Goal: Answer question/provide support: Share knowledge or assist other users

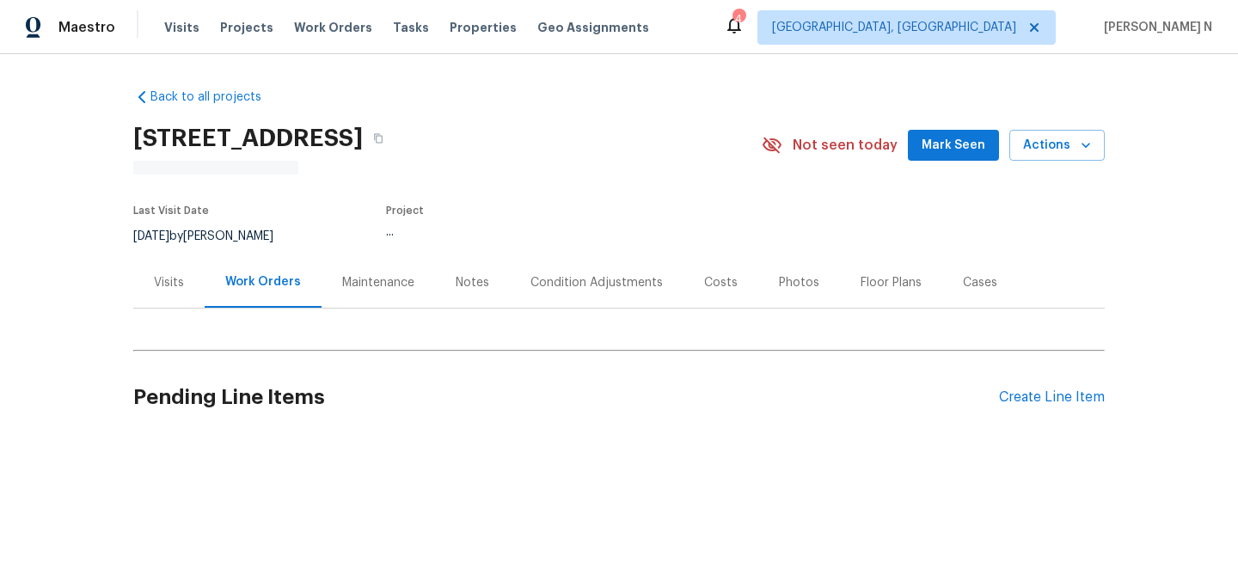
click at [370, 284] on div "Maintenance" at bounding box center [378, 282] width 72 height 17
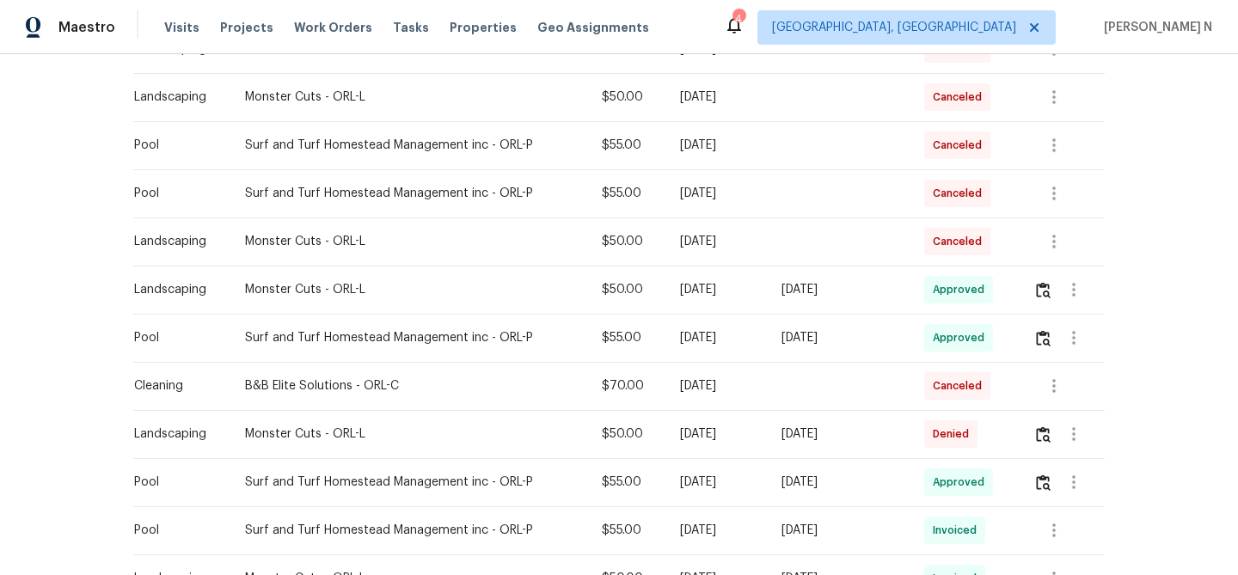
scroll to position [385, 0]
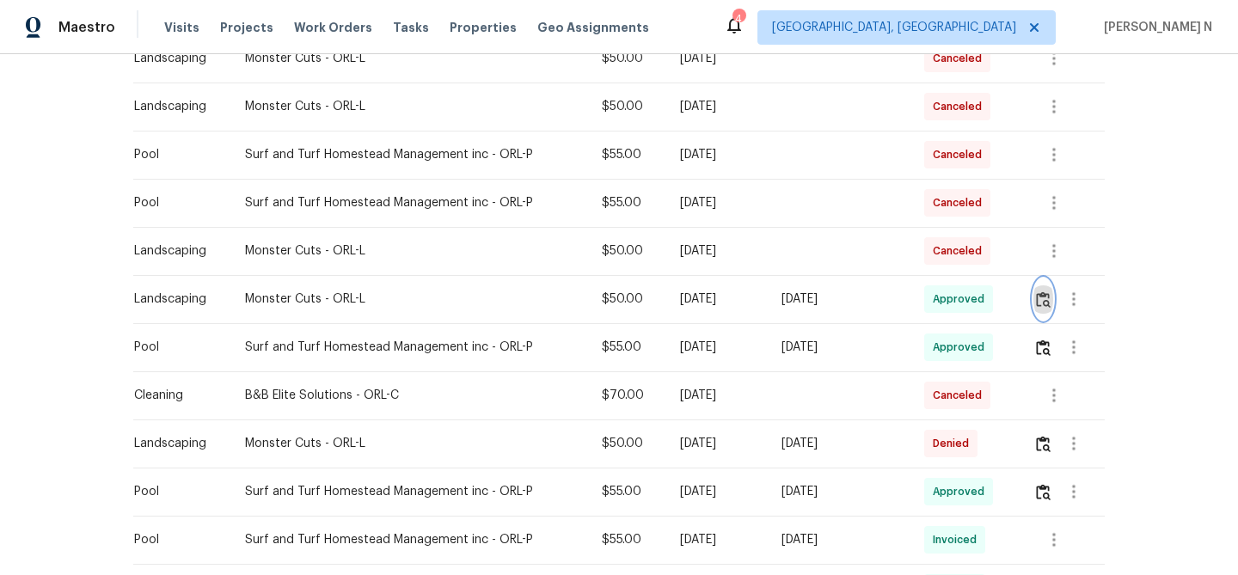
click at [1049, 295] on img "button" at bounding box center [1043, 299] width 15 height 16
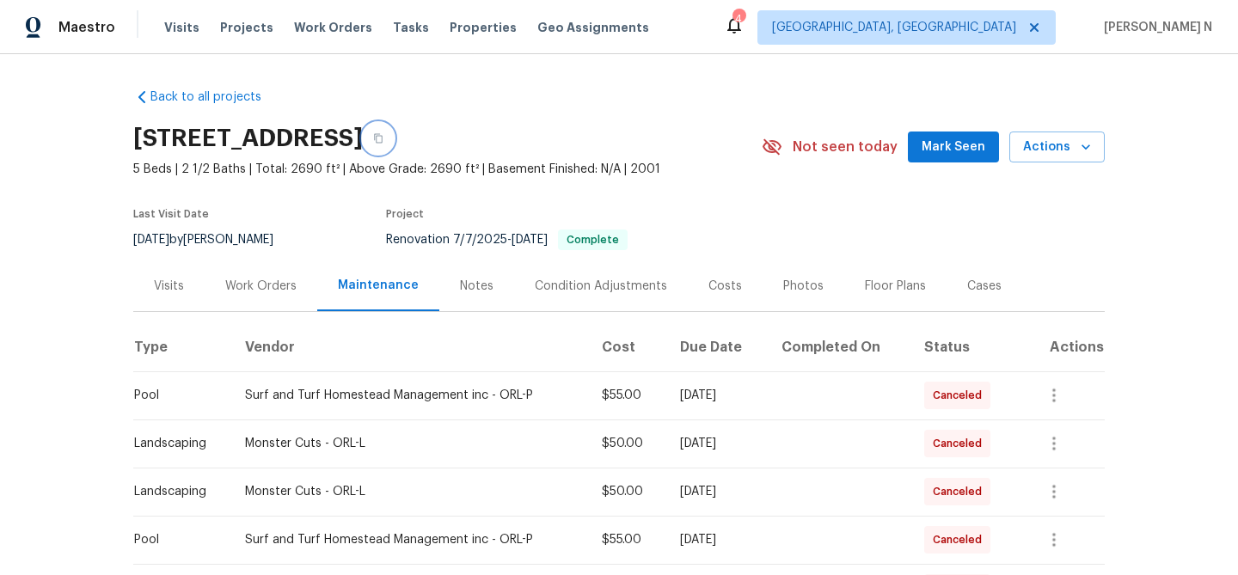
click at [394, 130] on button "button" at bounding box center [378, 138] width 31 height 31
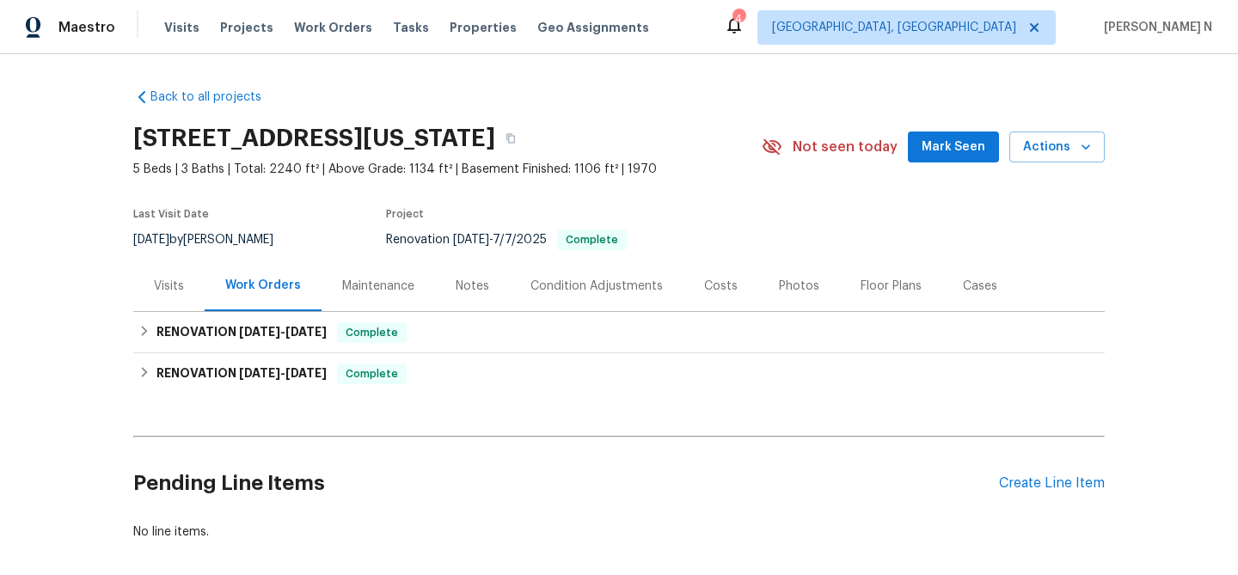
click at [401, 286] on div "Maintenance" at bounding box center [378, 286] width 72 height 17
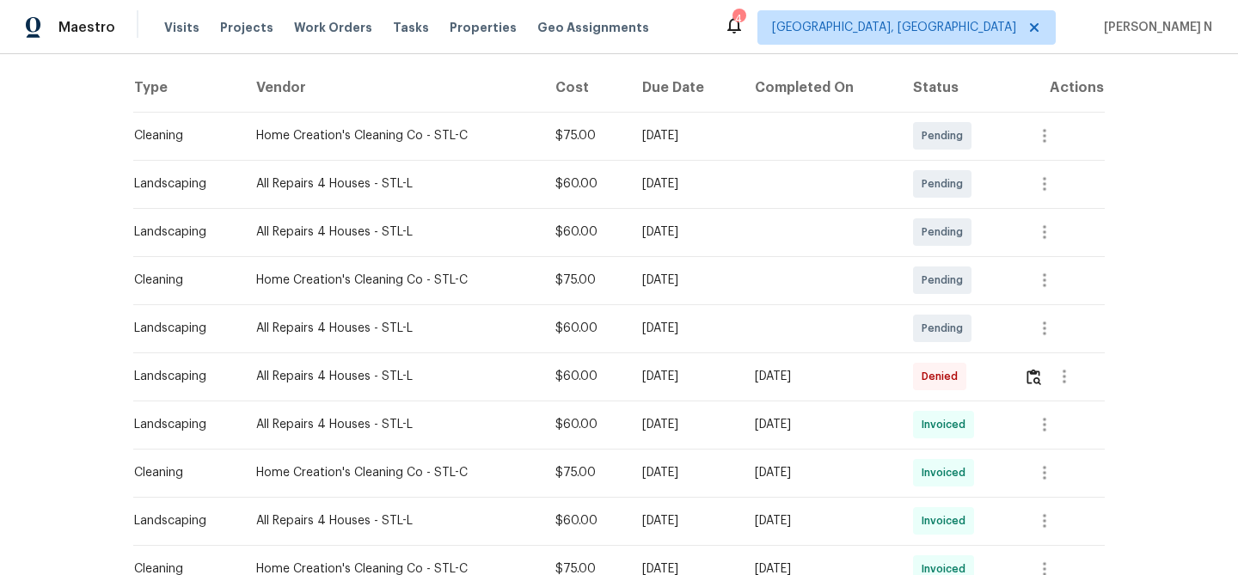
scroll to position [273, 0]
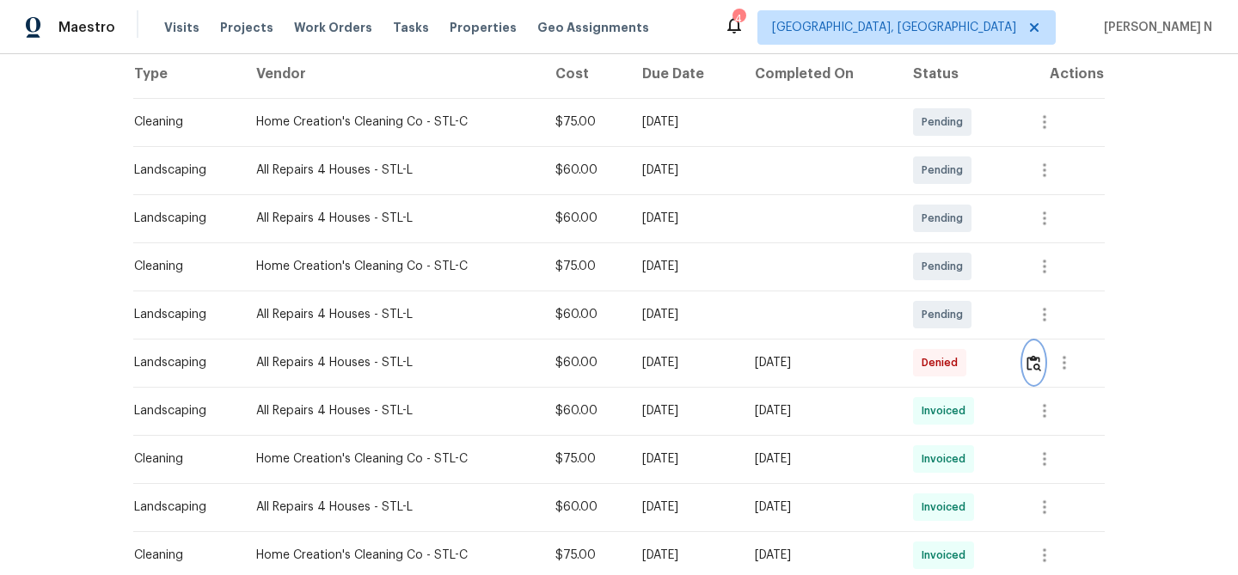
click at [1043, 377] on button "button" at bounding box center [1034, 362] width 20 height 41
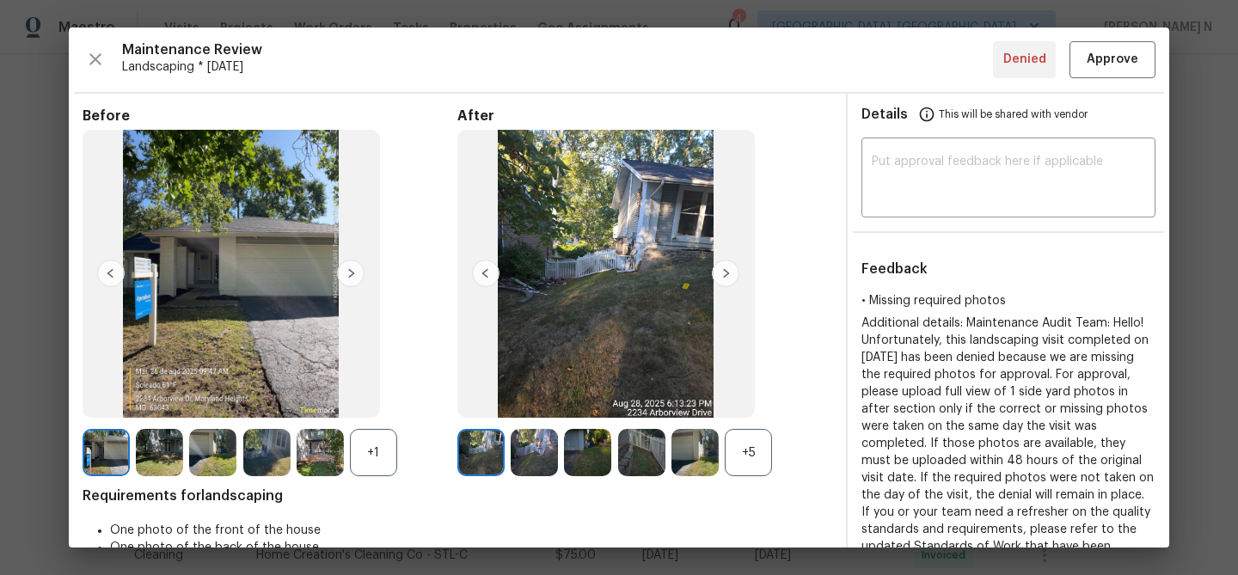
click at [752, 466] on div "+5" at bounding box center [748, 452] width 47 height 47
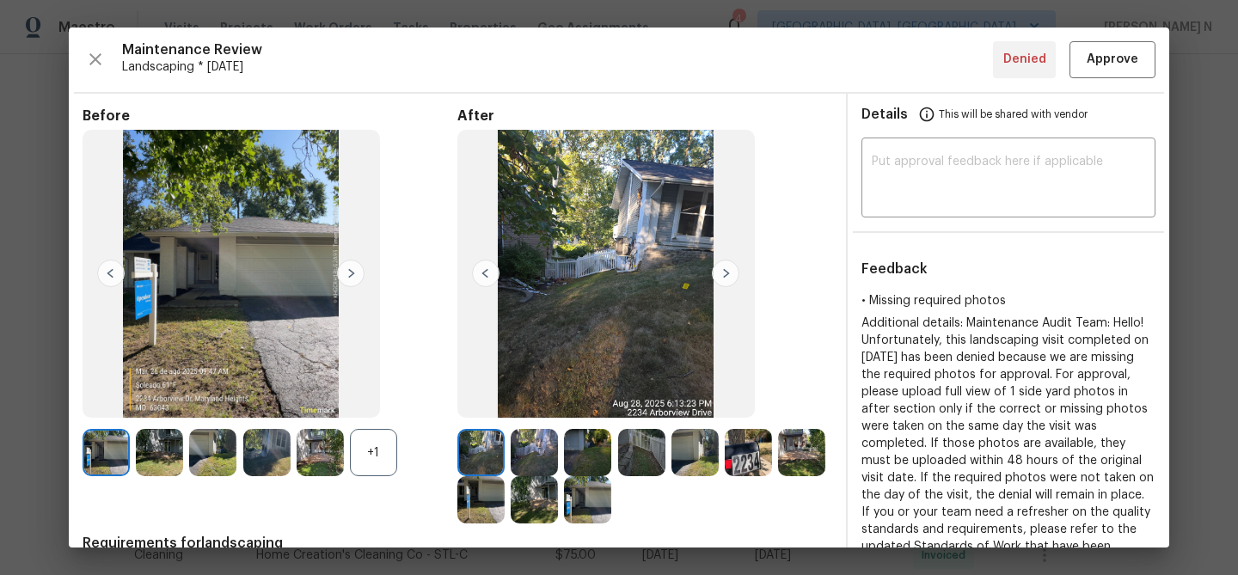
click at [365, 456] on div "+1" at bounding box center [373, 452] width 47 height 47
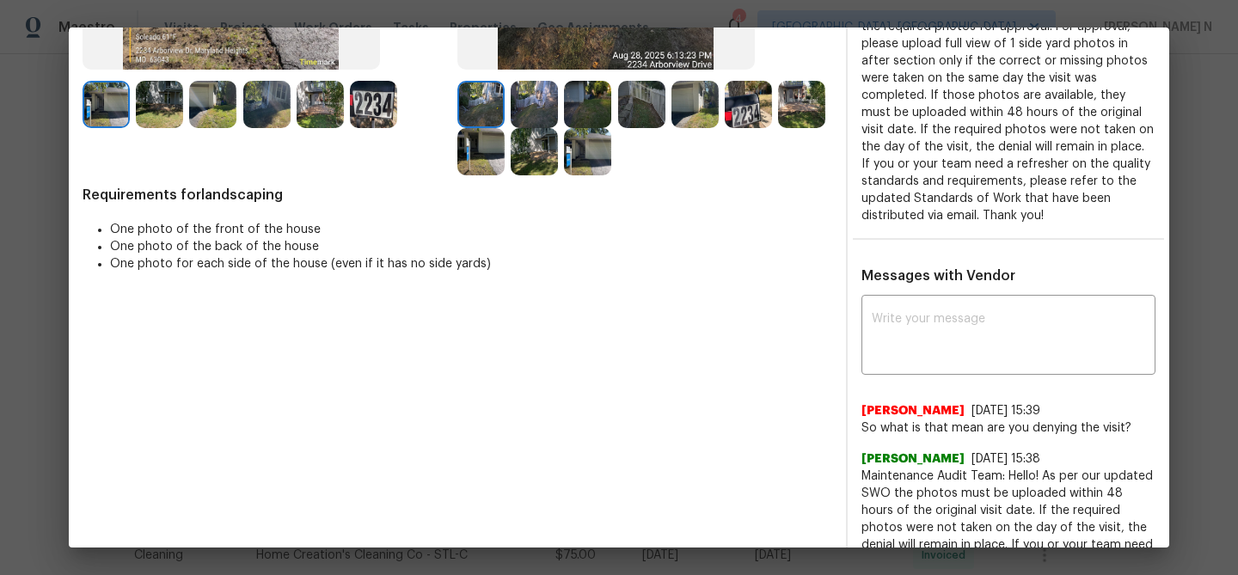
scroll to position [472, 0]
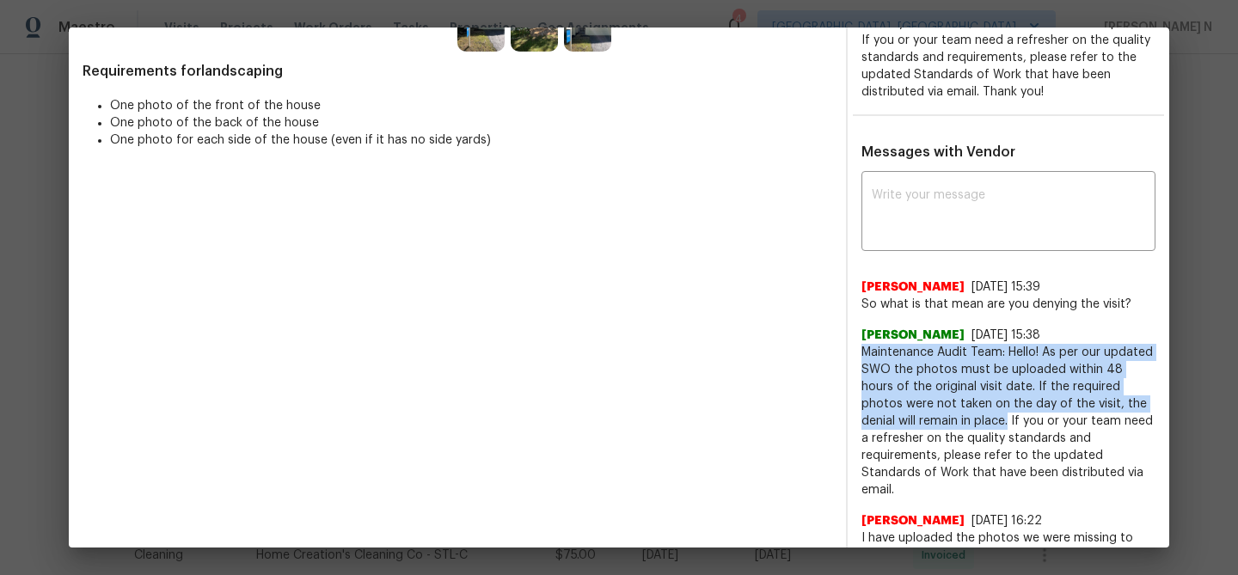
drag, startPoint x: 863, startPoint y: 352, endPoint x: 950, endPoint y: 413, distance: 106.6
click at [951, 413] on span "Maintenance Audit Team: Hello! As per our updated SWO the photos must be upload…" at bounding box center [1008, 421] width 294 height 155
copy span "Maintenance Audit Team: Hello! As per our updated SWO the photos must be upload…"
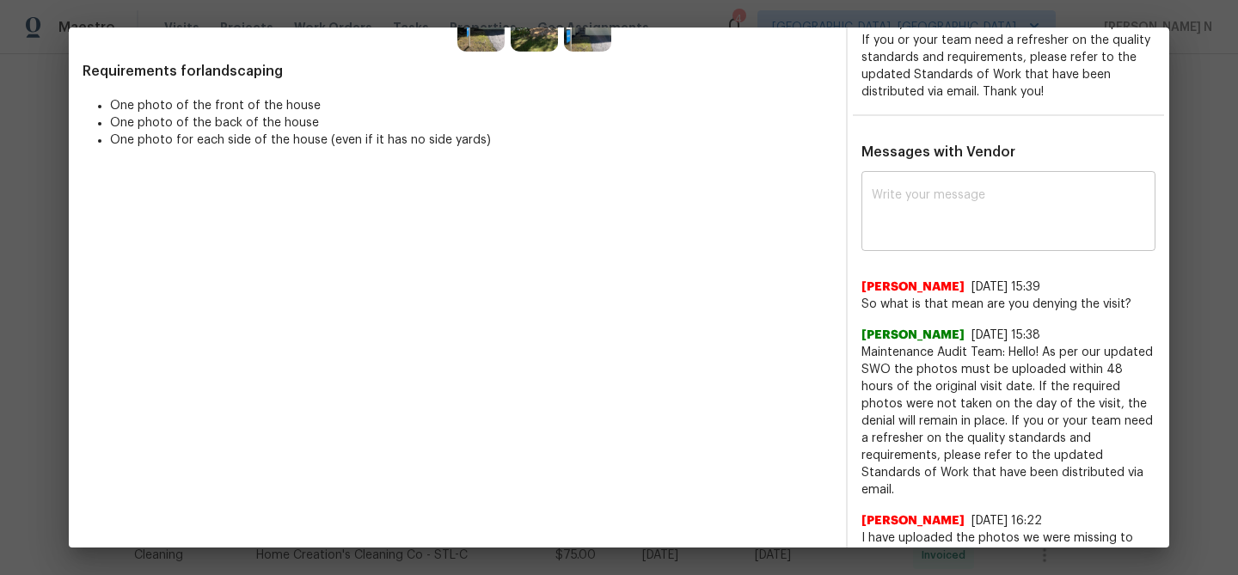
click at [943, 193] on textarea at bounding box center [1008, 213] width 273 height 48
paste textarea "Maintenance Audit Team: Hello! As per our updated SWO the photos must be upload…"
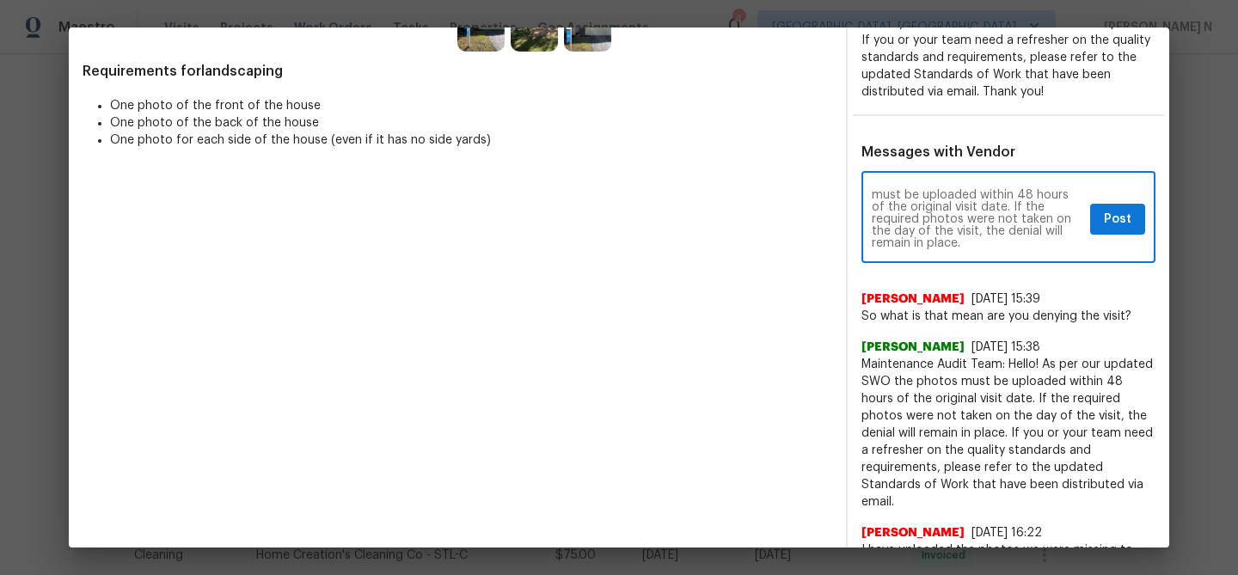
scroll to position [0, 0]
type textarea "Maintenance Audit Team: Hello! As per our updated SWO the photos must be upload…"
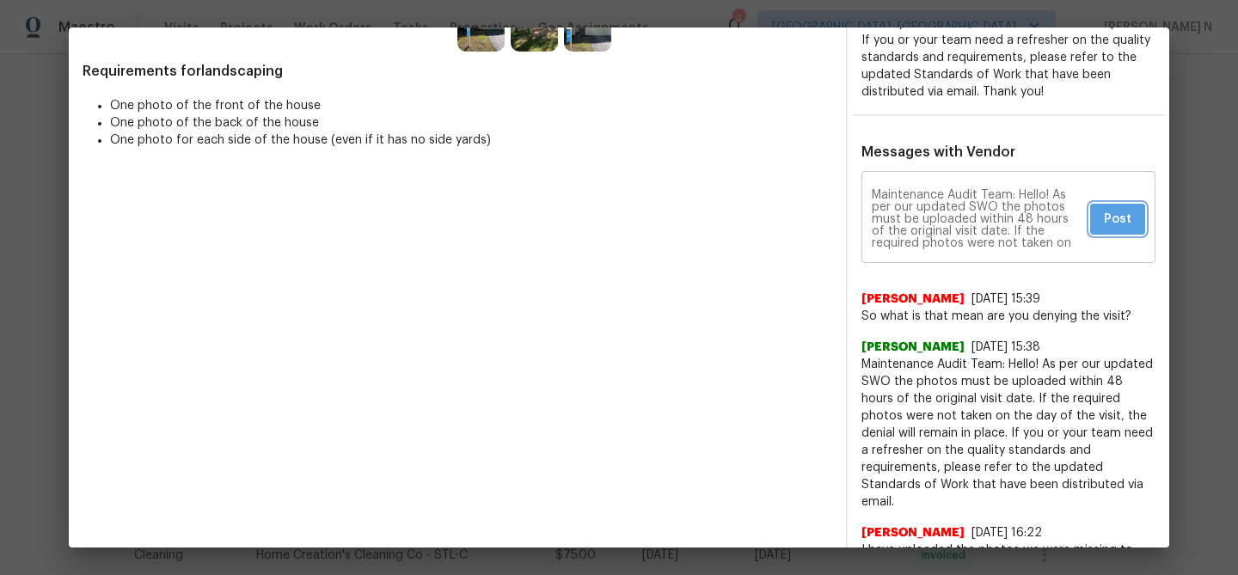
click at [1134, 212] on button "Post" at bounding box center [1117, 220] width 55 height 32
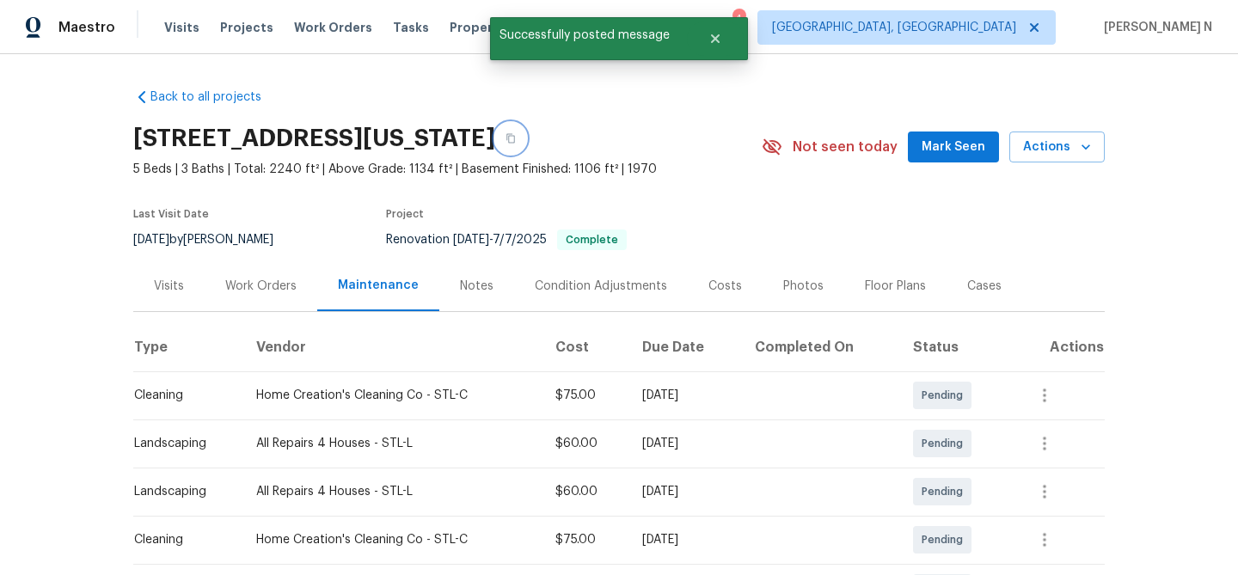
click at [526, 150] on button "button" at bounding box center [510, 138] width 31 height 31
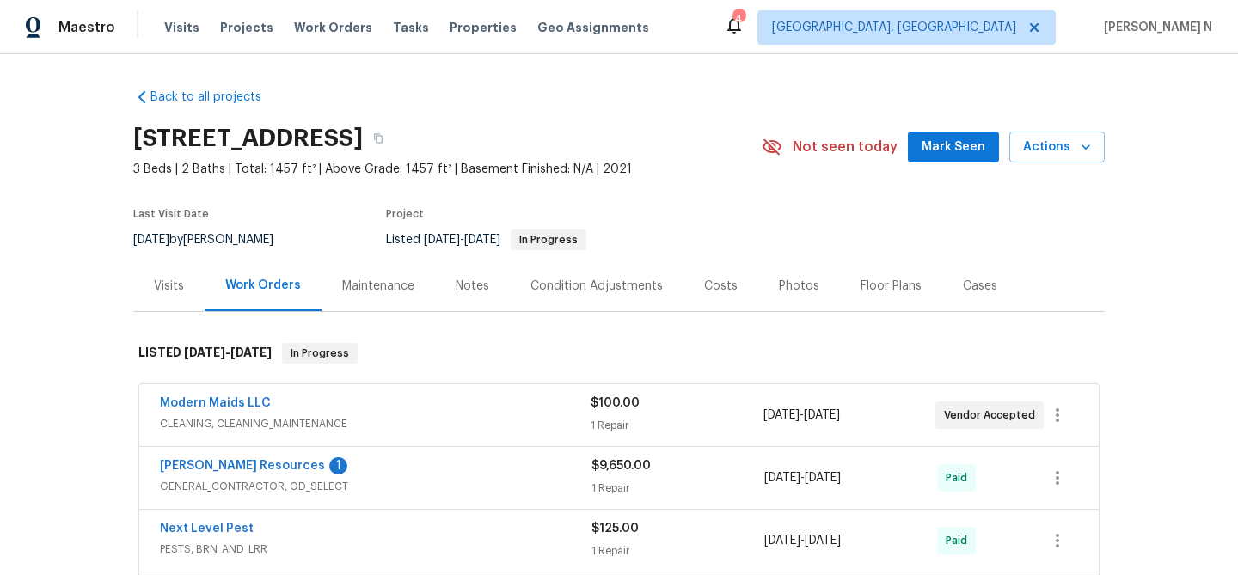
click at [359, 283] on div "Maintenance" at bounding box center [378, 286] width 72 height 17
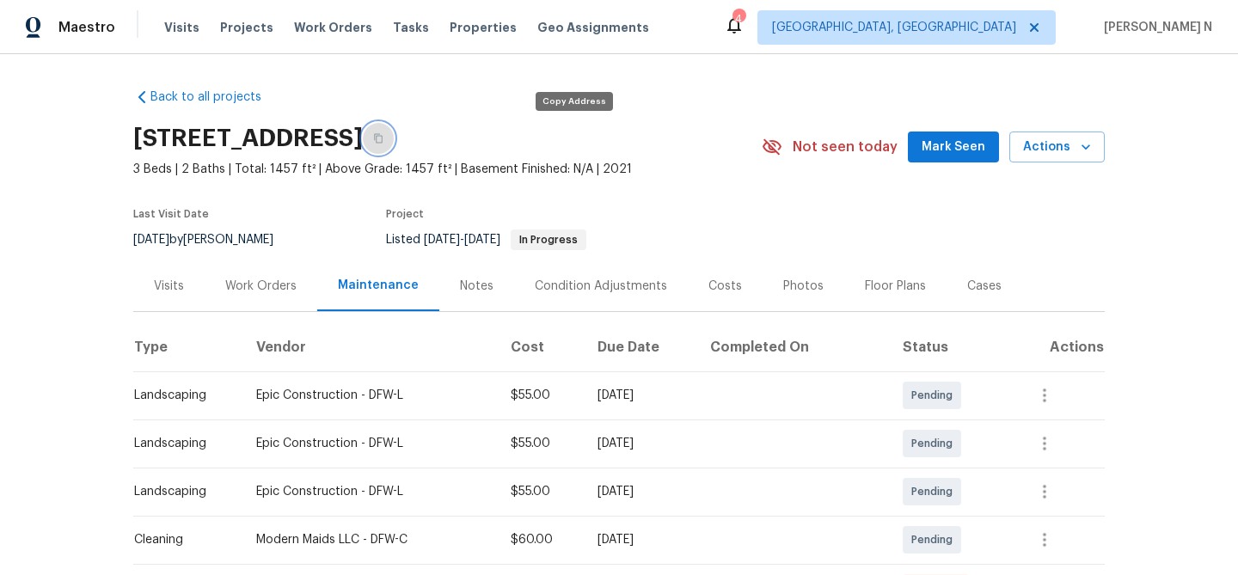
click at [383, 134] on icon "button" at bounding box center [378, 138] width 10 height 10
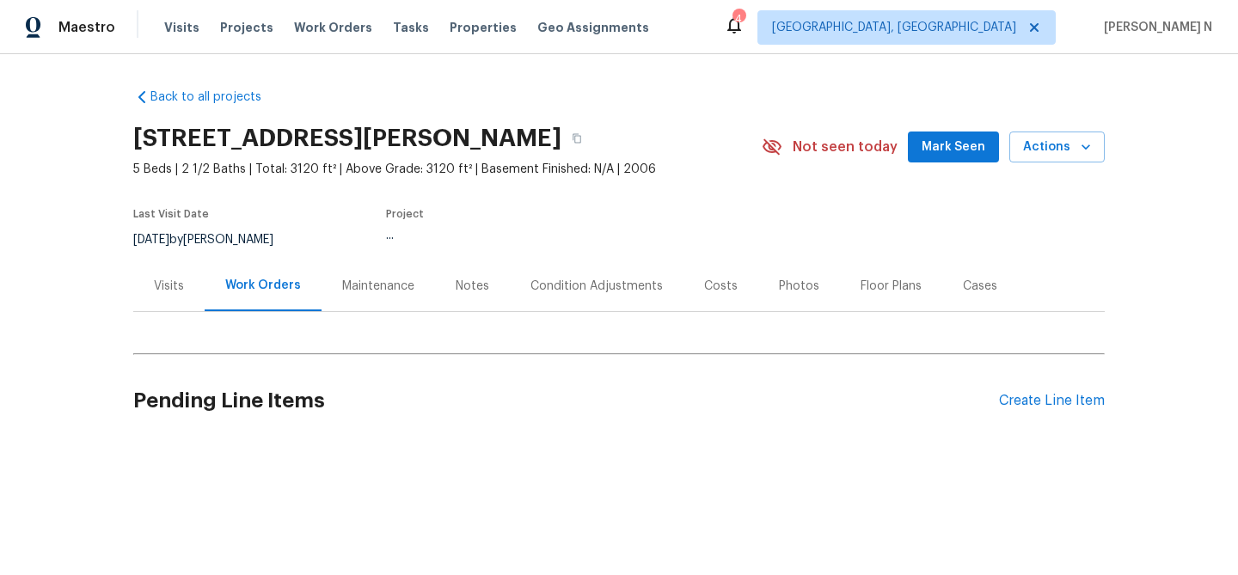
click at [366, 296] on div "Maintenance" at bounding box center [378, 285] width 113 height 51
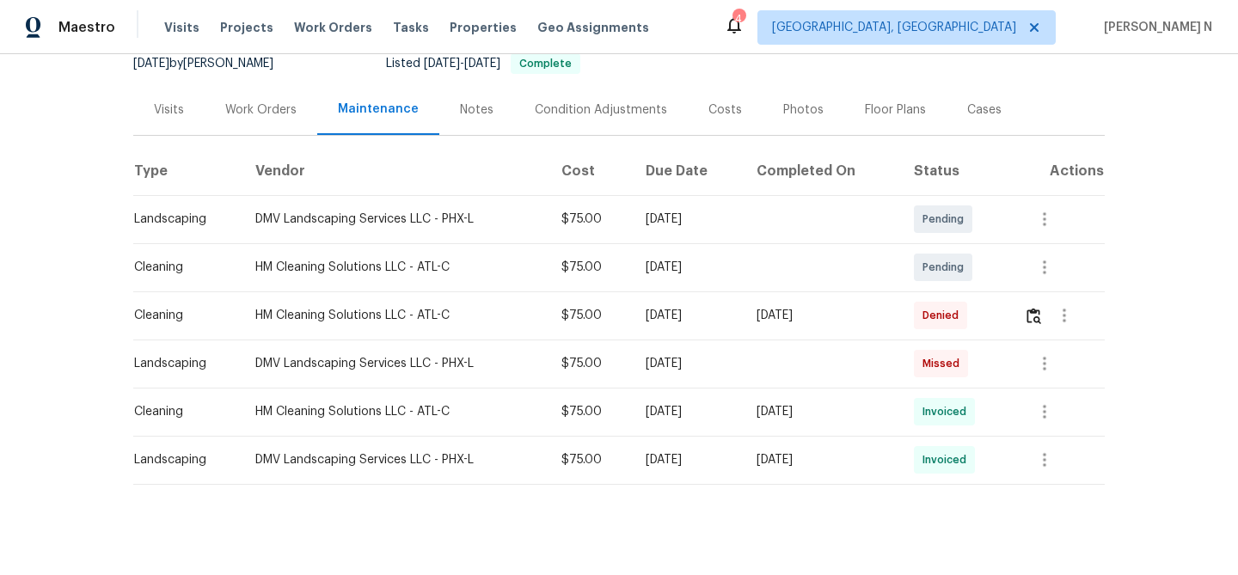
scroll to position [189, 0]
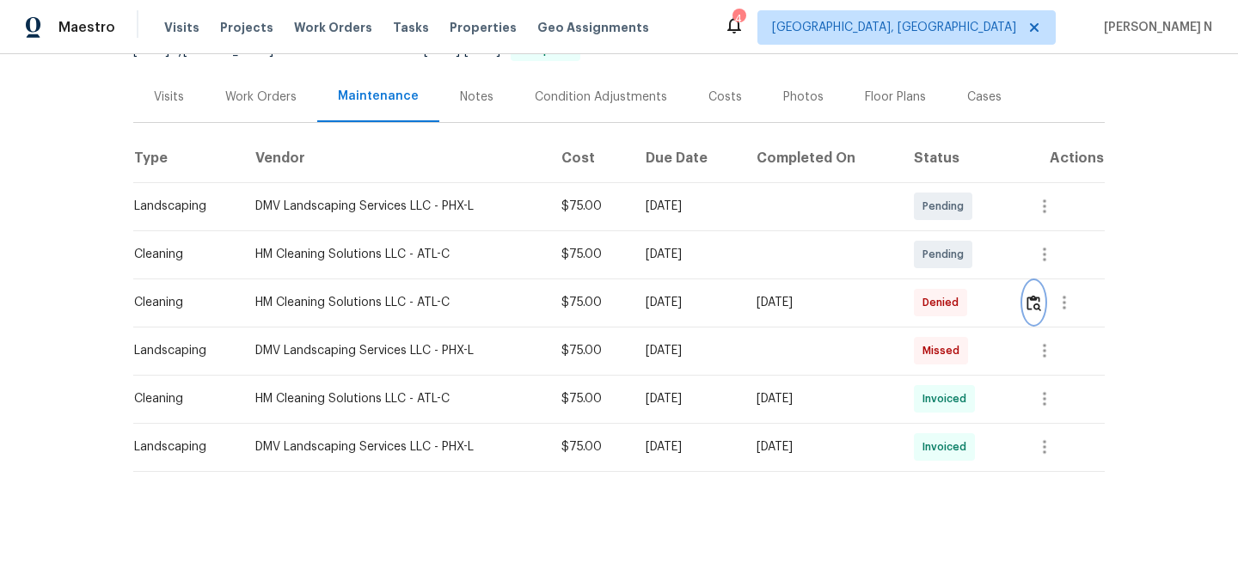
click at [1041, 290] on button "button" at bounding box center [1034, 302] width 20 height 41
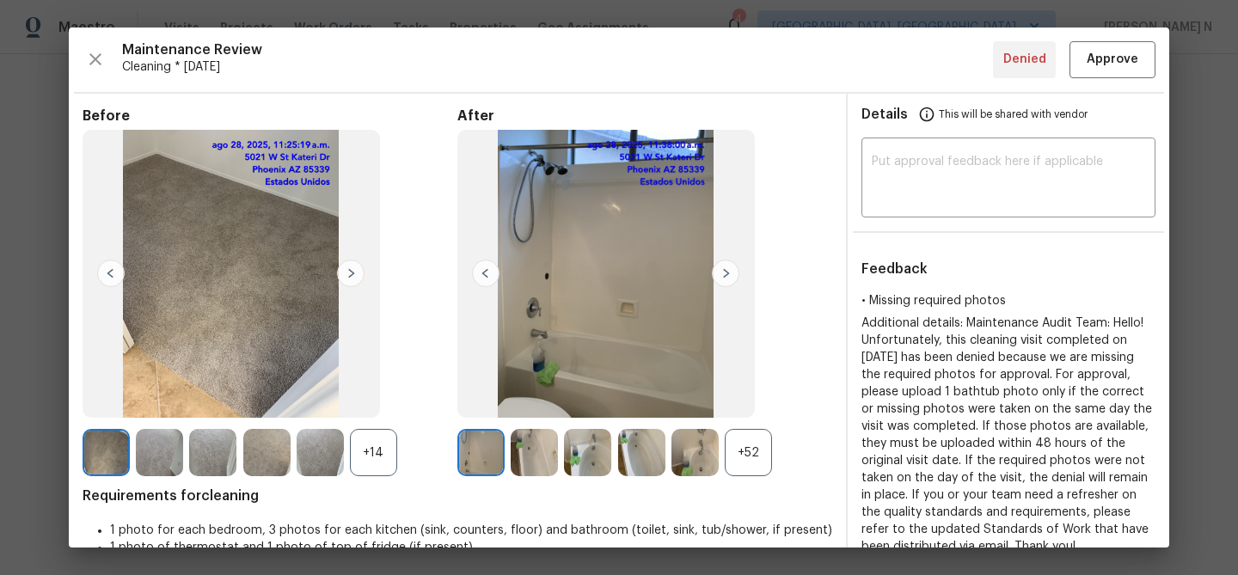
click at [747, 449] on div "+52" at bounding box center [748, 452] width 47 height 47
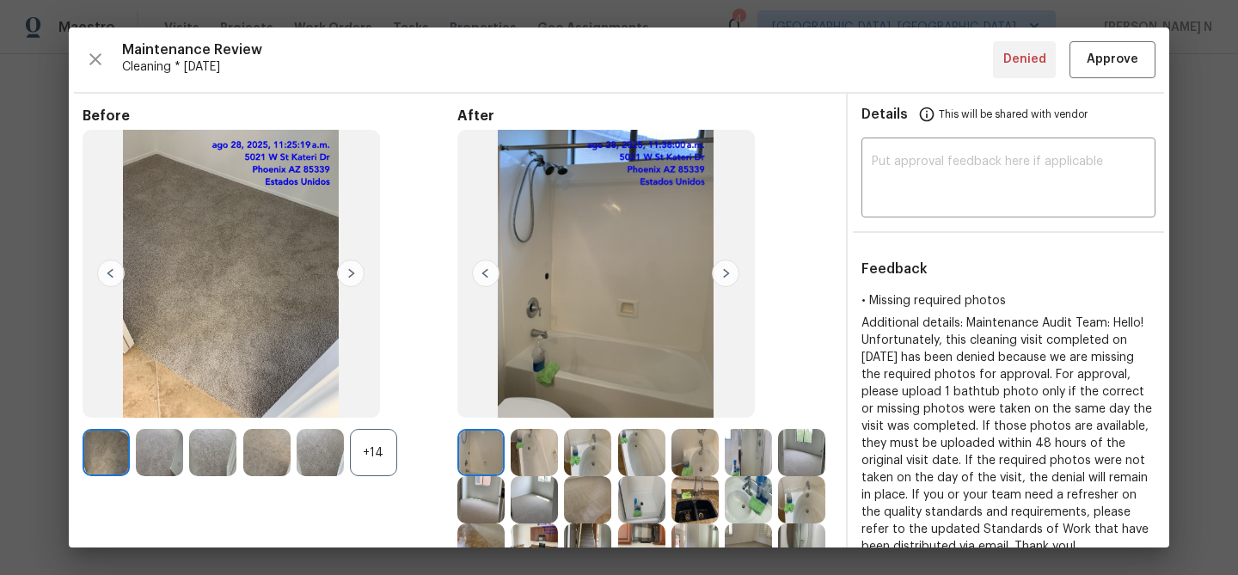
click at [363, 455] on div "+14" at bounding box center [373, 452] width 47 height 47
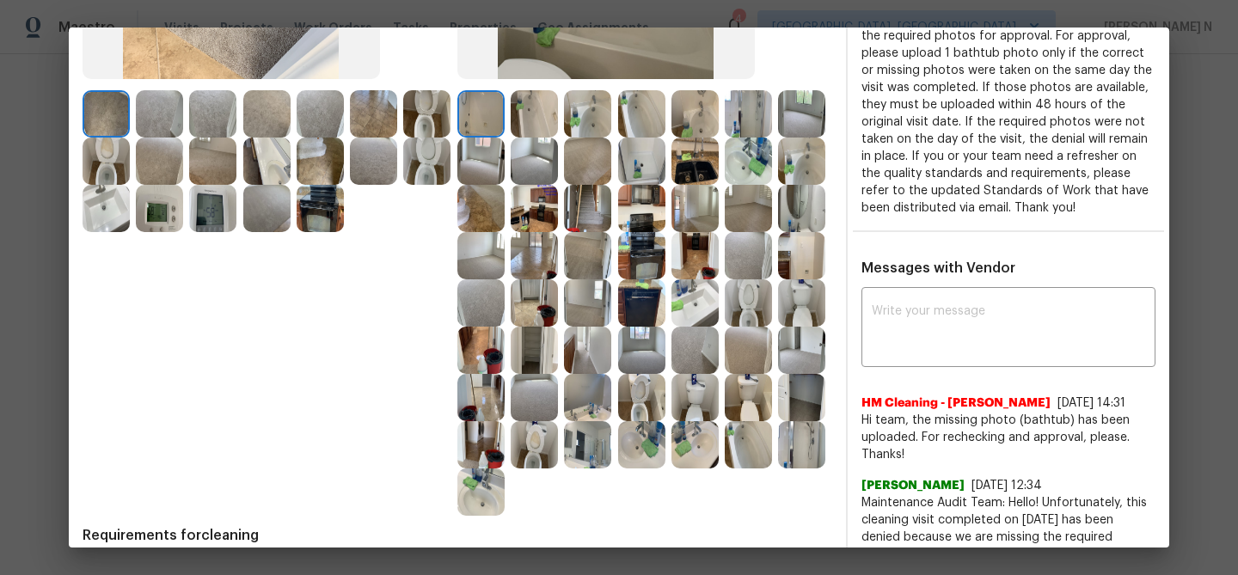
scroll to position [352, 0]
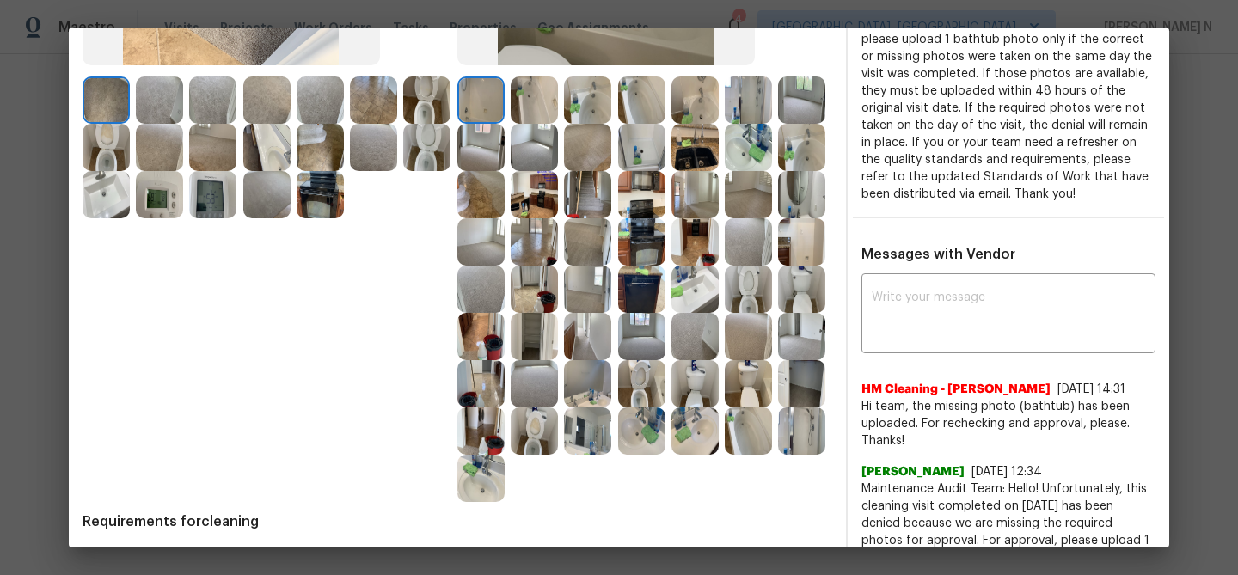
click at [978, 398] on span "HM Cleaning - Heather Macy" at bounding box center [955, 389] width 189 height 17
click at [959, 301] on div "x ​" at bounding box center [1008, 316] width 294 height 76
paste textarea "Maintenance Audit Team: Hello! Thank you for uploading the photo, after further…"
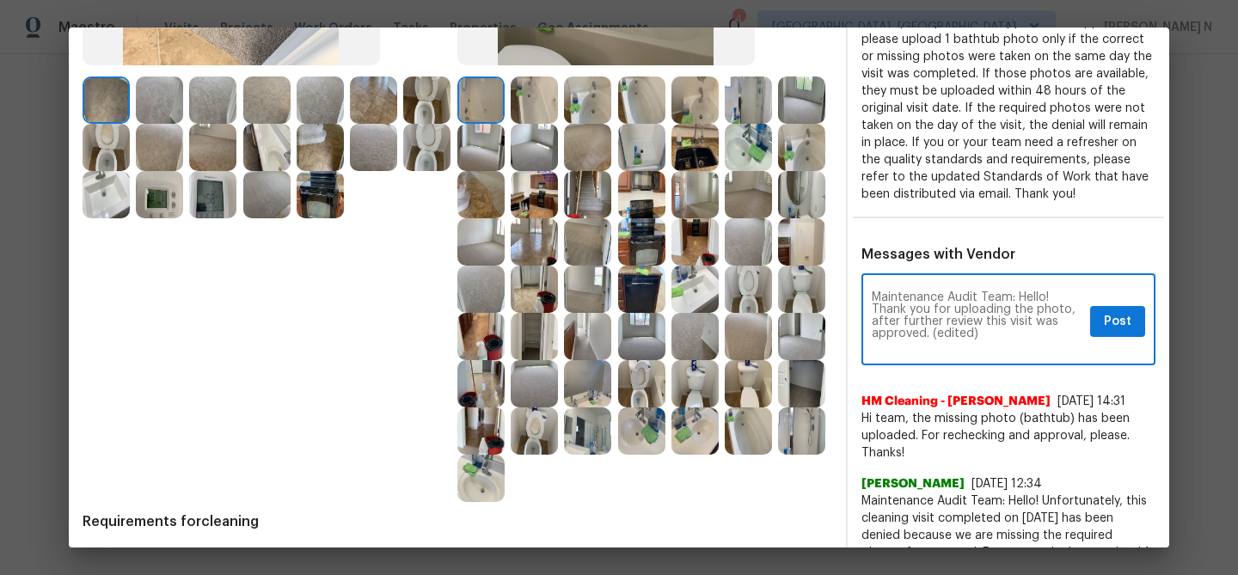
scroll to position [0, 0]
drag, startPoint x: 932, startPoint y: 345, endPoint x: 994, endPoint y: 346, distance: 61.9
click at [994, 346] on textarea "Maintenance Audit Team: Hello! Thank you for uploading the photo, after further…" at bounding box center [977, 321] width 211 height 60
type textarea "Maintenance Audit Team: Hello! Thank you for uploading the photo, after further…"
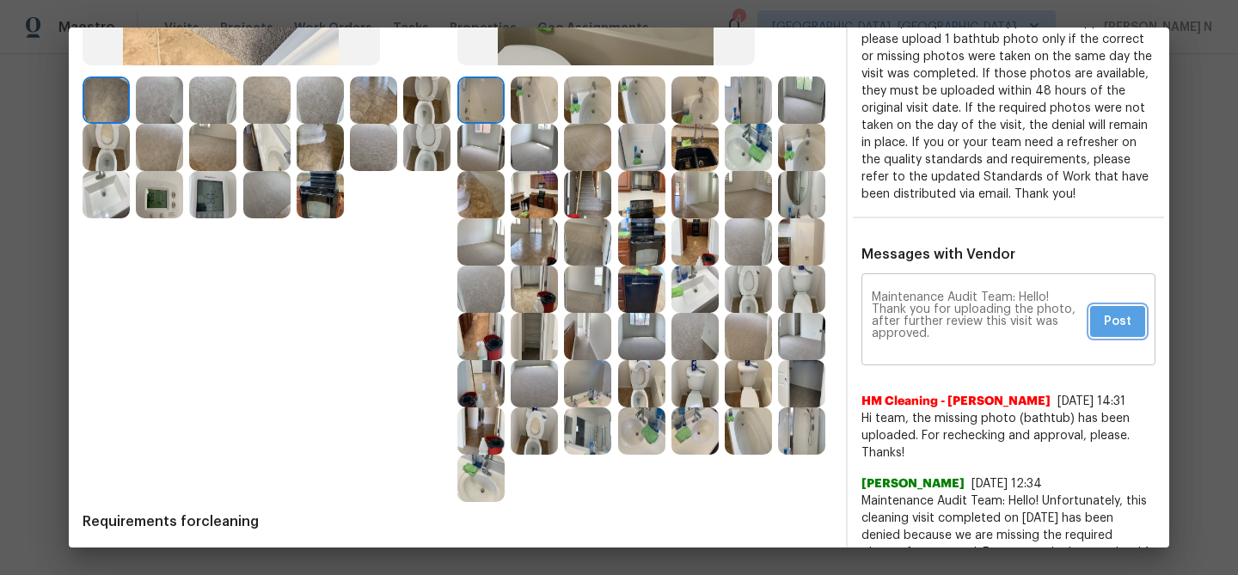
click at [1124, 333] on span "Post" at bounding box center [1118, 321] width 28 height 21
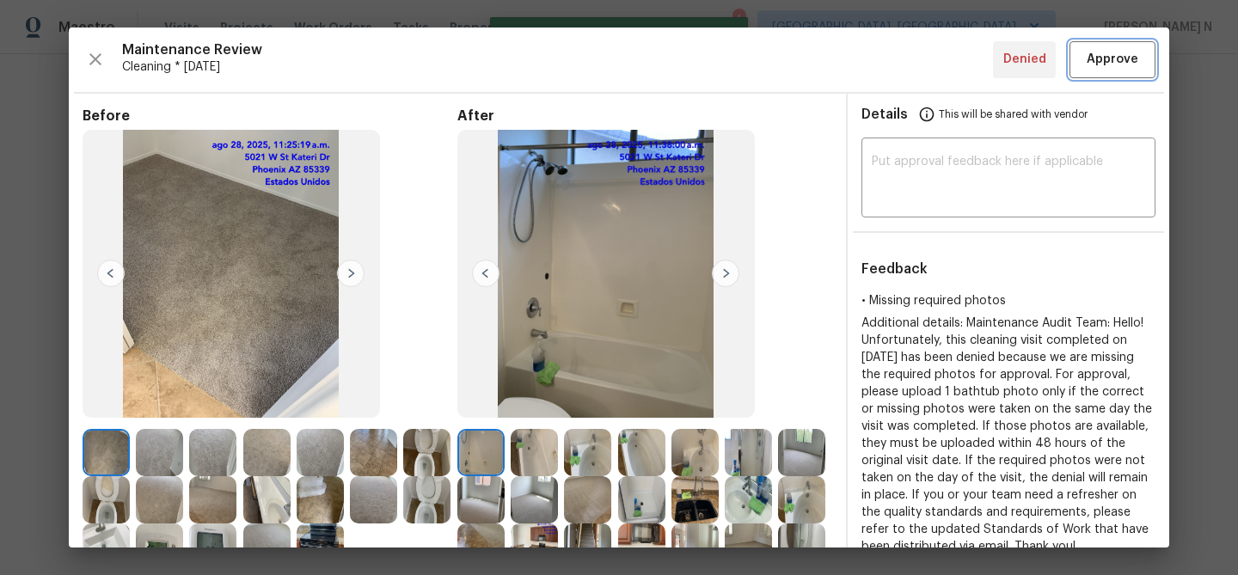
click at [1103, 57] on span "Approve" at bounding box center [1113, 59] width 52 height 21
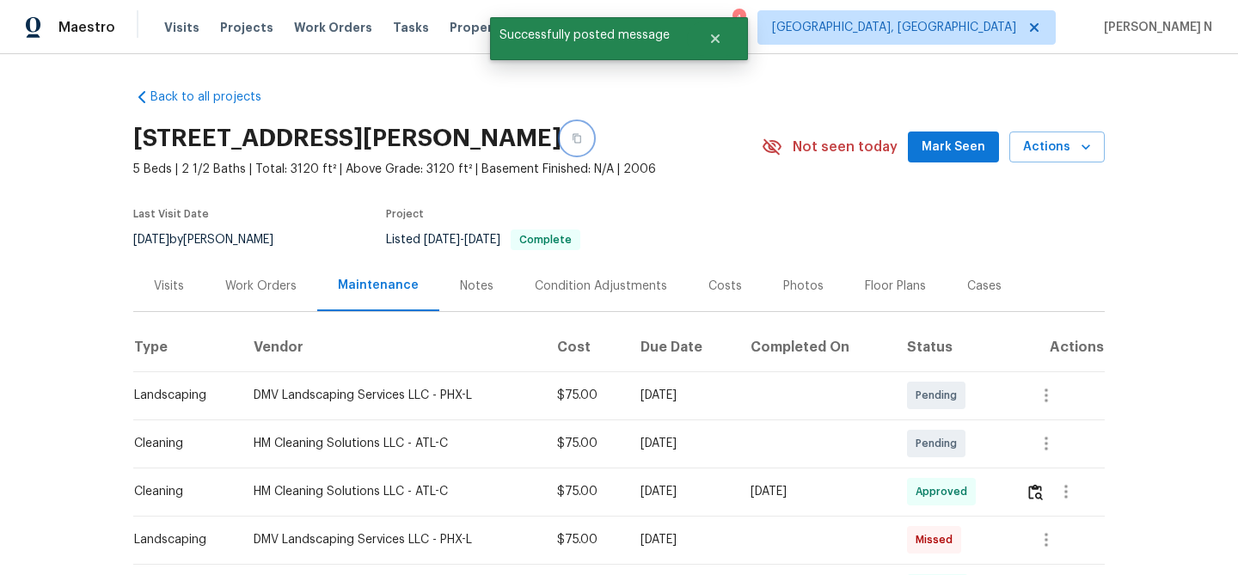
click at [592, 138] on button "button" at bounding box center [576, 138] width 31 height 31
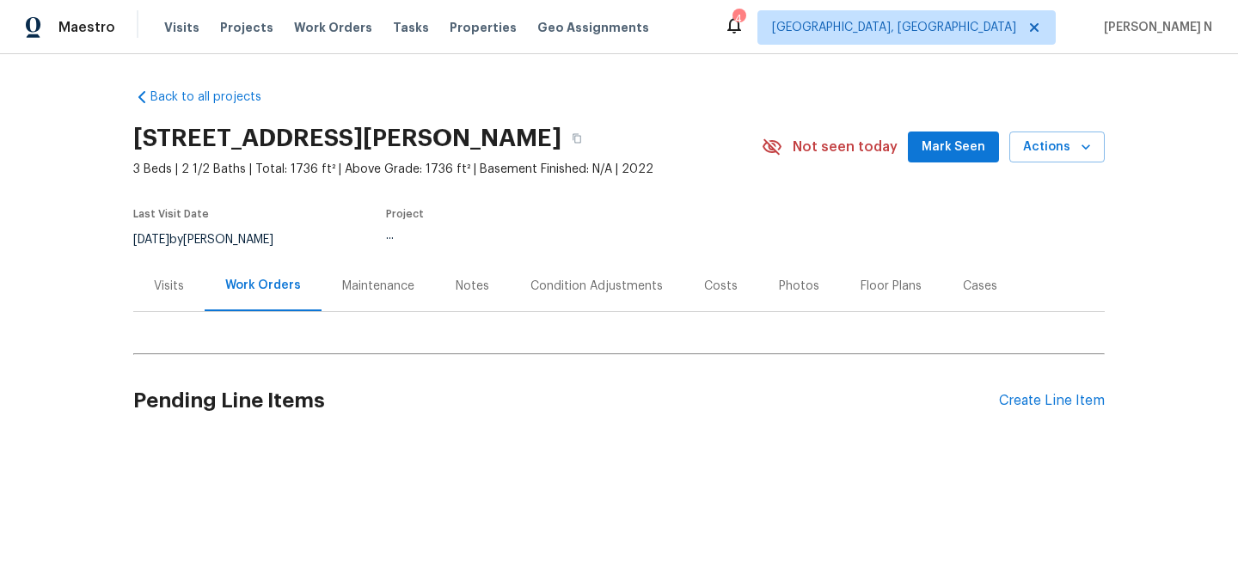
click at [358, 280] on div "Maintenance" at bounding box center [378, 286] width 72 height 17
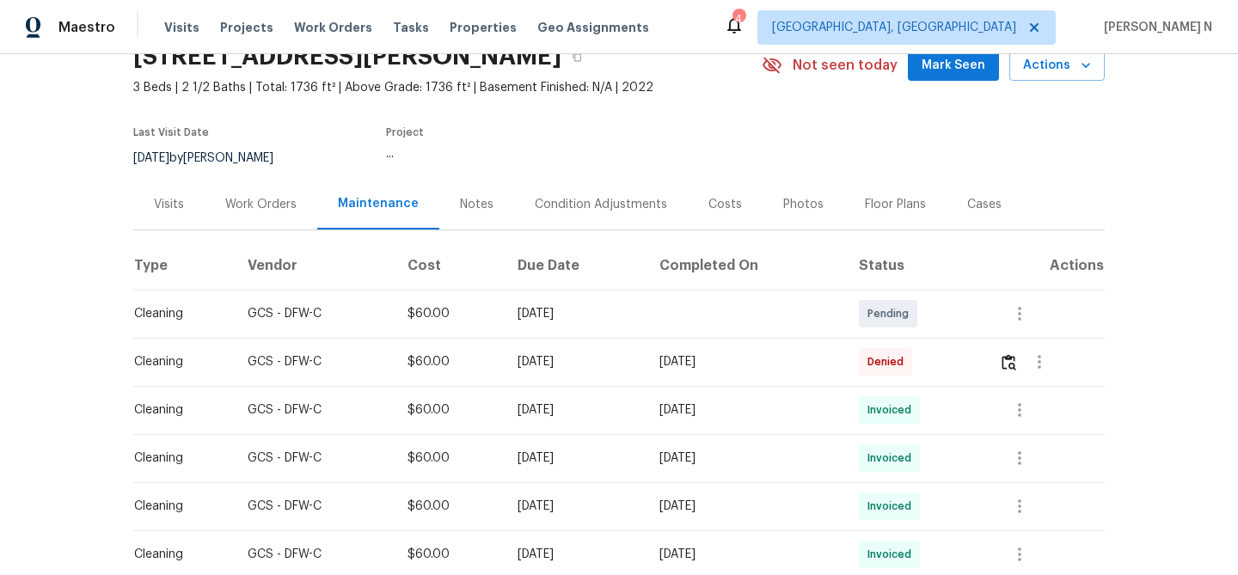
scroll to position [126, 0]
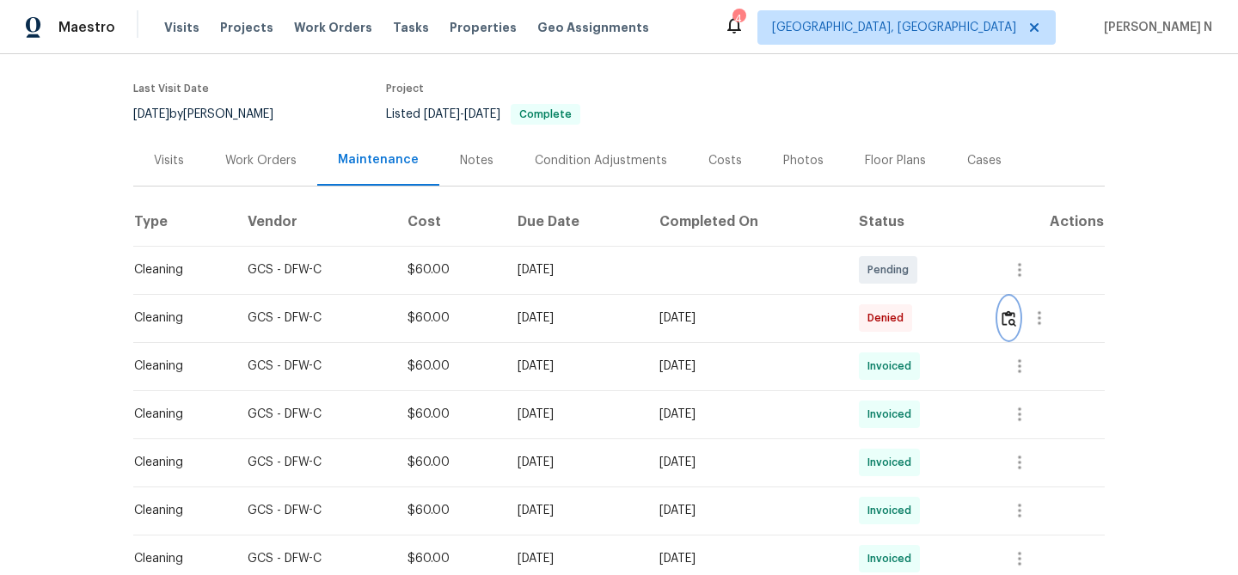
click at [1012, 316] on img "button" at bounding box center [1008, 318] width 15 height 16
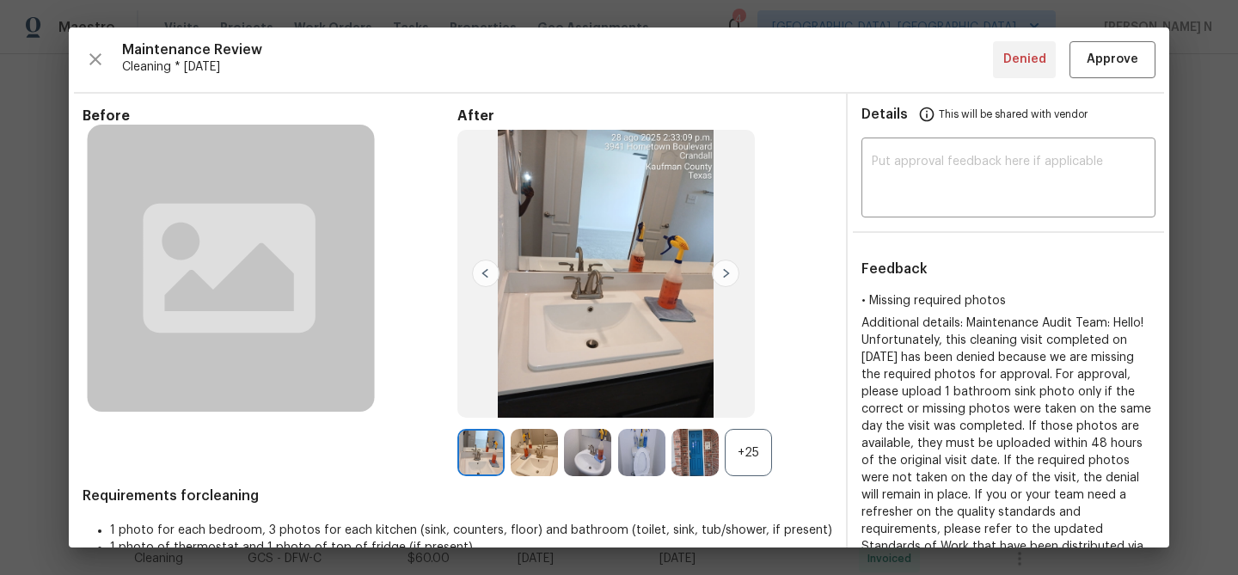
click at [760, 456] on div "+25" at bounding box center [748, 452] width 47 height 47
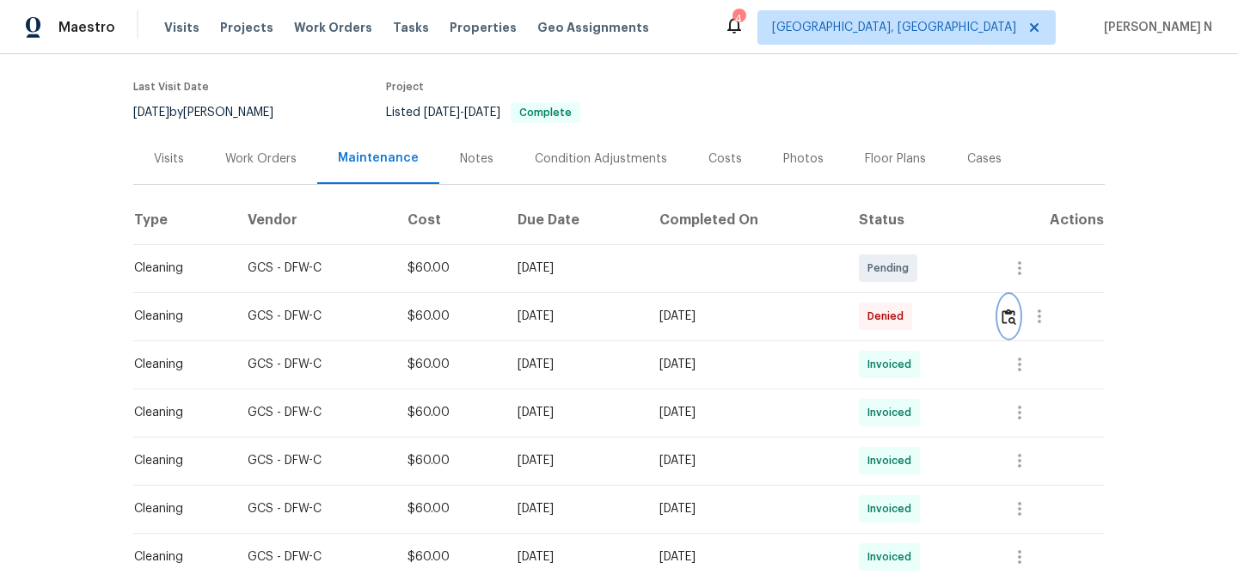
scroll to position [178, 0]
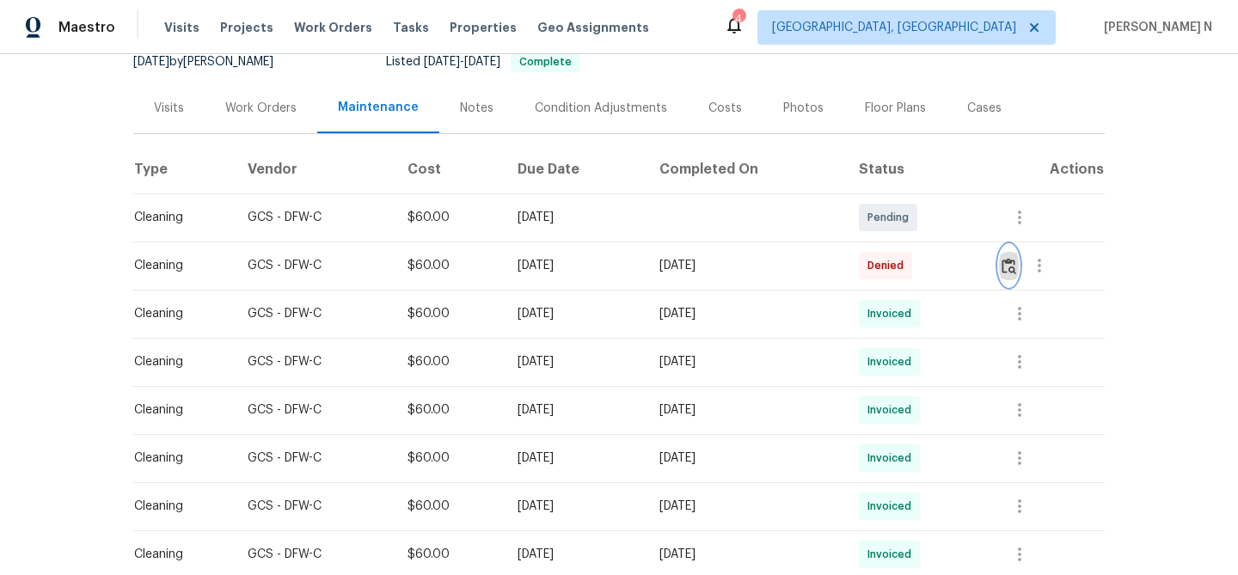
click at [1016, 275] on button "button" at bounding box center [1009, 265] width 20 height 41
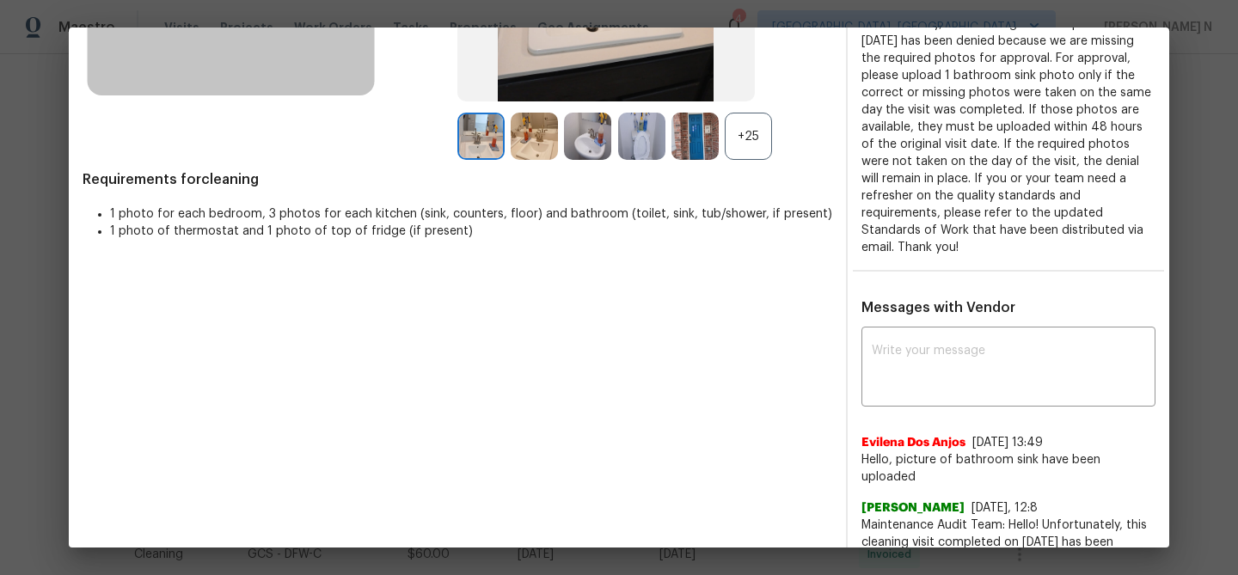
scroll to position [356, 0]
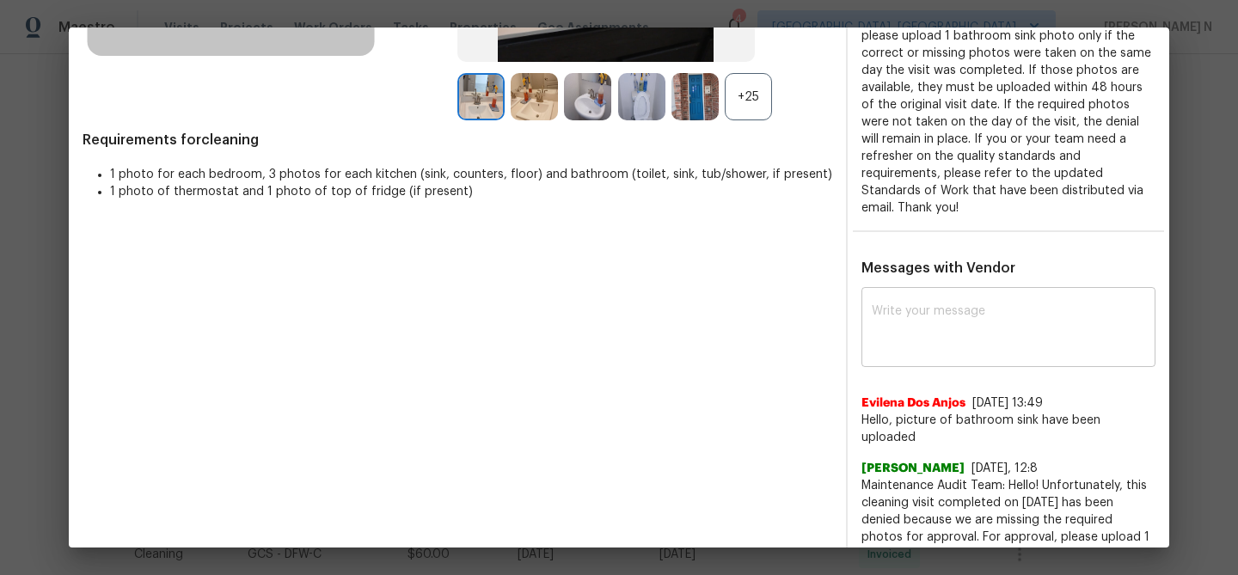
click at [939, 344] on textarea at bounding box center [1008, 329] width 273 height 48
paste textarea "Maintenance Audit Team: Hello! Thank you for uploading the photo, after further…"
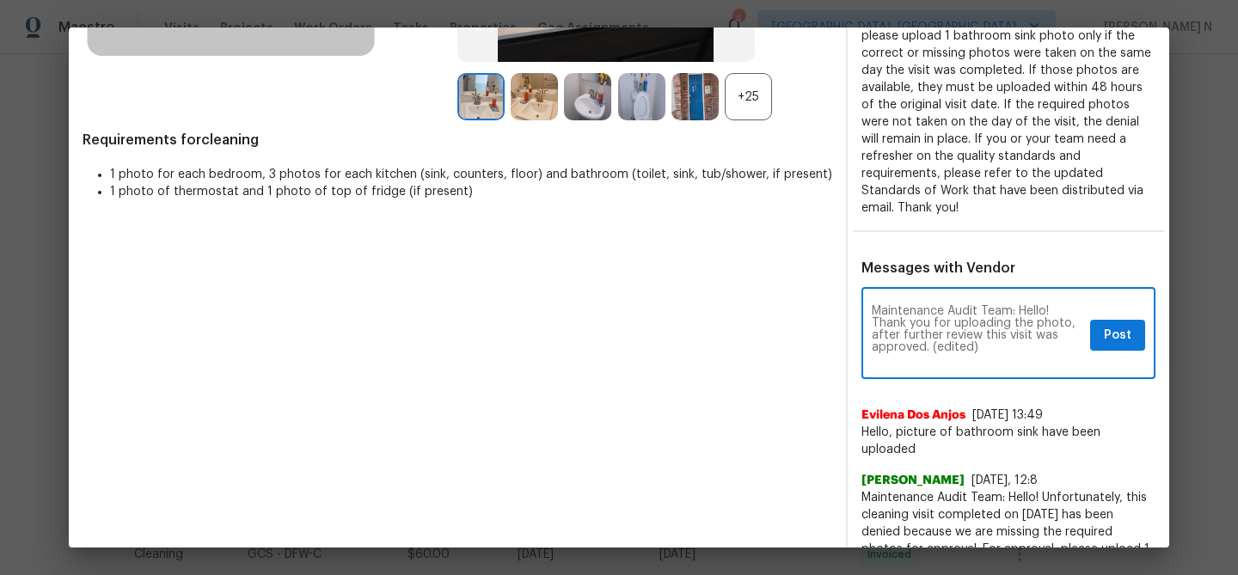
scroll to position [0, 0]
drag, startPoint x: 929, startPoint y: 343, endPoint x: 1031, endPoint y: 340, distance: 101.5
click at [1031, 340] on textarea "Maintenance Audit Team: Hello! Thank you for uploading the photo, after further…" at bounding box center [977, 335] width 211 height 60
type textarea "Maintenance Audit Team: Hello! Thank you for uploading the photo, after further…"
click at [1121, 334] on span "Post" at bounding box center [1118, 335] width 28 height 21
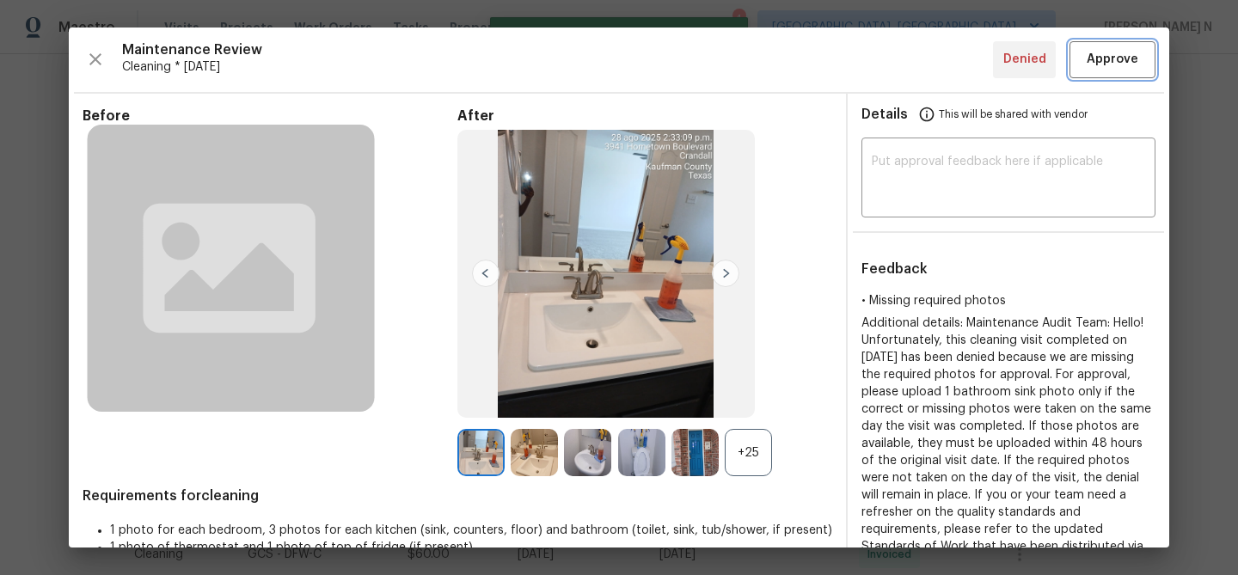
click at [1108, 67] on span "Approve" at bounding box center [1113, 59] width 52 height 21
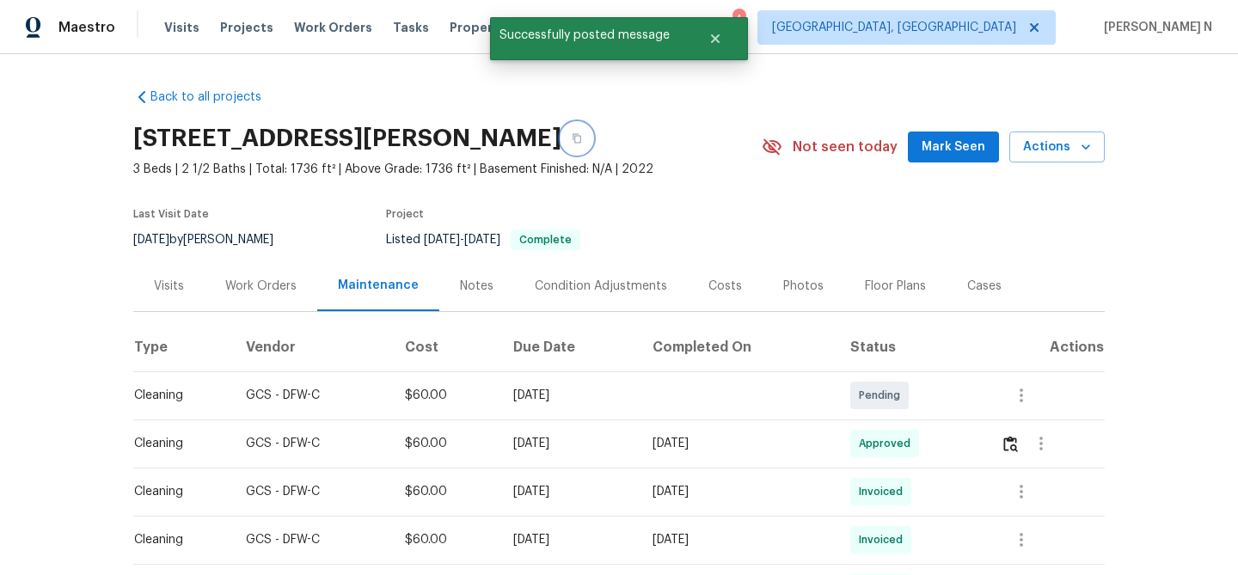
click at [582, 142] on icon "button" at bounding box center [577, 138] width 10 height 10
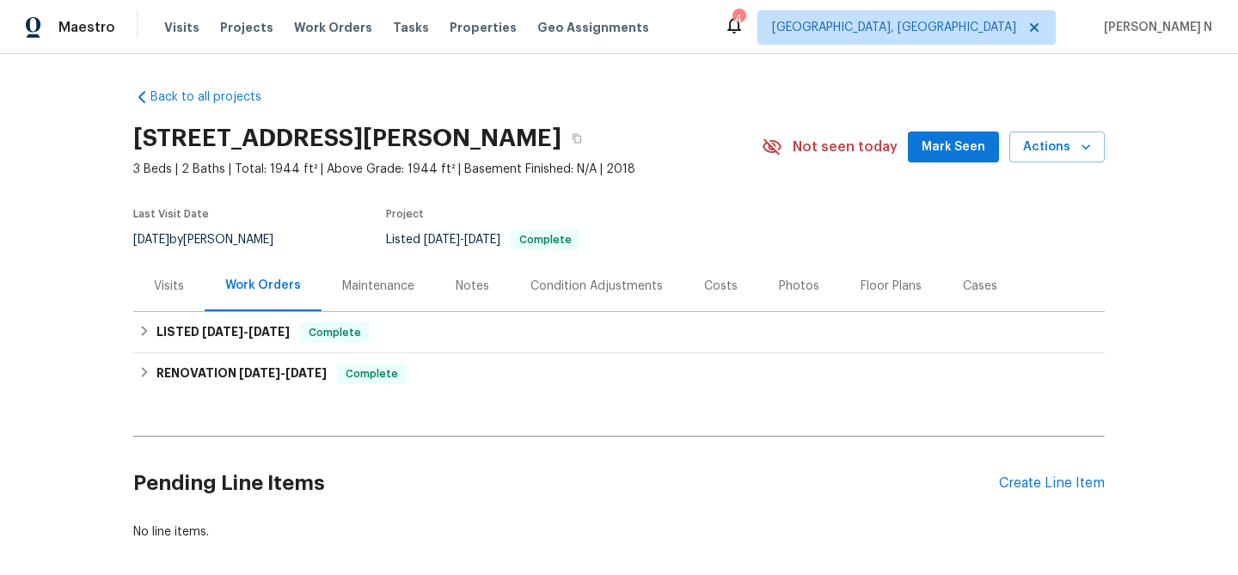
click at [365, 283] on div "Maintenance" at bounding box center [378, 286] width 72 height 17
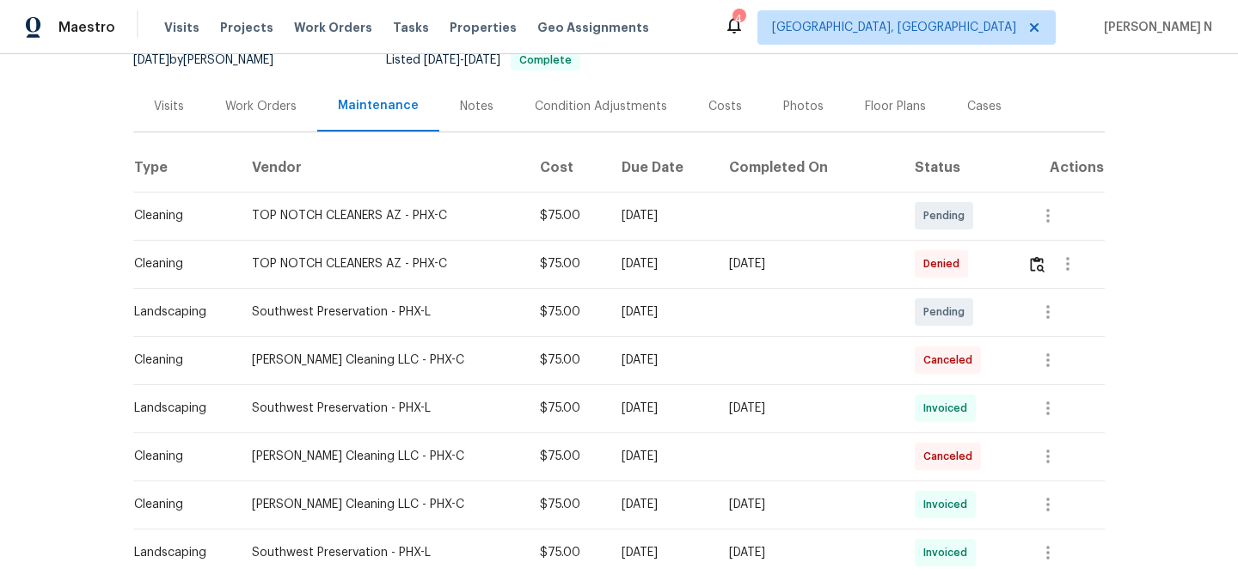
scroll to position [263, 0]
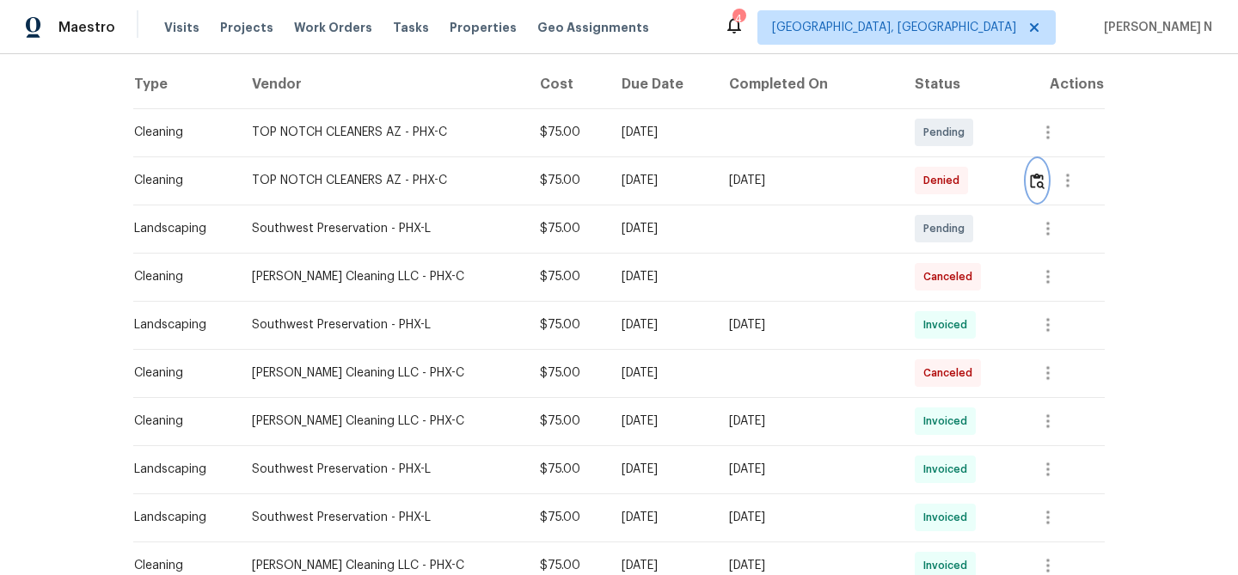
click at [1043, 187] on img "button" at bounding box center [1037, 181] width 15 height 16
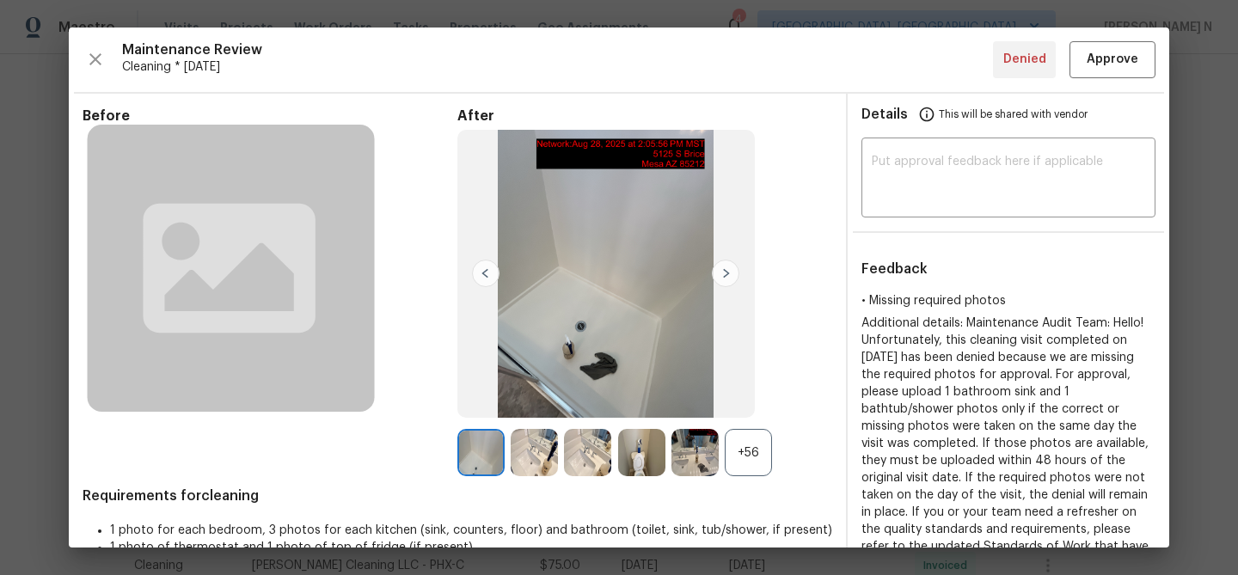
click at [742, 461] on div "+56" at bounding box center [748, 452] width 47 height 47
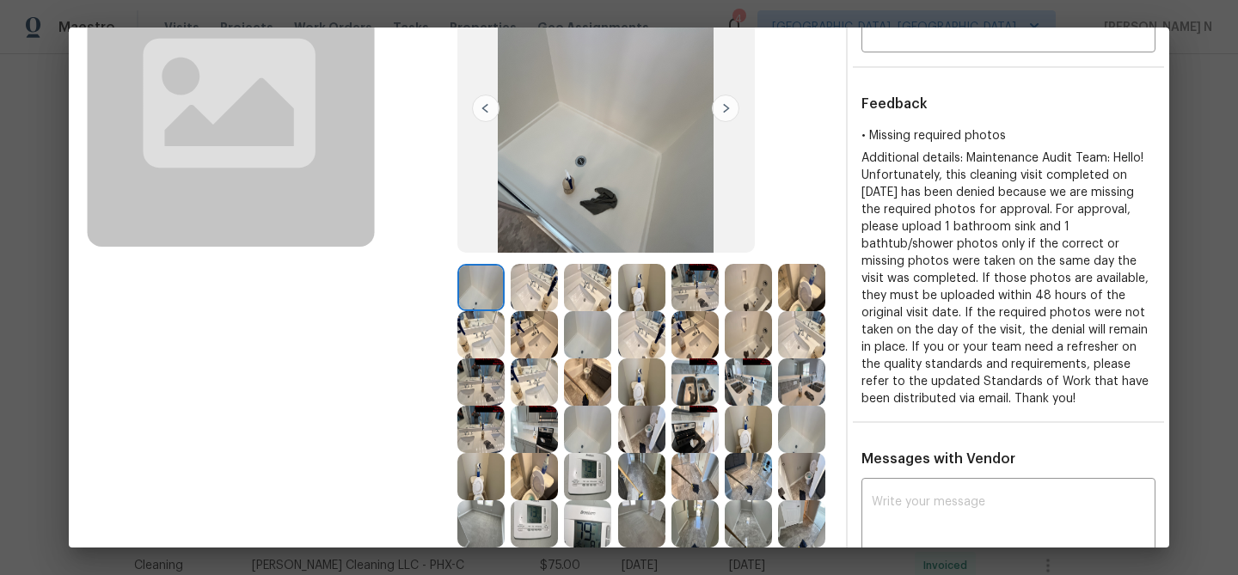
scroll to position [236, 0]
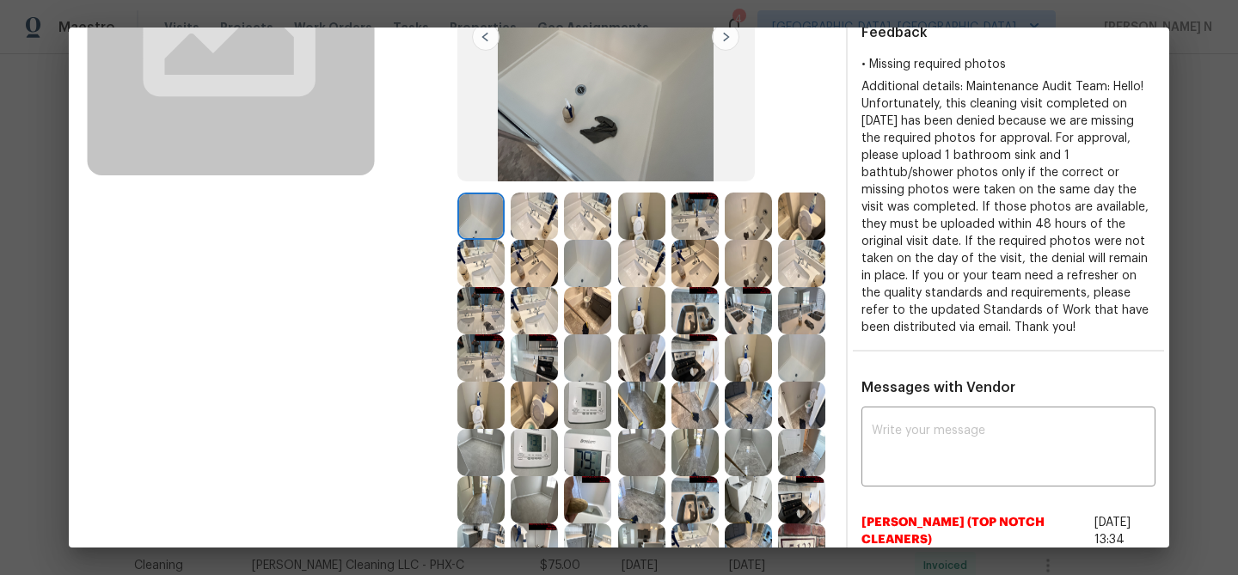
click at [784, 390] on img at bounding box center [801, 405] width 47 height 47
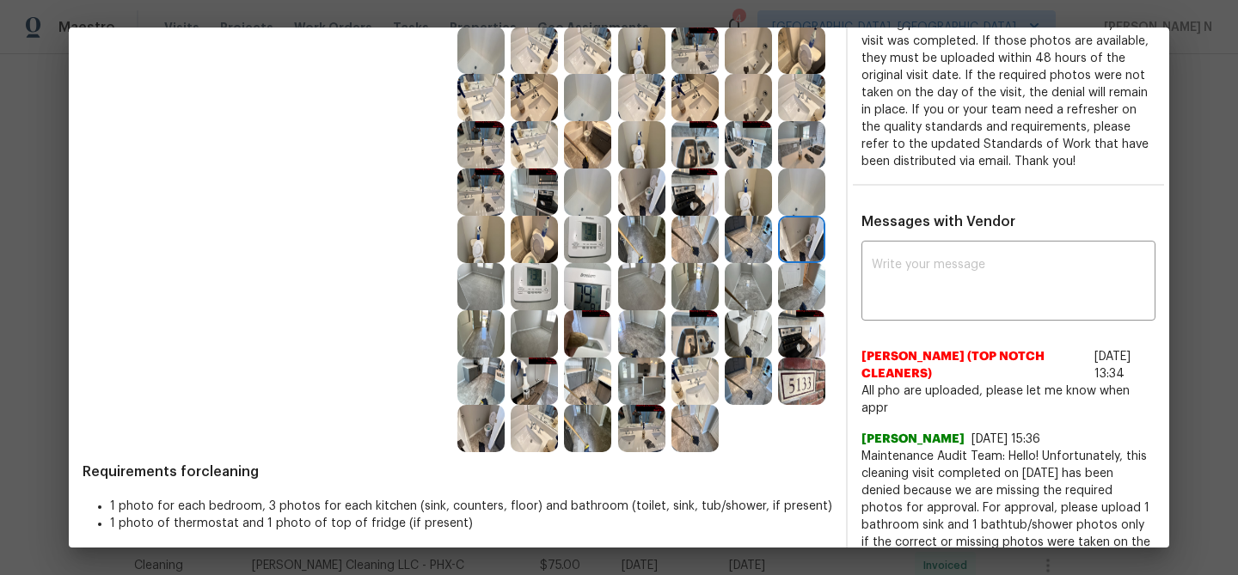
scroll to position [416, 0]
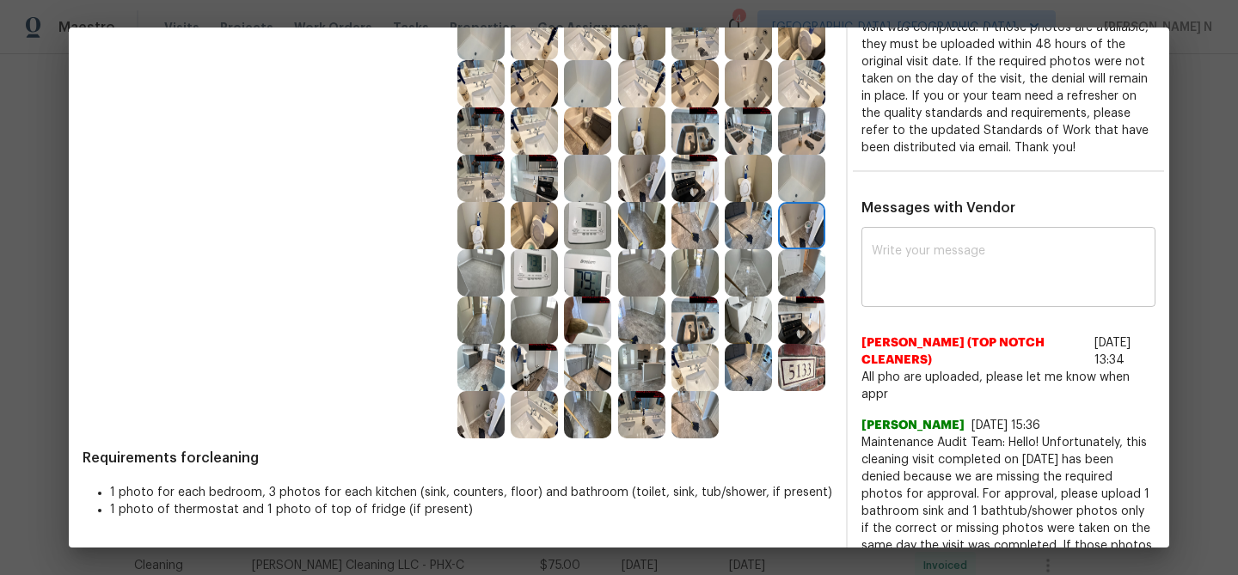
click at [917, 260] on textarea at bounding box center [1008, 269] width 273 height 48
paste textarea "Maintenance Audit Team: Hello! Thank you for uploading the photo, after further…"
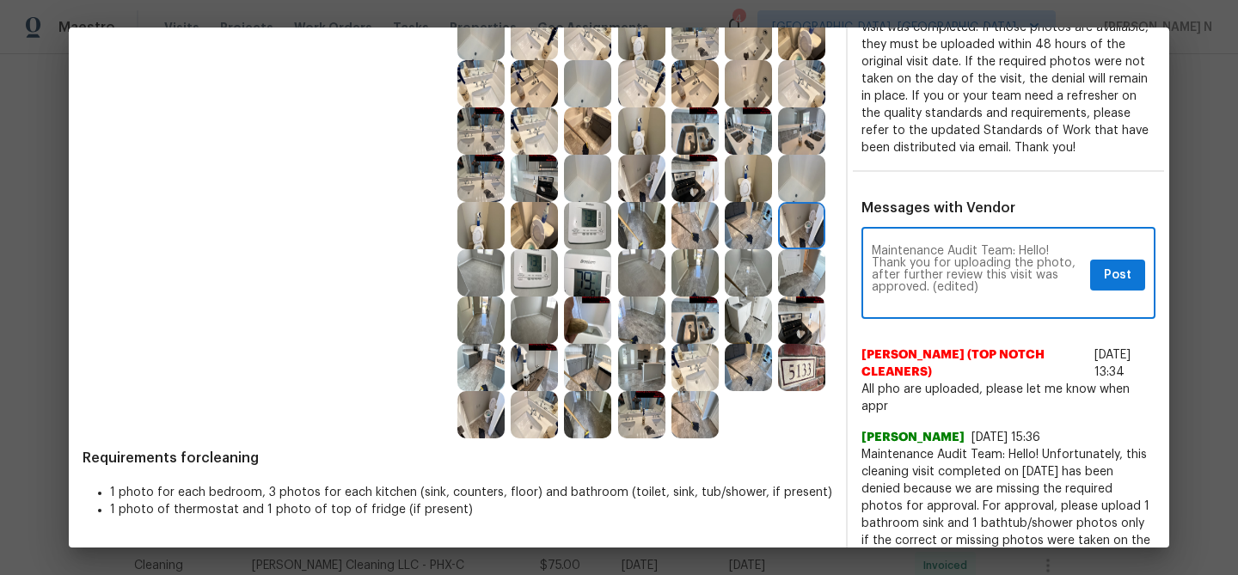
scroll to position [0, 0]
drag, startPoint x: 933, startPoint y: 285, endPoint x: 974, endPoint y: 280, distance: 41.6
click at [974, 285] on textarea "Maintenance Audit Team: Hello! Thank you for uploading the photo, after further…" at bounding box center [977, 275] width 211 height 60
type textarea "Maintenance Audit Team: Hello! Thank you for uploading the photo, after further…"
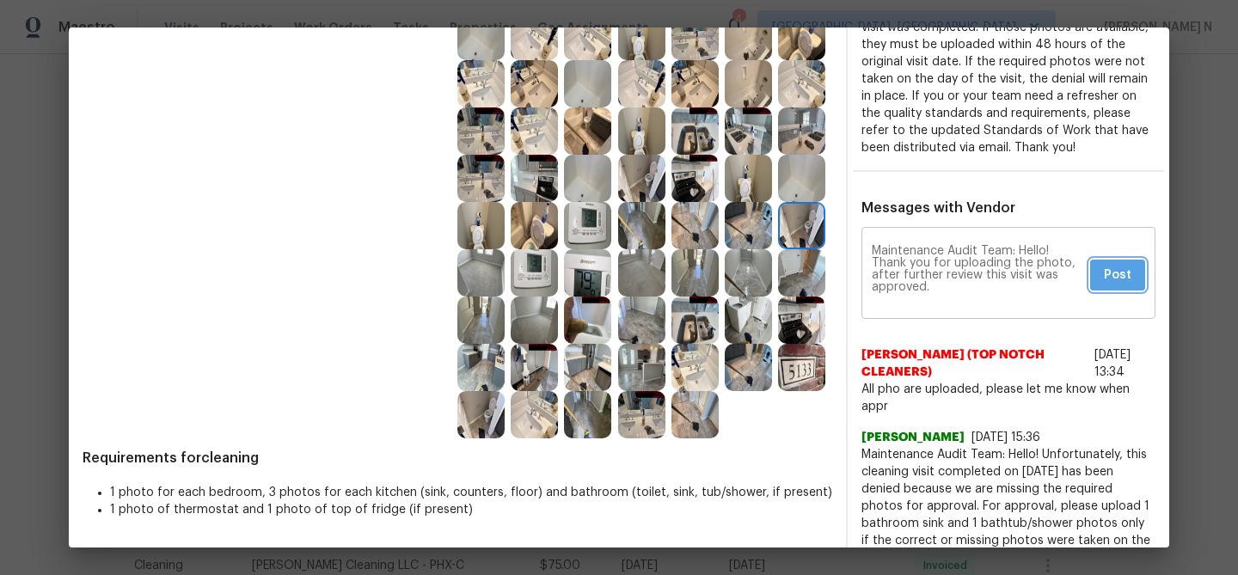
click at [1098, 274] on button "Post" at bounding box center [1117, 276] width 55 height 32
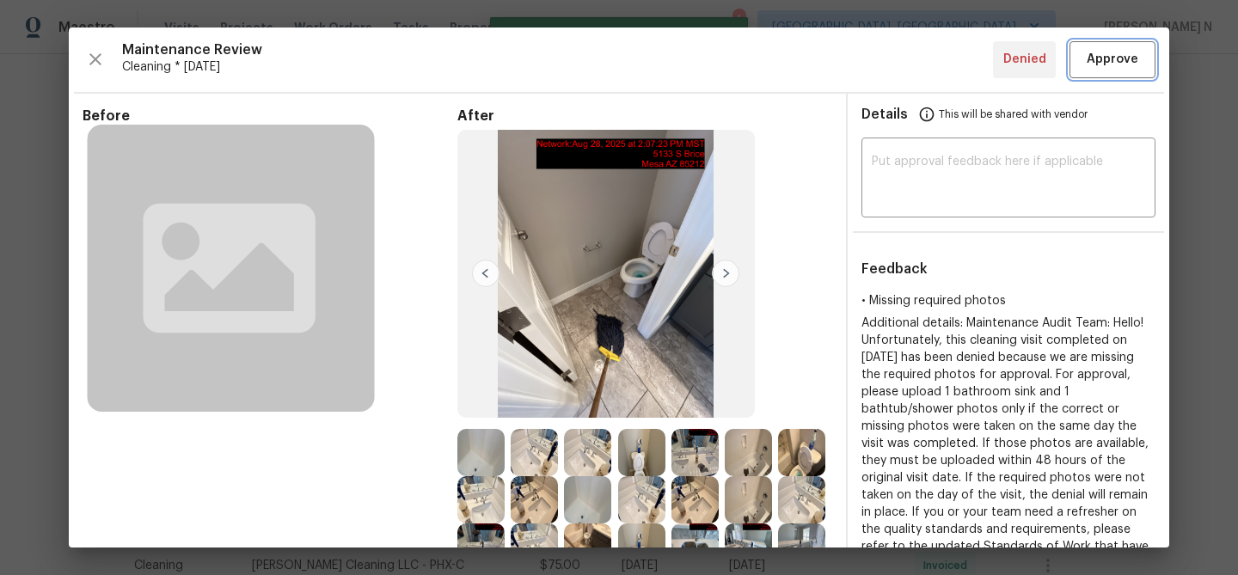
click at [1124, 66] on span "Approve" at bounding box center [1113, 59] width 52 height 21
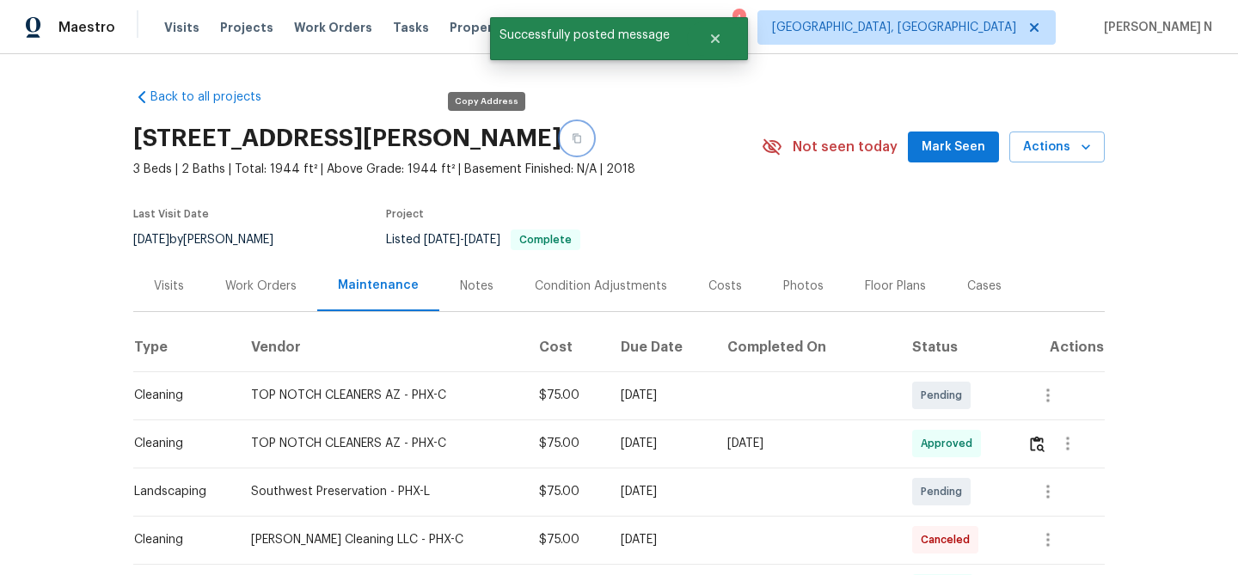
click at [561, 137] on button "button" at bounding box center [576, 138] width 31 height 31
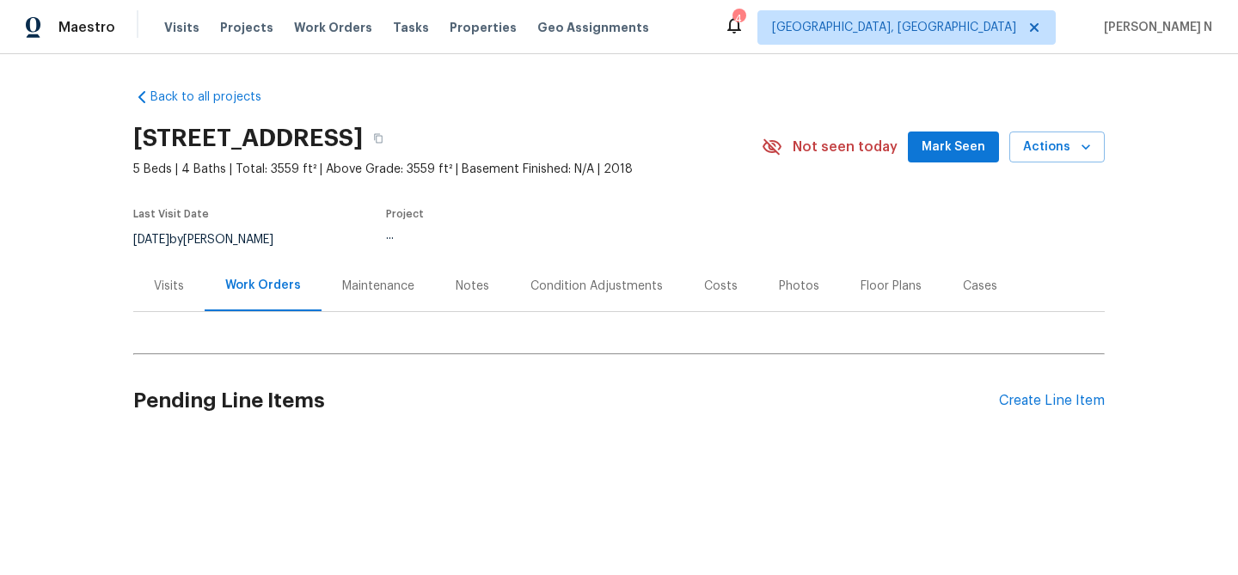
click at [342, 283] on div "Maintenance" at bounding box center [378, 286] width 72 height 17
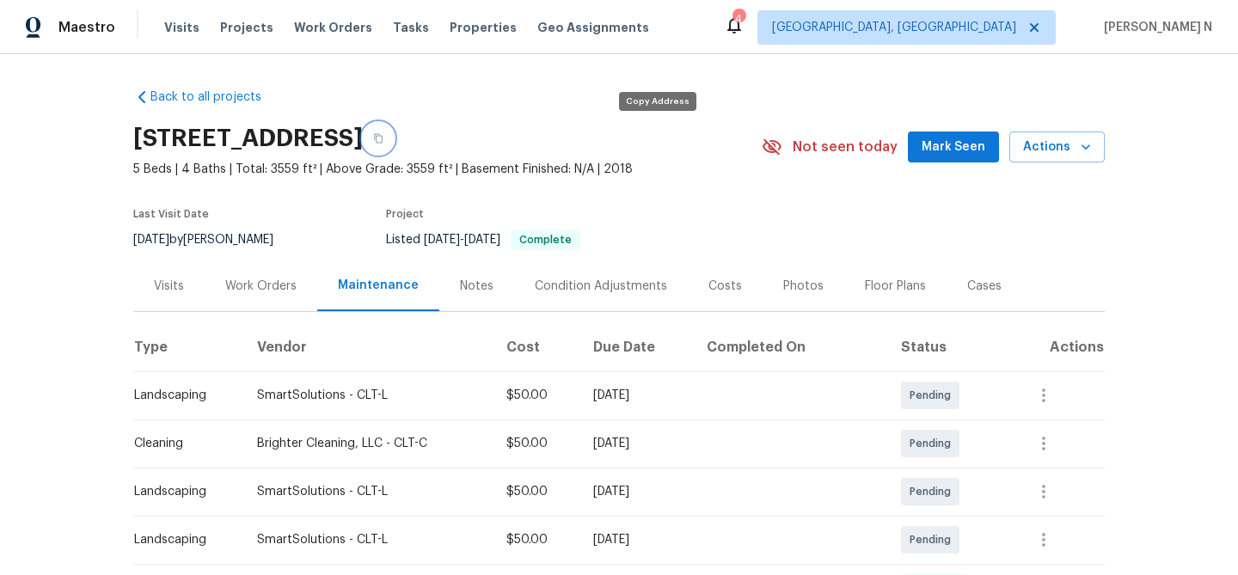
click at [394, 138] on button "button" at bounding box center [378, 138] width 31 height 31
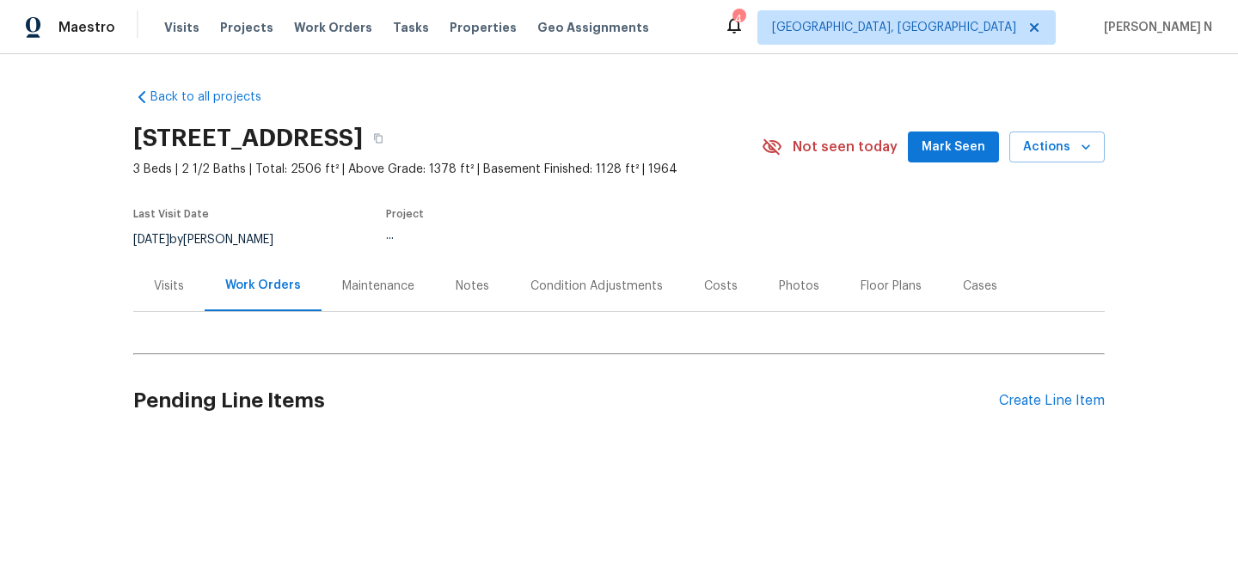
click at [369, 297] on div "Maintenance" at bounding box center [378, 285] width 113 height 51
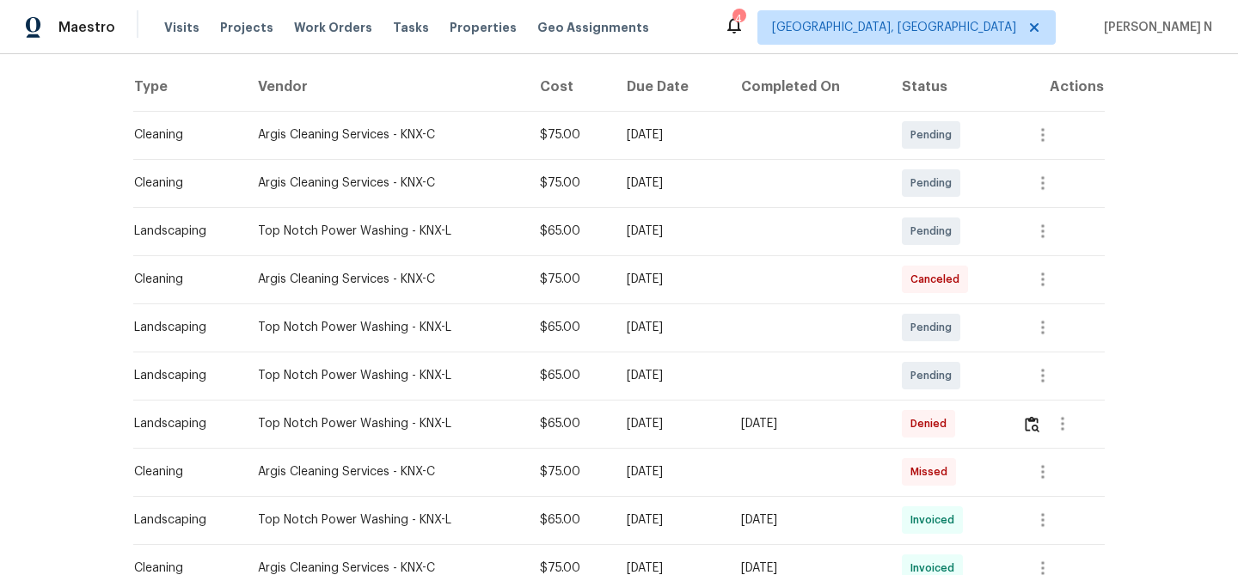
scroll to position [328, 0]
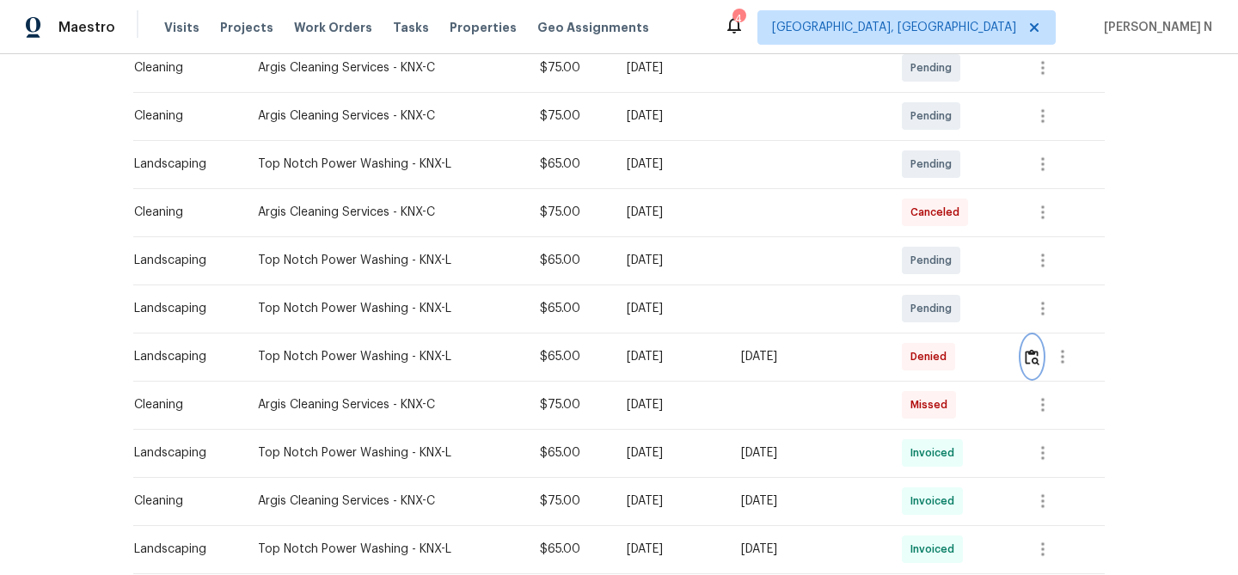
click at [1033, 350] on img "button" at bounding box center [1032, 357] width 15 height 16
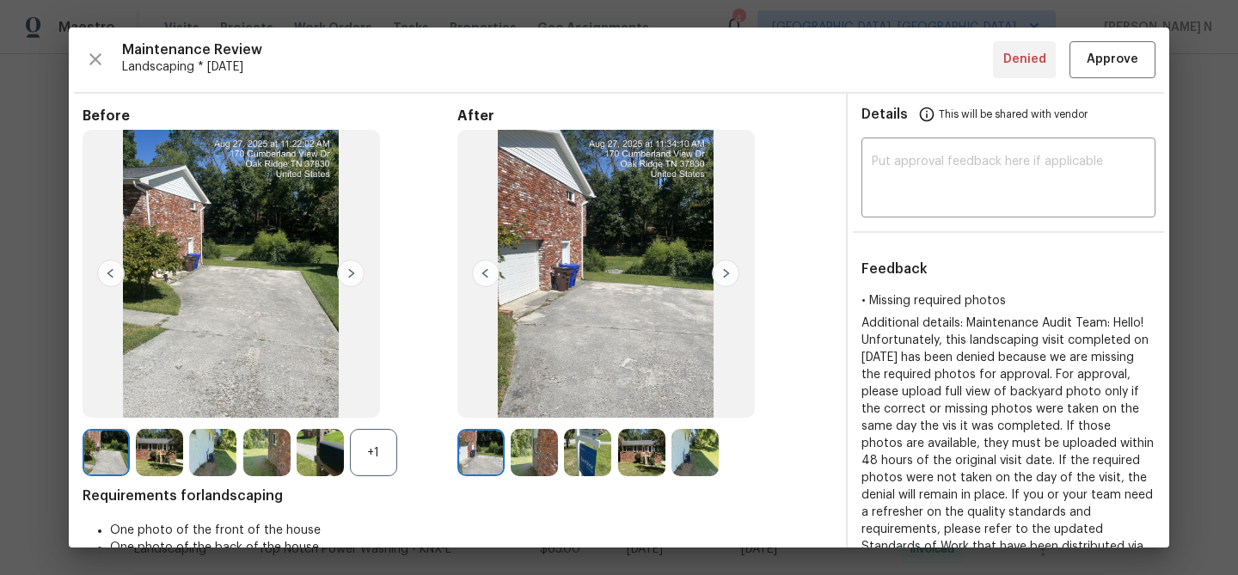
click at [394, 449] on div "+1" at bounding box center [373, 452] width 47 height 47
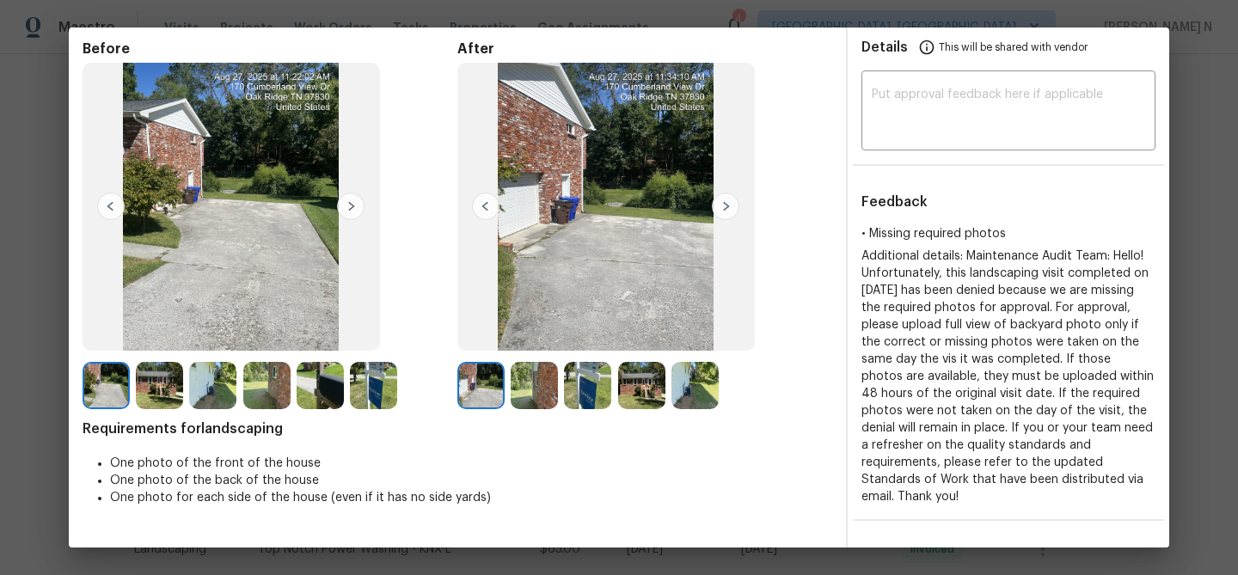
scroll to position [63, 0]
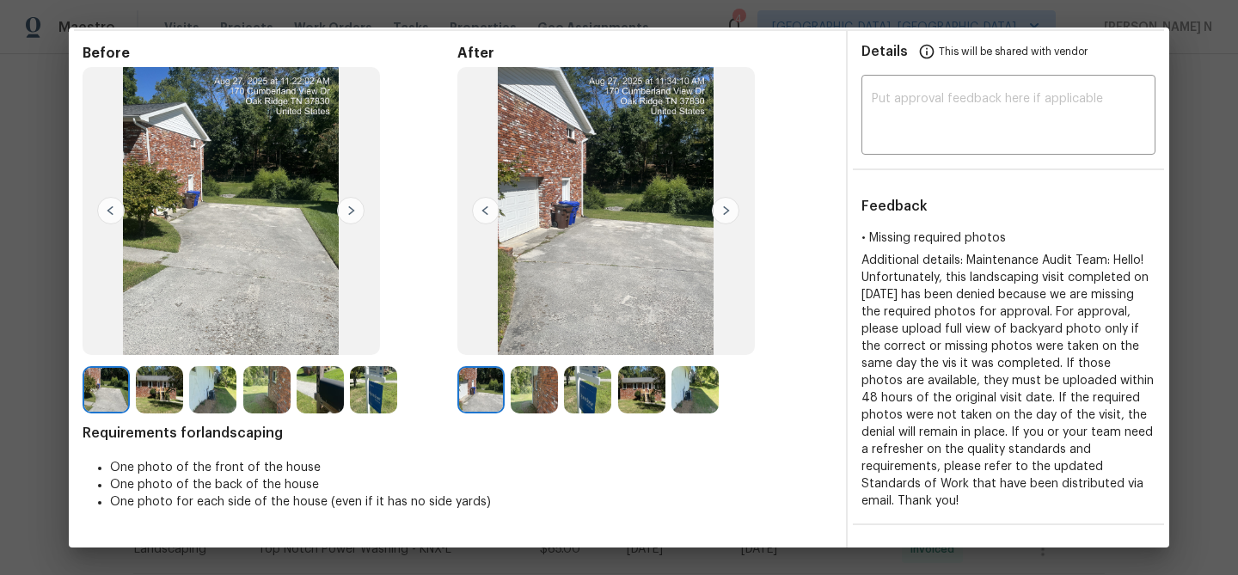
click at [547, 393] on img at bounding box center [534, 389] width 47 height 47
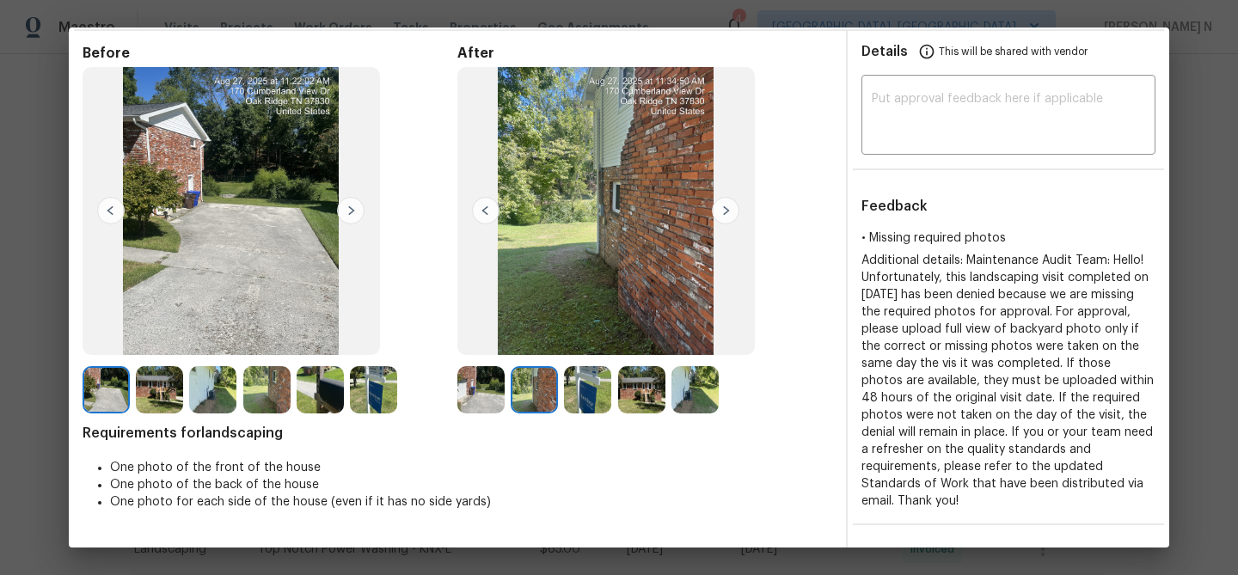
click at [164, 397] on img at bounding box center [159, 389] width 47 height 47
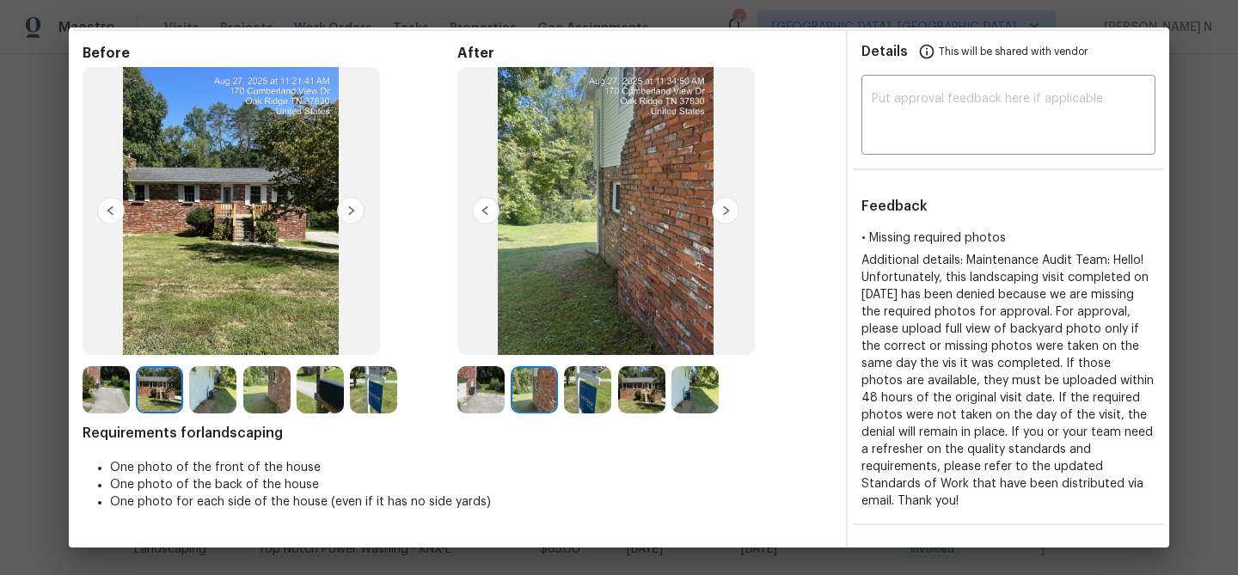
click at [601, 383] on img at bounding box center [587, 389] width 47 height 47
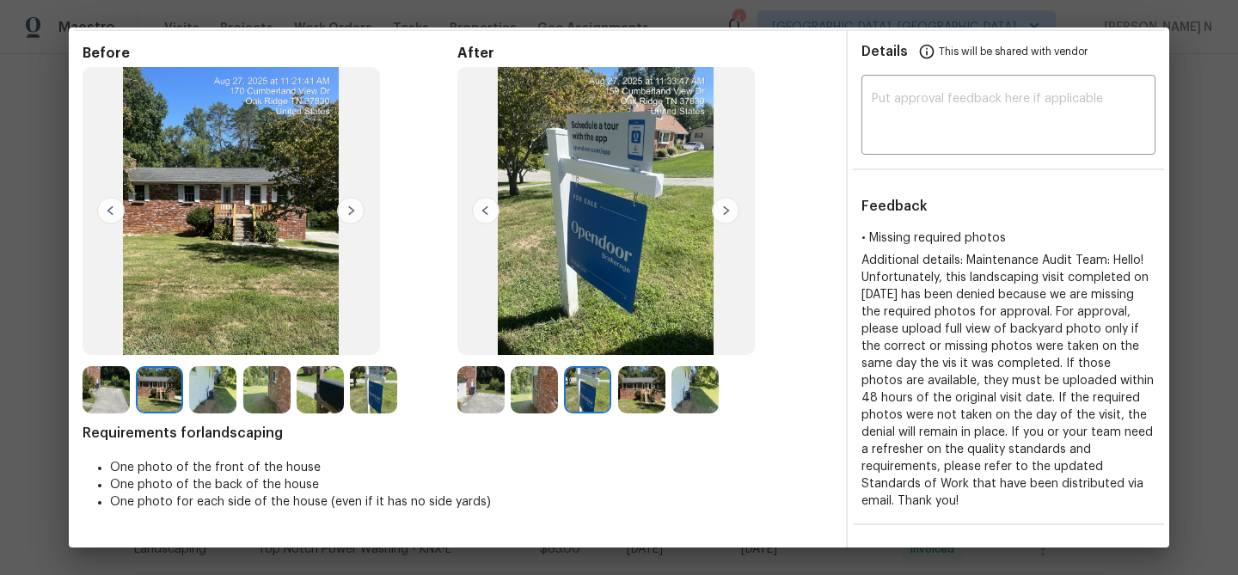
click at [713, 395] on img at bounding box center [694, 389] width 47 height 47
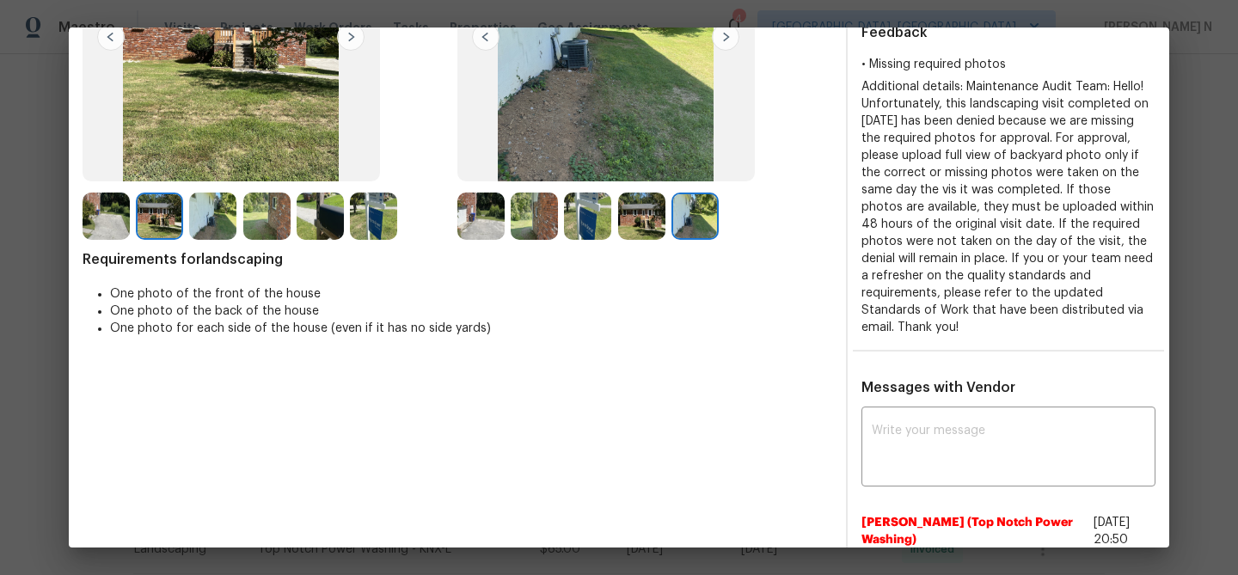
scroll to position [370, 0]
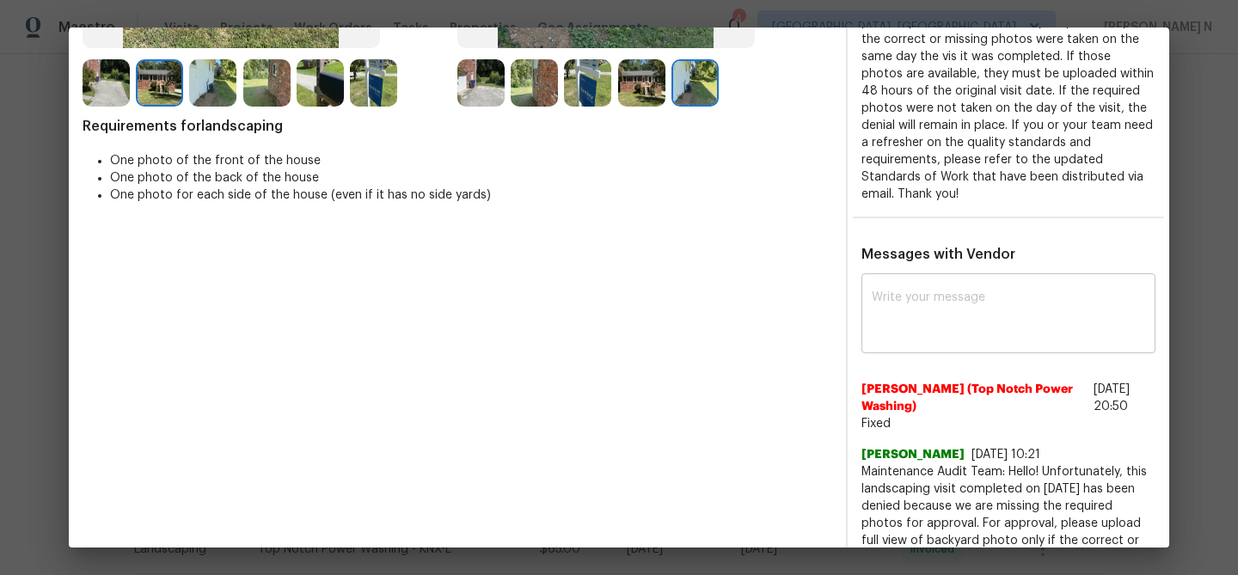
click at [948, 303] on textarea at bounding box center [1008, 315] width 273 height 48
paste textarea "Maintenance Audit Team: Hello! Thank you for uploading the photo, after further…"
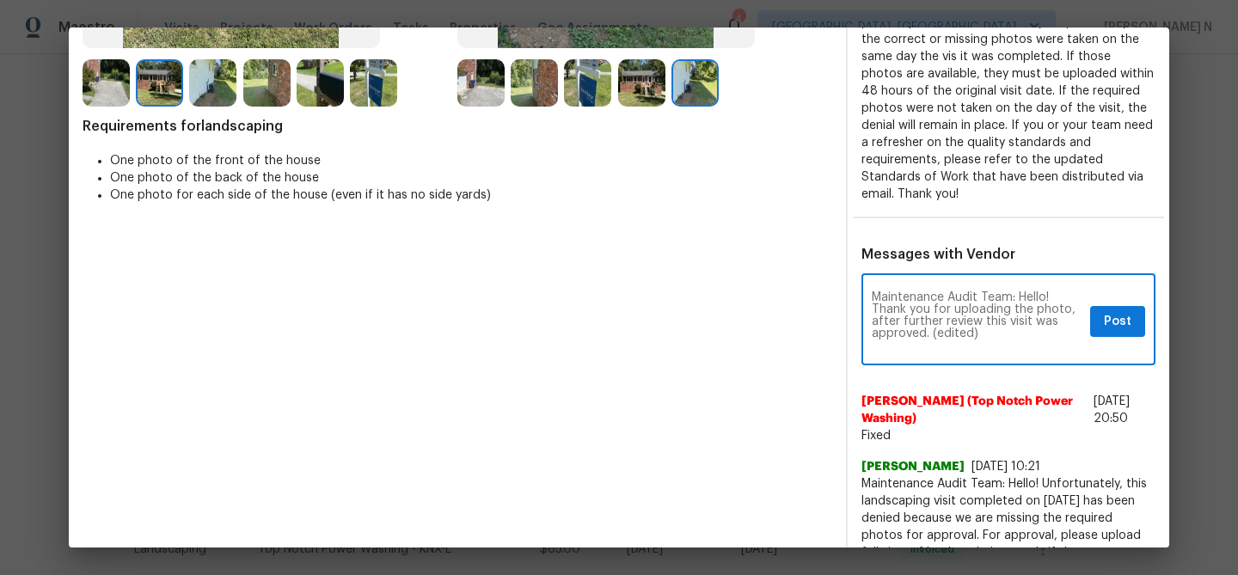
scroll to position [0, 0]
drag, startPoint x: 932, startPoint y: 338, endPoint x: 999, endPoint y: 338, distance: 67.1
click at [999, 338] on textarea "Maintenance Audit Team: Hello! Thank you for uploading the photo, after further…" at bounding box center [977, 321] width 211 height 60
type textarea "Maintenance Audit Team: Hello! Thank you for uploading the photo, after further…"
click at [1111, 322] on span "Post" at bounding box center [1118, 321] width 28 height 21
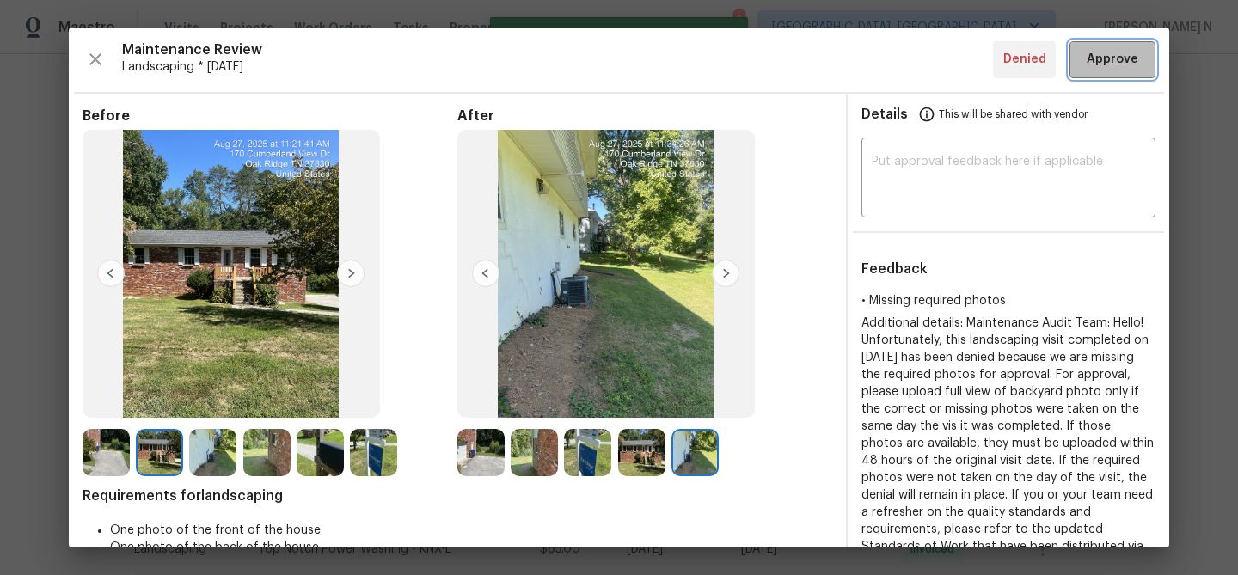
click at [1092, 46] on button "Approve" at bounding box center [1112, 59] width 86 height 37
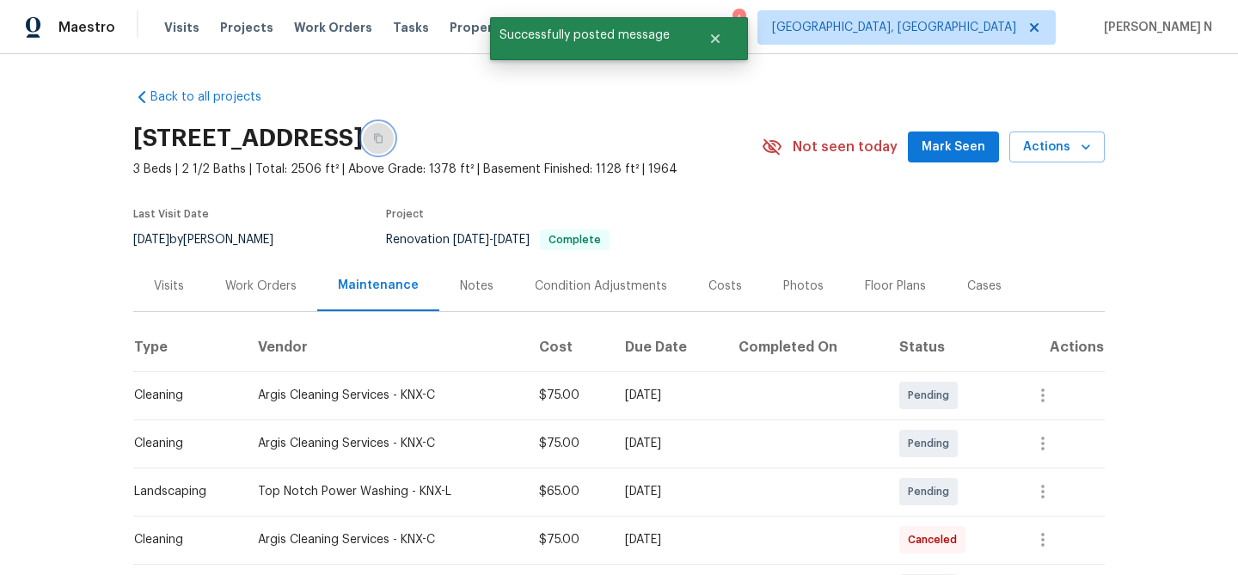
click at [383, 137] on icon "button" at bounding box center [378, 138] width 10 height 10
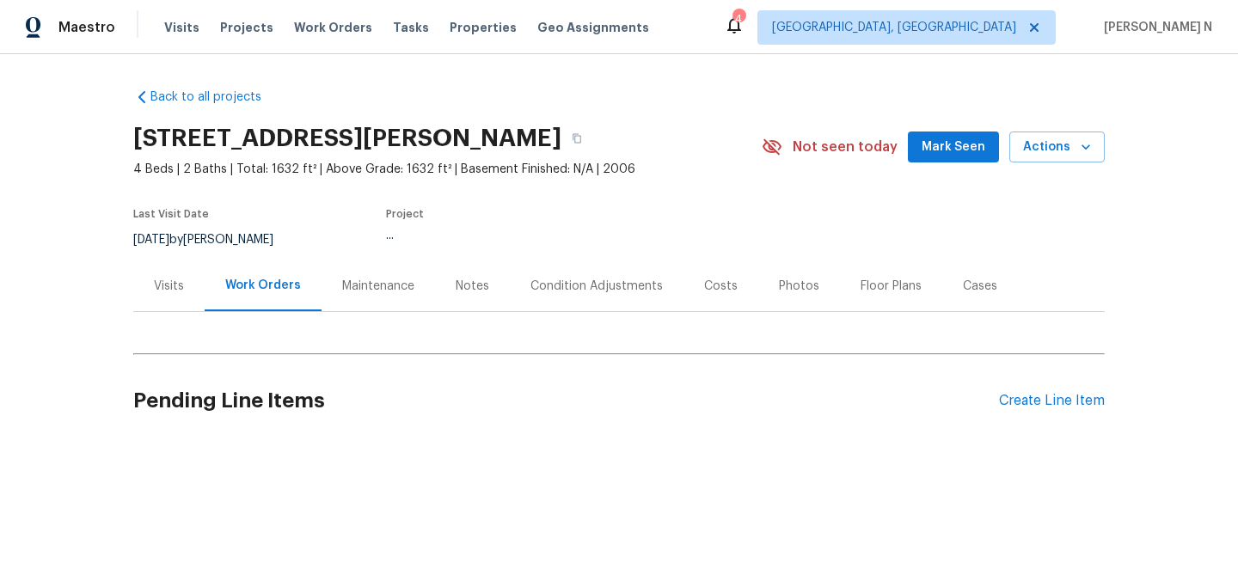
click at [337, 282] on div "Maintenance" at bounding box center [378, 285] width 113 height 51
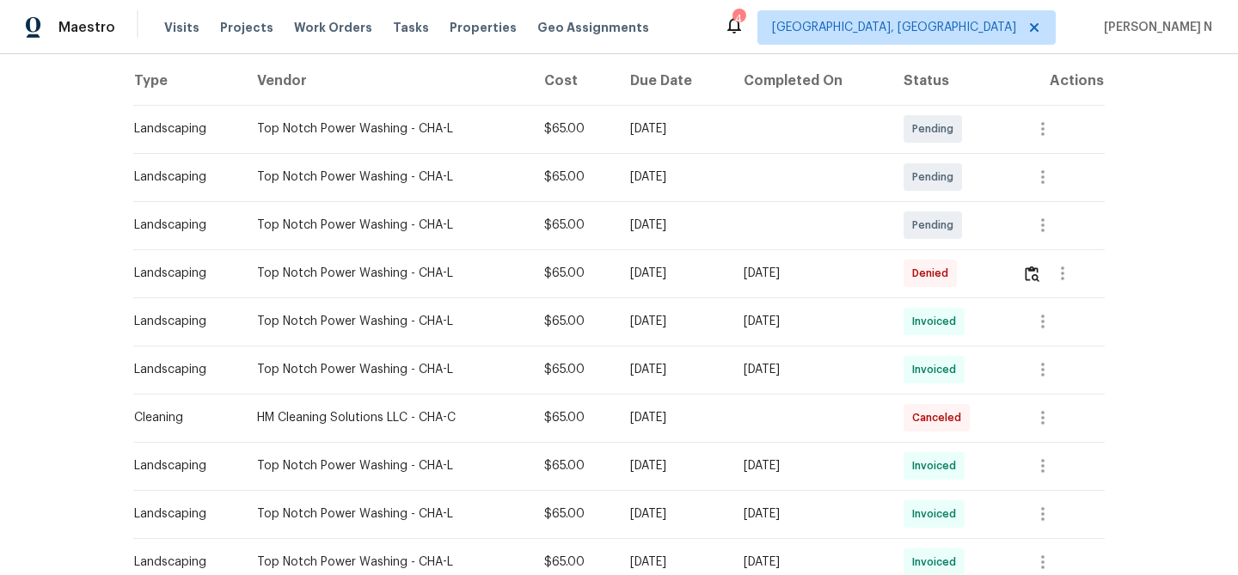
scroll to position [285, 0]
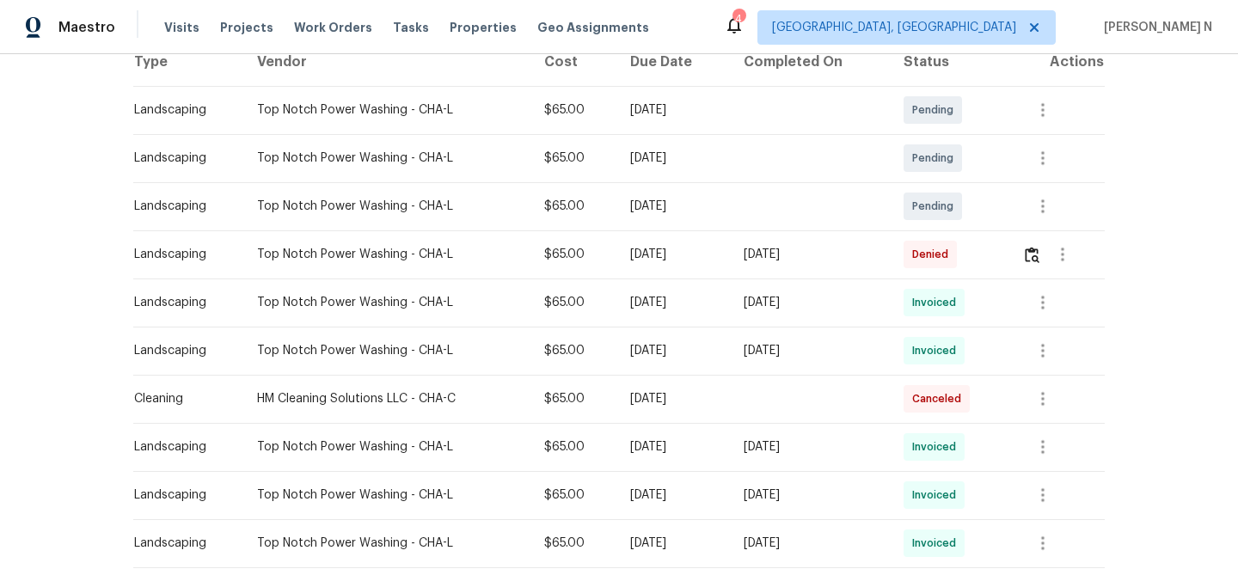
click at [1026, 258] on td at bounding box center [1056, 254] width 96 height 48
click at [1041, 263] on button "button" at bounding box center [1032, 254] width 20 height 41
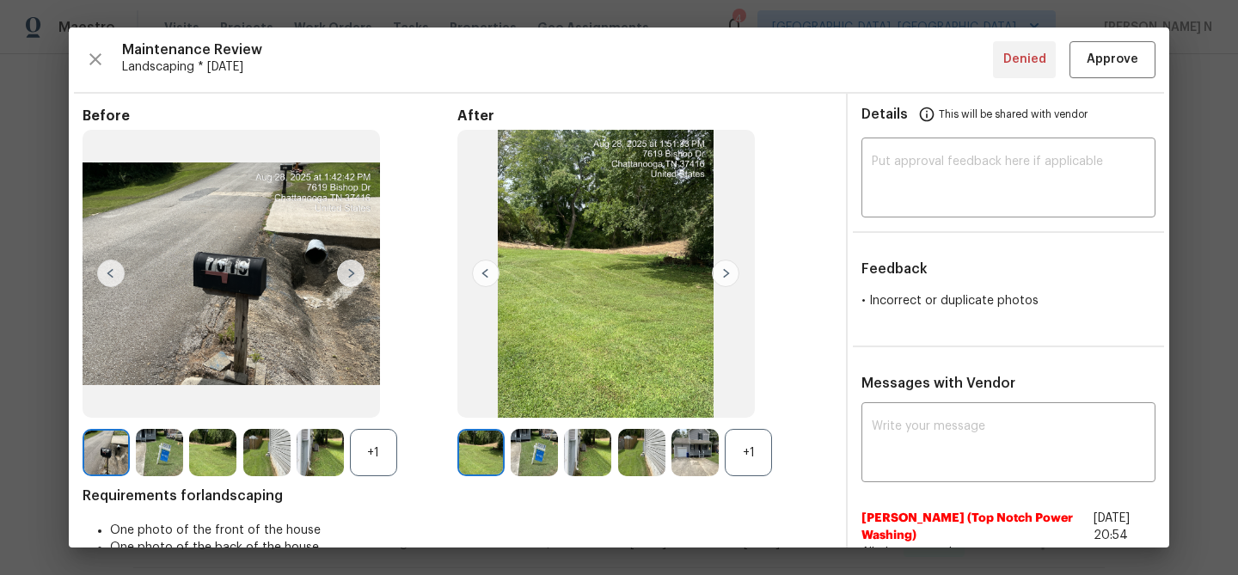
click at [747, 468] on div "+1" at bounding box center [748, 452] width 47 height 47
click at [373, 467] on div "+1" at bounding box center [373, 452] width 47 height 47
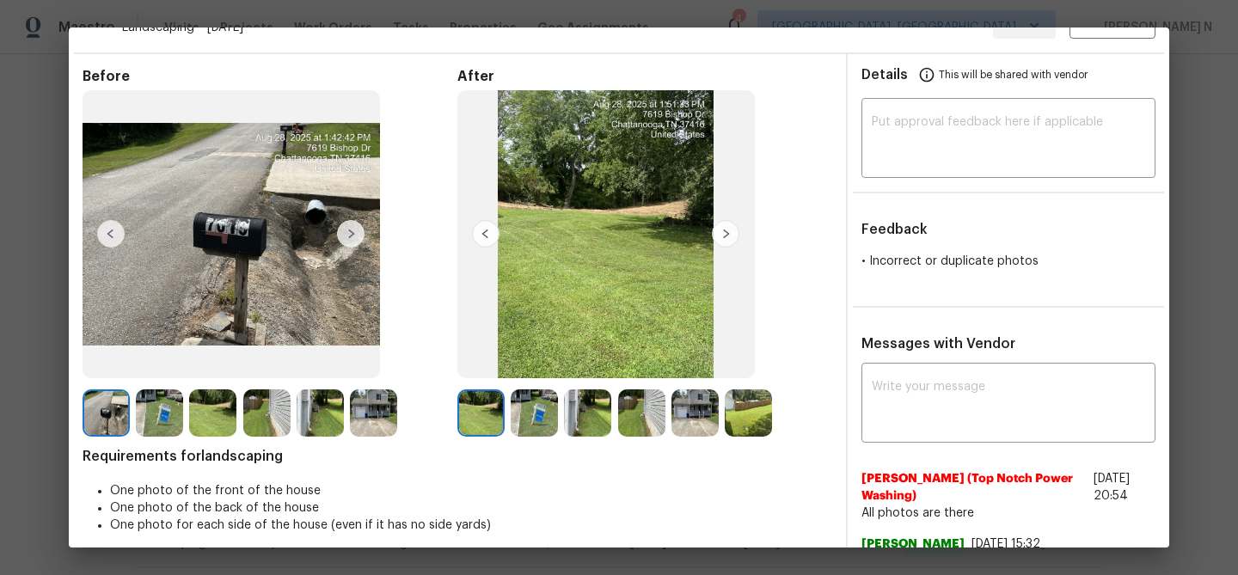
scroll to position [0, 0]
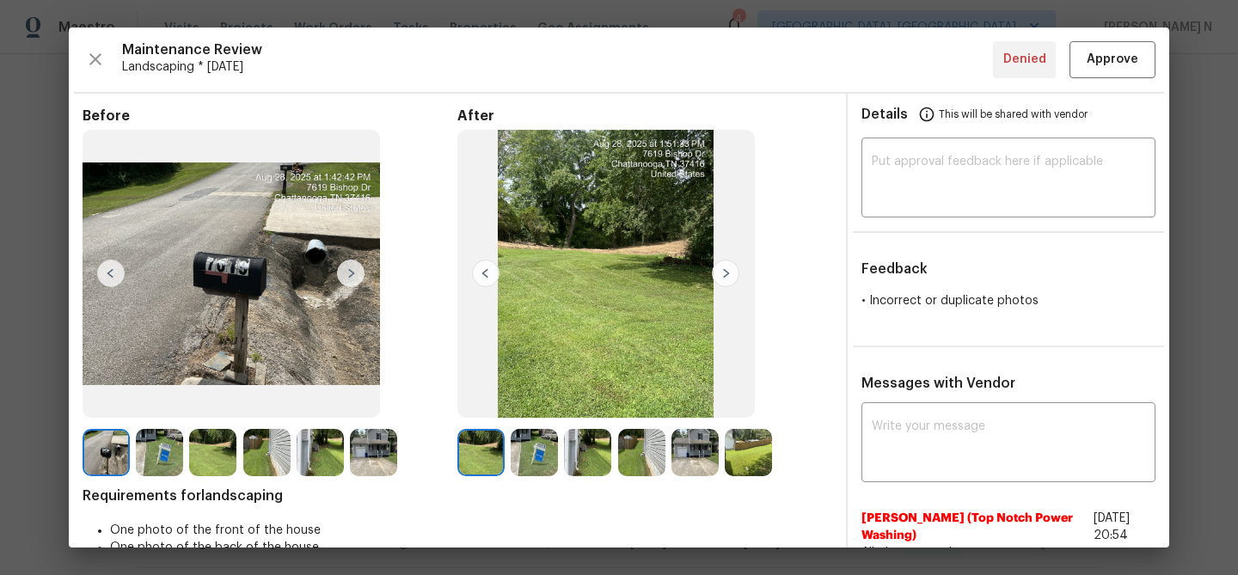
click at [548, 449] on img at bounding box center [534, 452] width 47 height 47
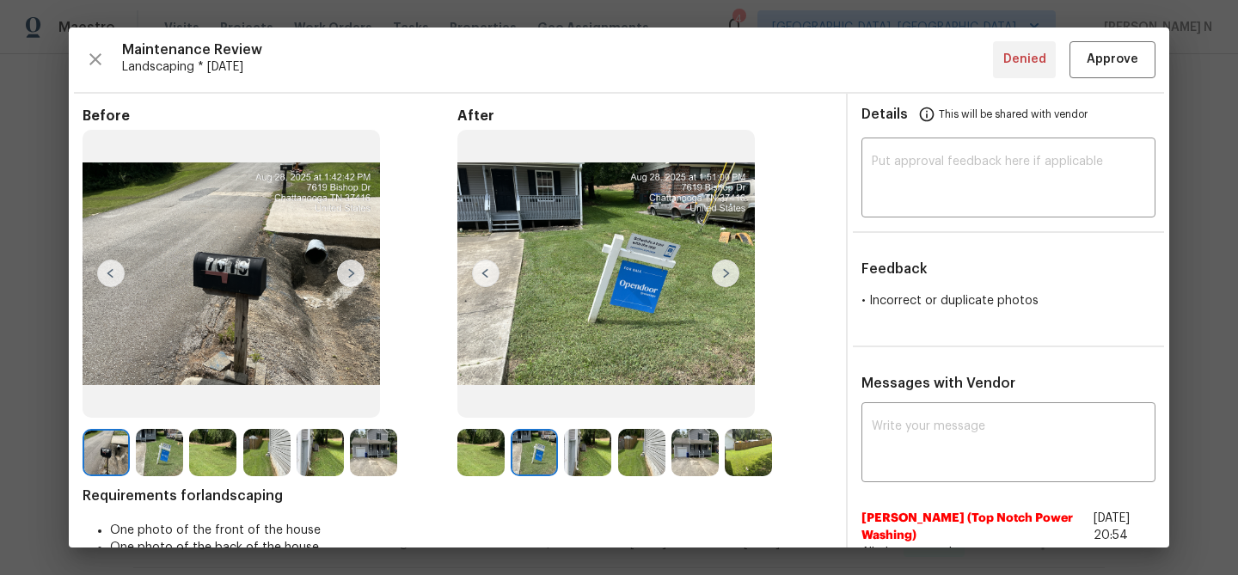
click at [154, 441] on img at bounding box center [159, 452] width 47 height 47
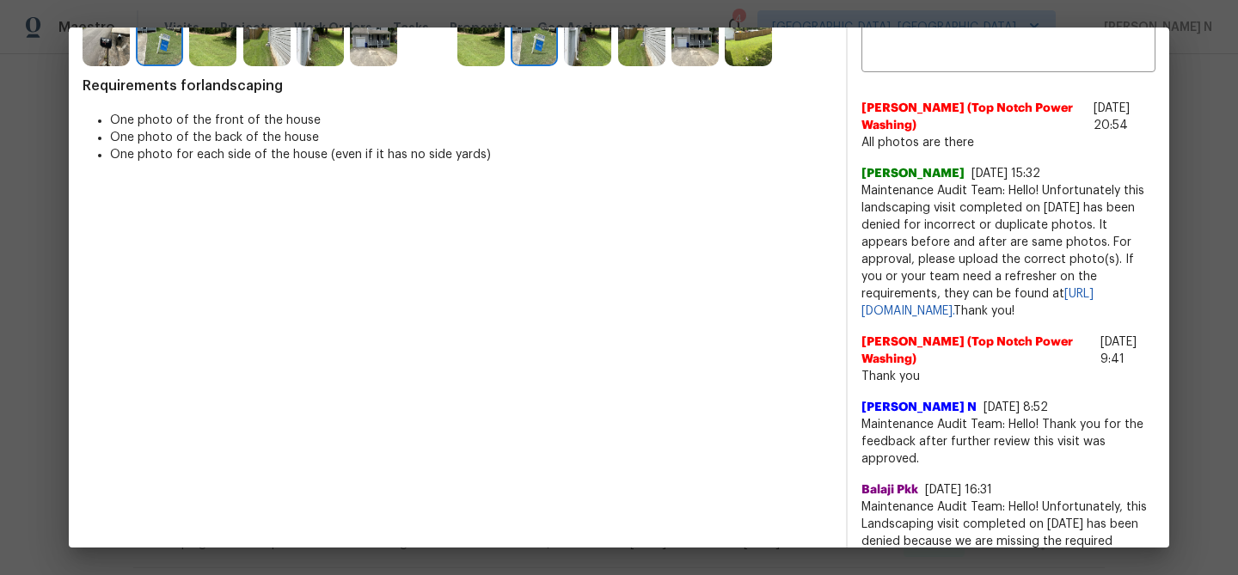
scroll to position [404, 0]
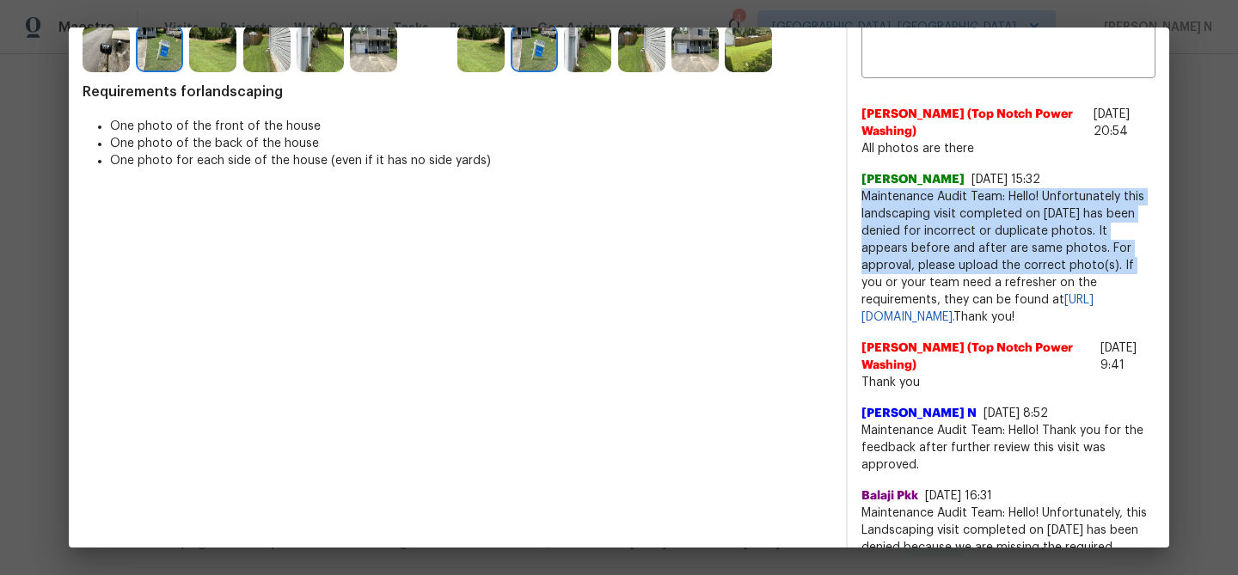
drag, startPoint x: 861, startPoint y: 194, endPoint x: 1114, endPoint y: 264, distance: 263.0
click at [1114, 264] on div "x ​ Jonathan Lecroy (Top Notch Power Washing) 8/29/25, 20:54 All photos are the…" at bounding box center [1009, 488] width 322 height 970
copy span "Maintenance Audit Team: Hello! Unfortunately this landscaping visit completed o…"
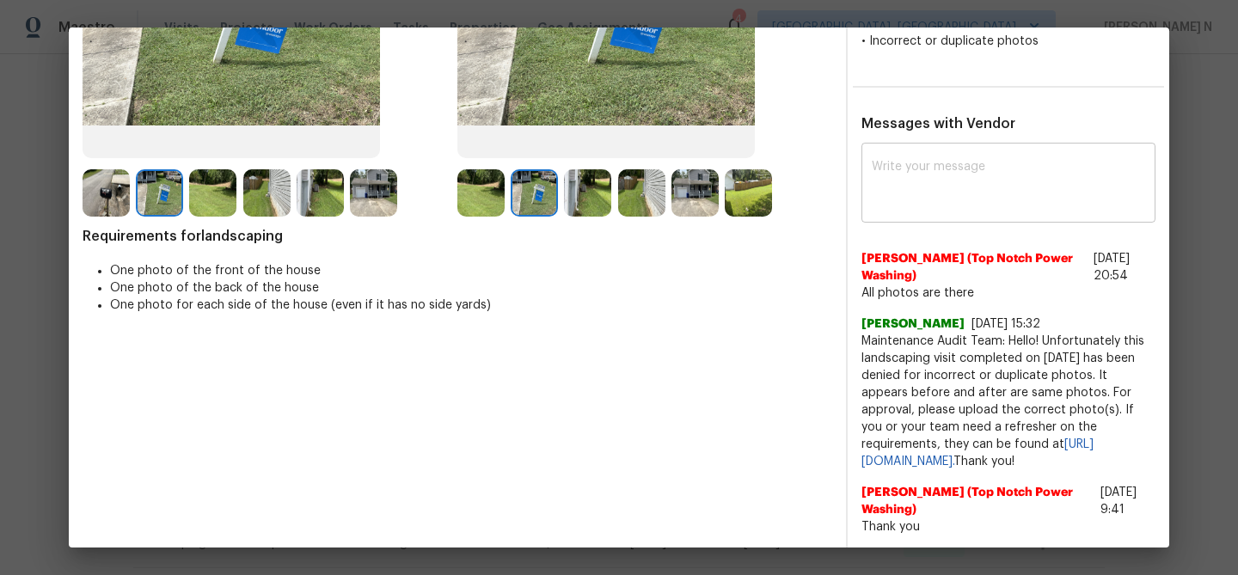
click at [1014, 205] on textarea at bounding box center [1008, 185] width 273 height 48
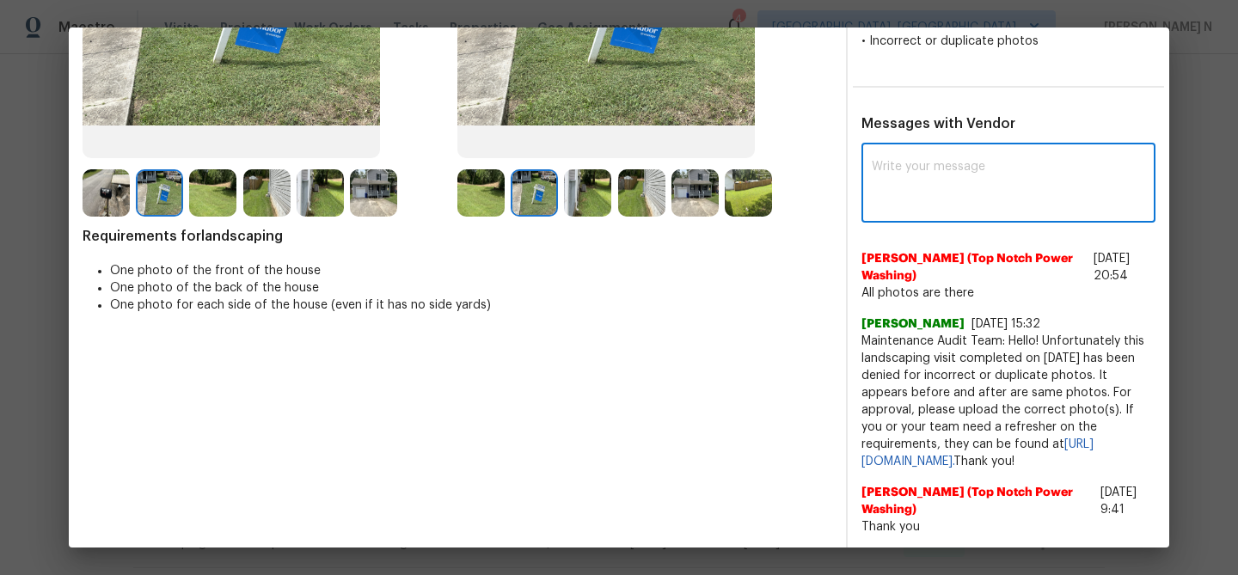
paste textarea "Maintenance Audit Team: Hello! Unfortunately this landscaping visit completed o…"
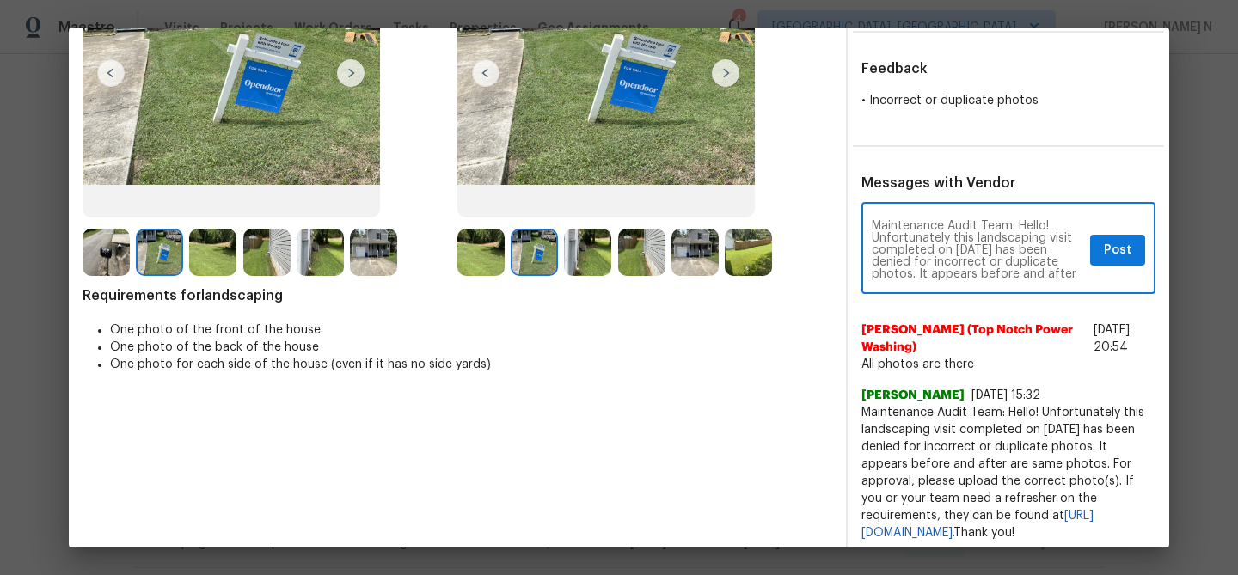
scroll to position [24, 0]
drag, startPoint x: 1017, startPoint y: 225, endPoint x: 971, endPoint y: 243, distance: 49.8
click at [971, 243] on textarea "Maintenance Audit Team: Hello! Unfortunately this landscaping visit completed o…" at bounding box center [977, 250] width 211 height 60
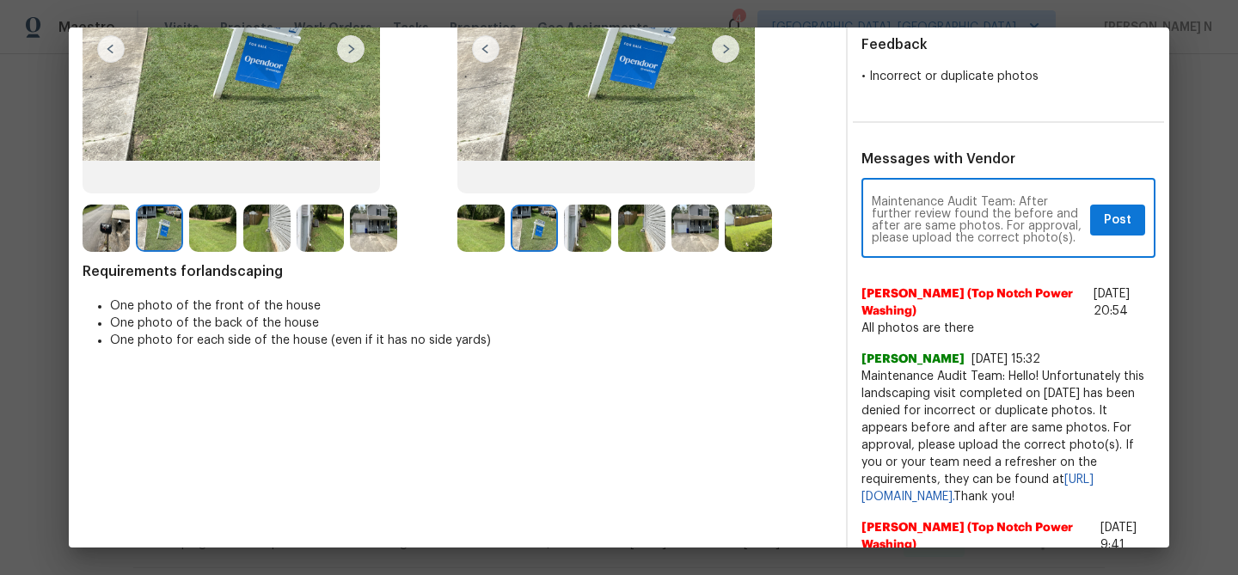
scroll to position [228, 0]
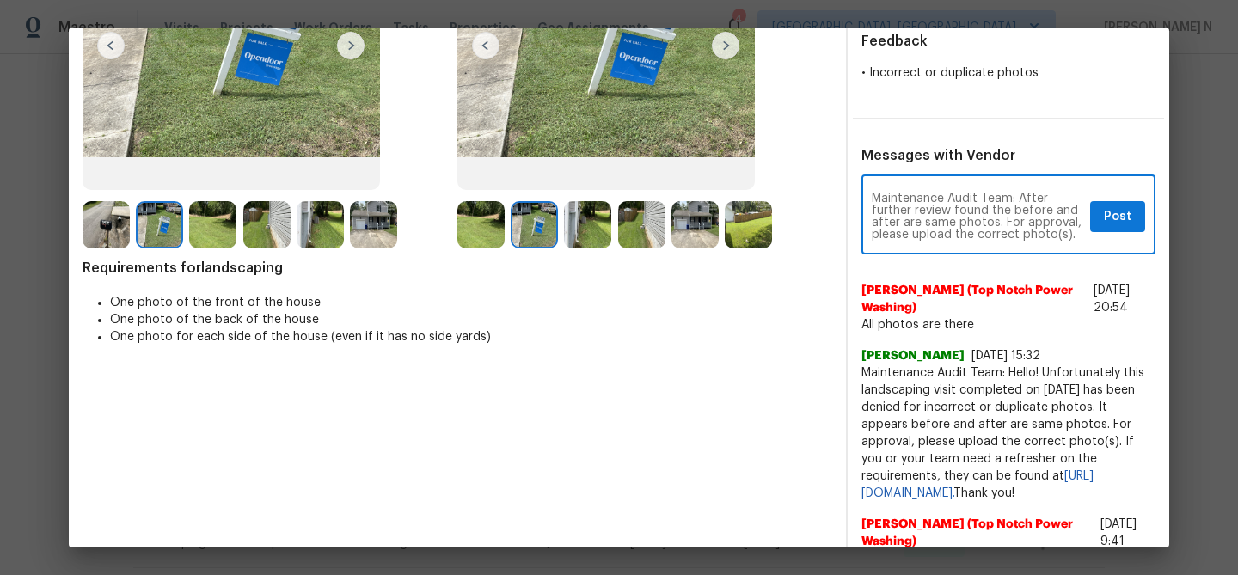
type textarea "Maintenance Audit Team: After further review found the before and after are sam…"
click at [1106, 225] on span "Post" at bounding box center [1118, 216] width 28 height 21
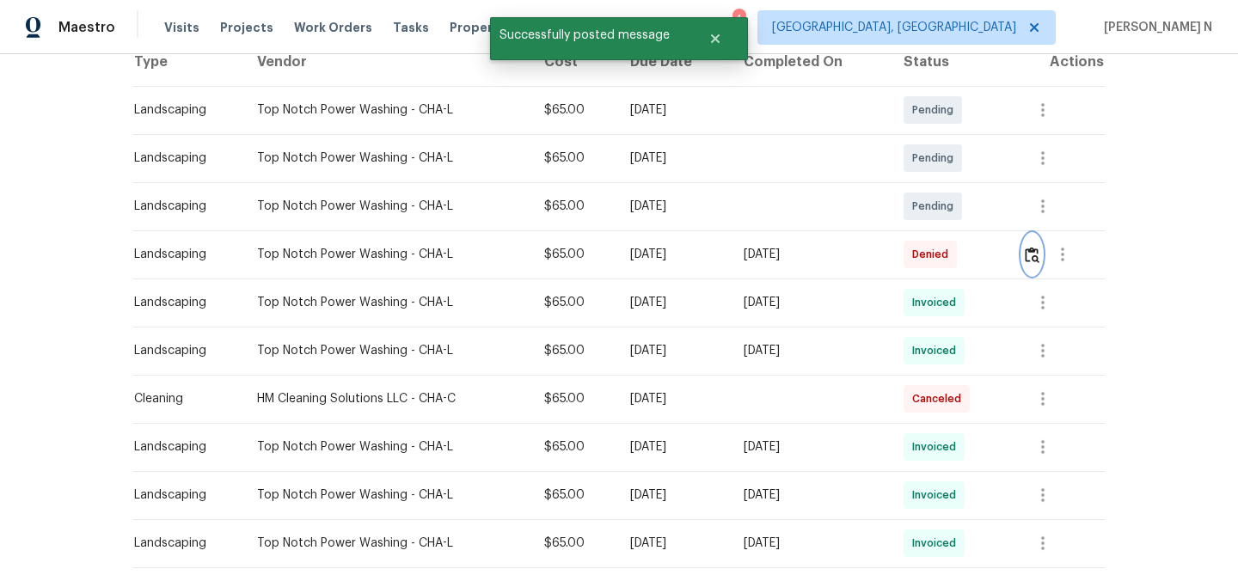
scroll to position [0, 0]
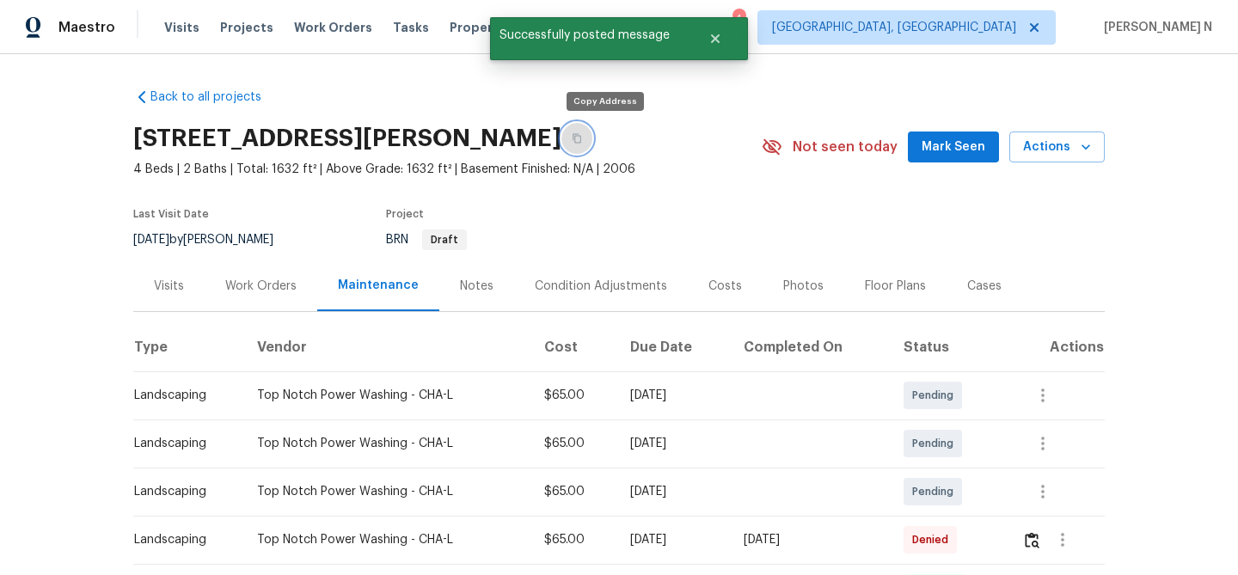
click at [592, 129] on button "button" at bounding box center [576, 138] width 31 height 31
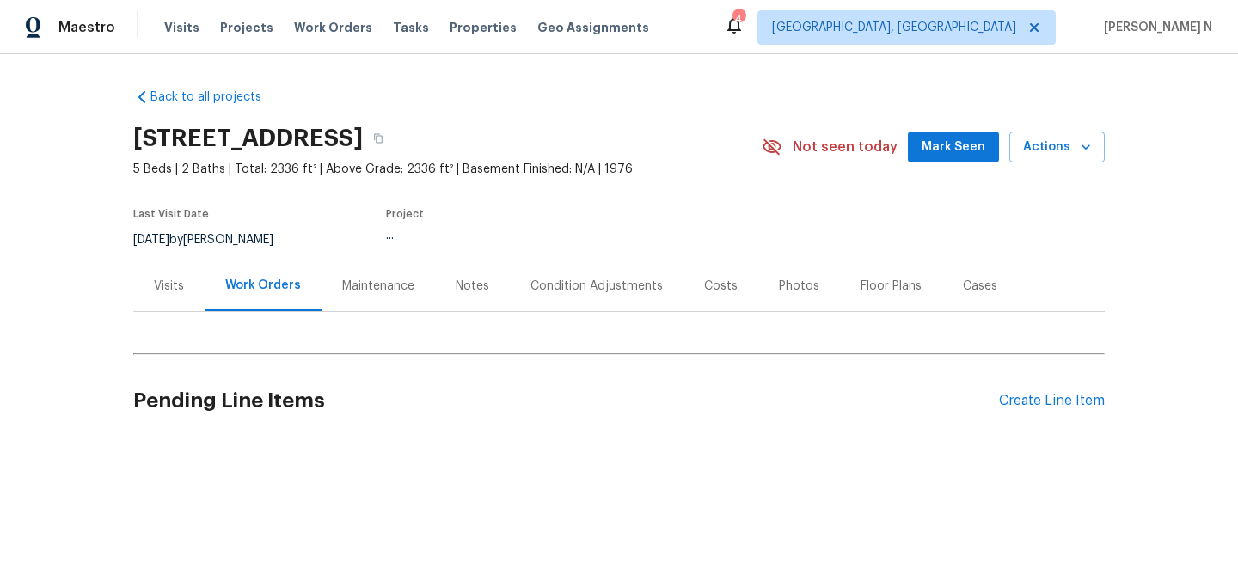
click at [383, 272] on div "Maintenance" at bounding box center [378, 285] width 113 height 51
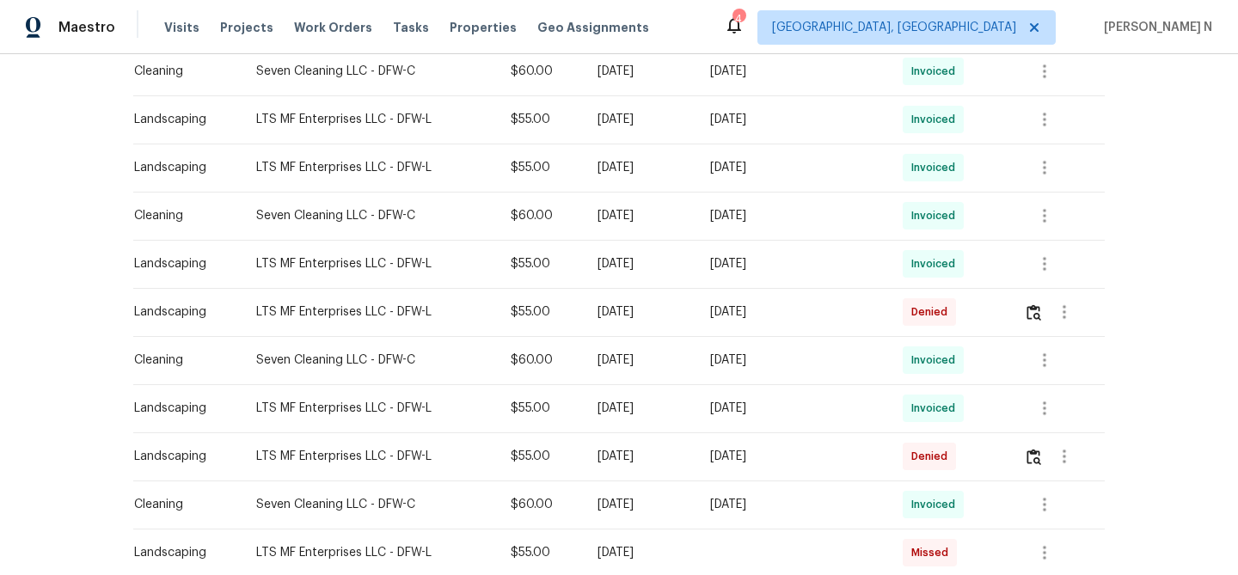
scroll to position [577, 0]
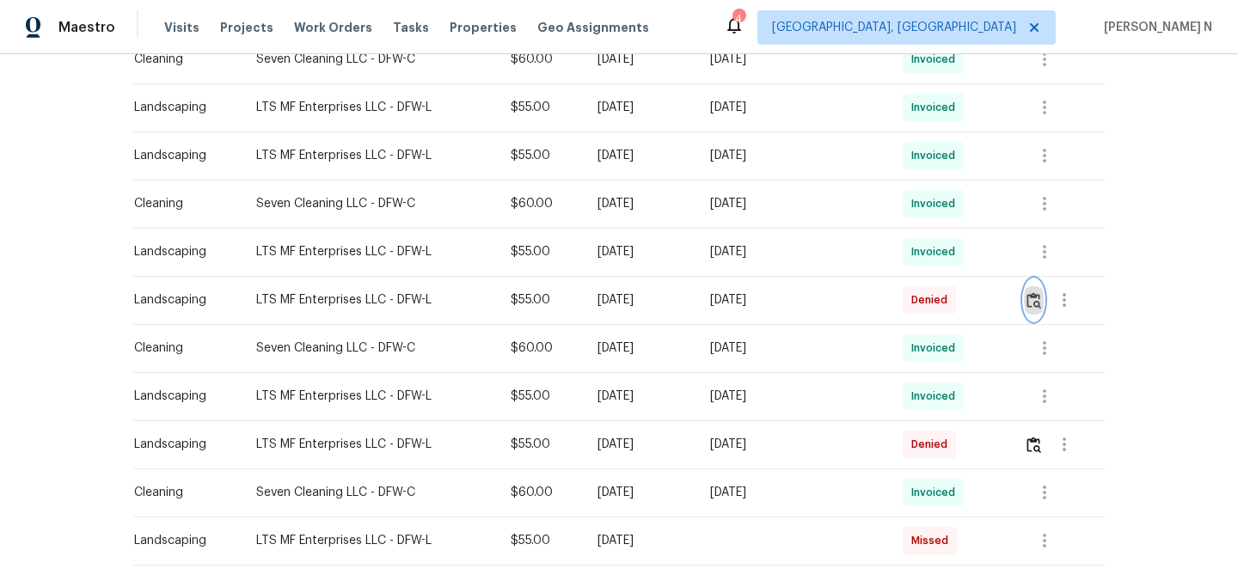
click at [1028, 299] on img "button" at bounding box center [1033, 300] width 15 height 16
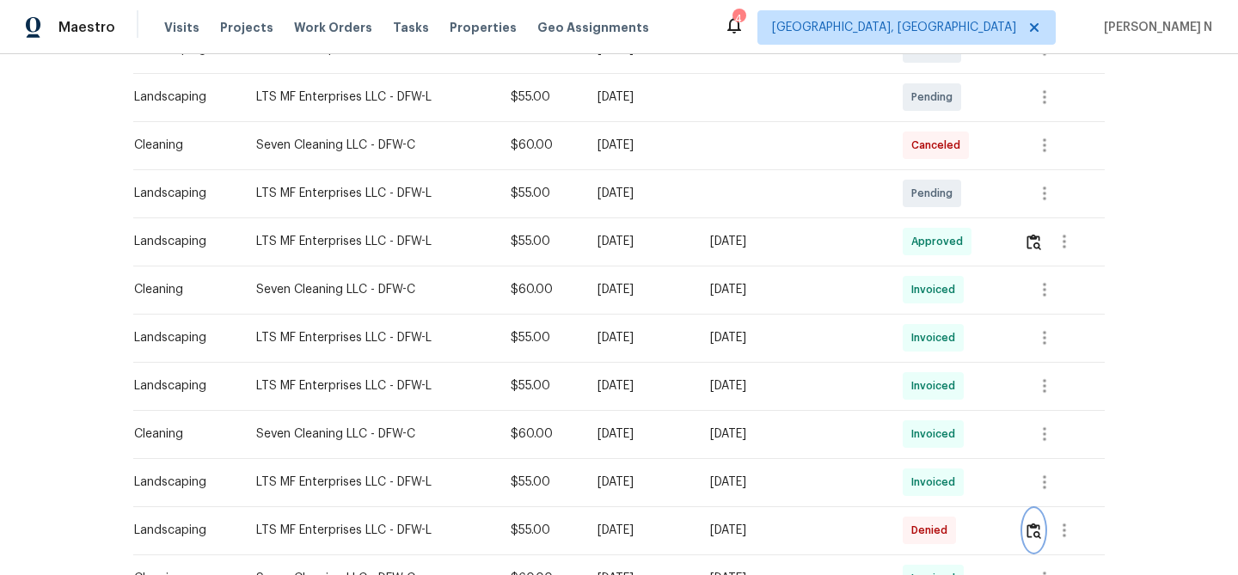
scroll to position [326, 0]
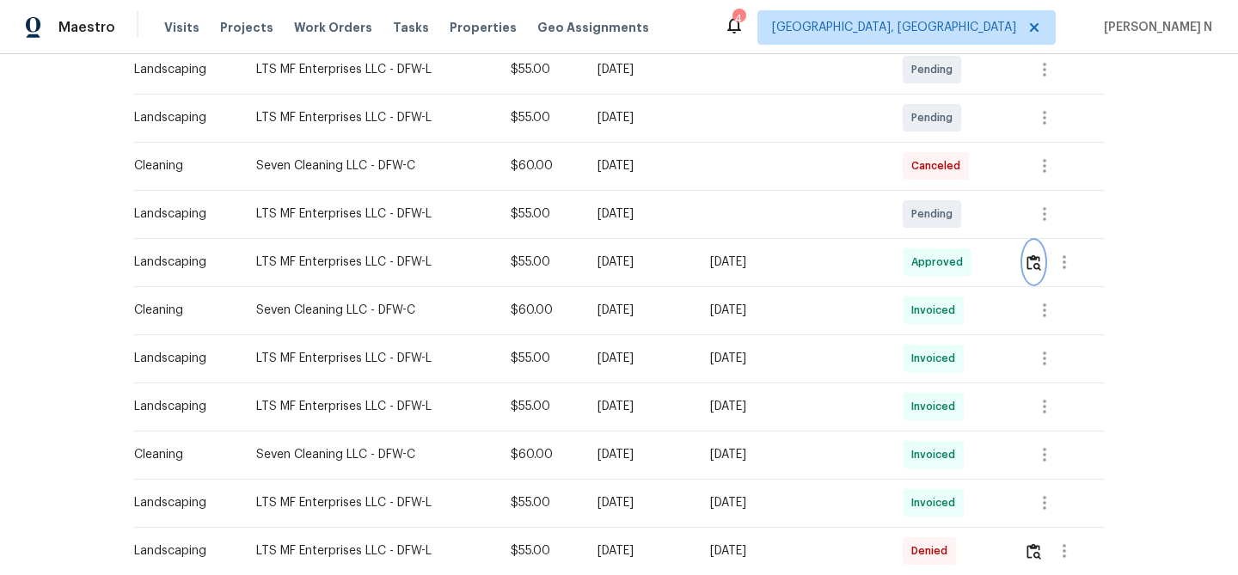
click at [1031, 268] on img "button" at bounding box center [1033, 262] width 15 height 16
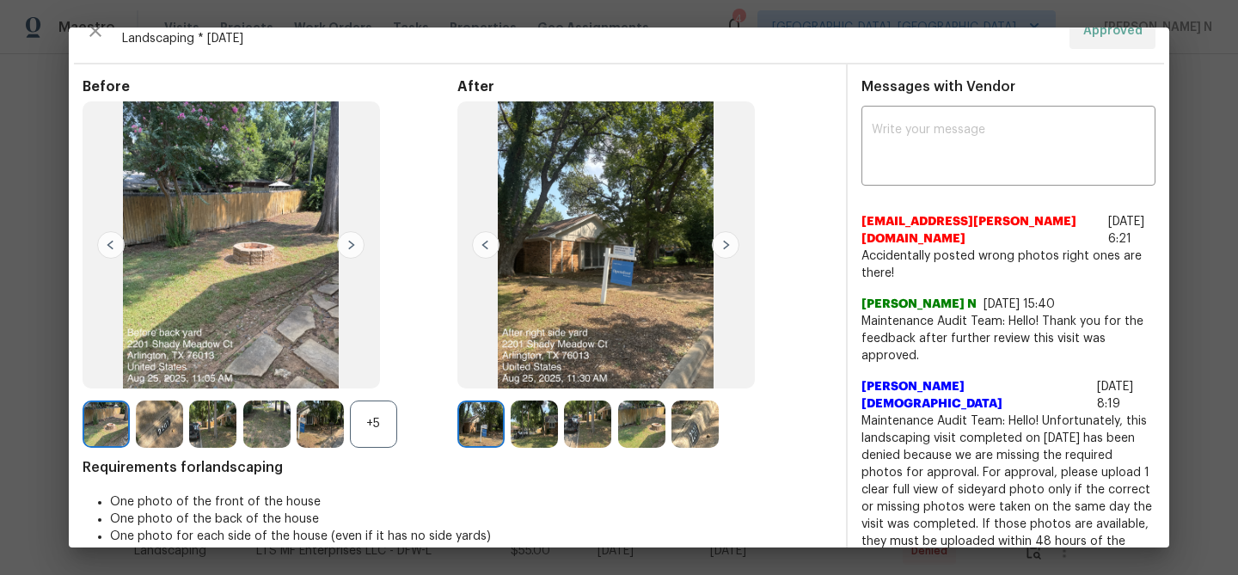
scroll to position [28, 0]
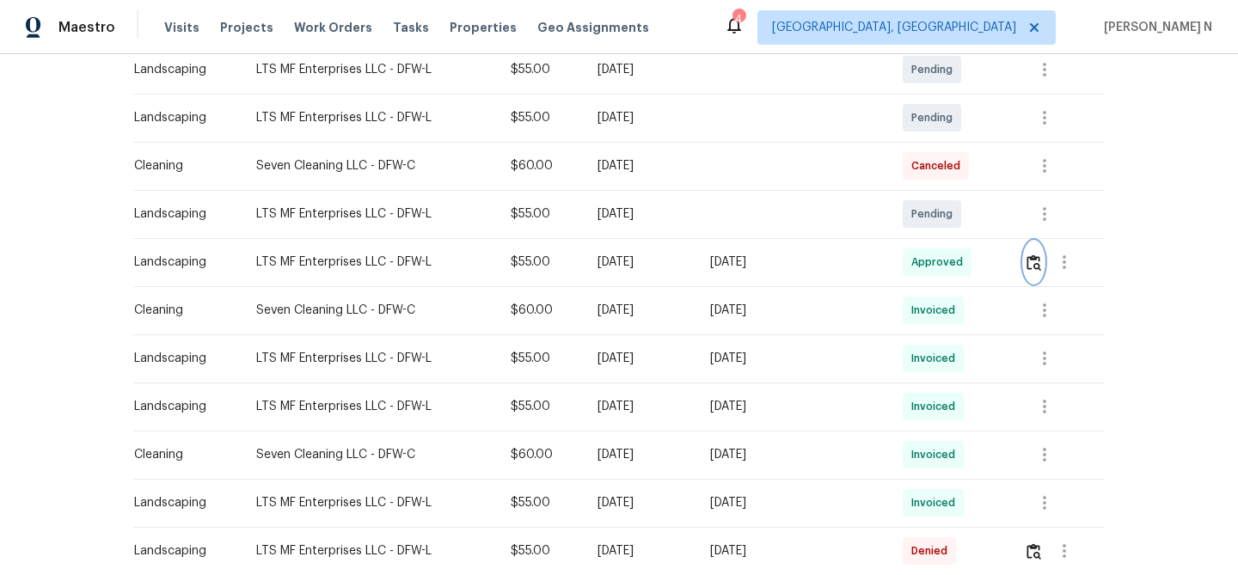
scroll to position [0, 0]
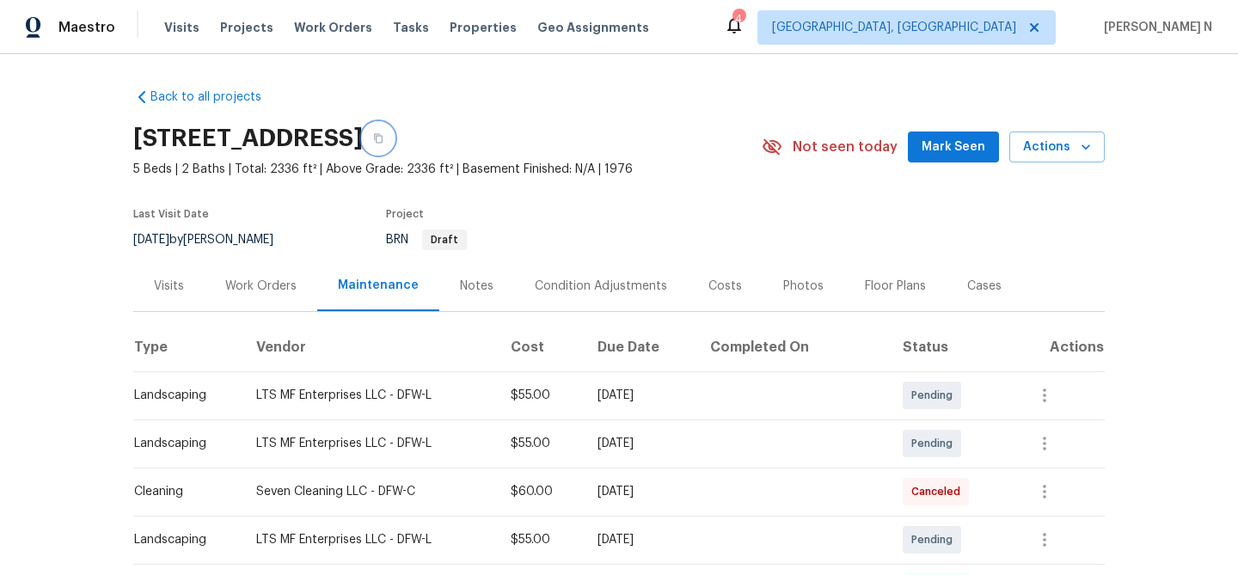
click at [394, 147] on button "button" at bounding box center [378, 138] width 31 height 31
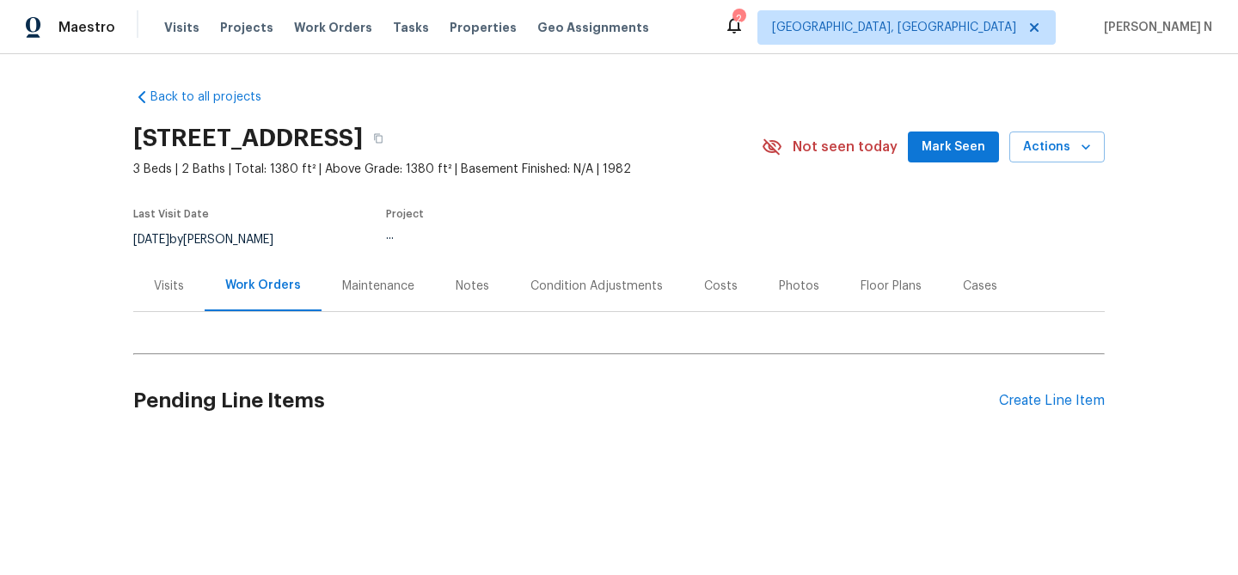
click at [384, 295] on div "Maintenance" at bounding box center [378, 285] width 113 height 51
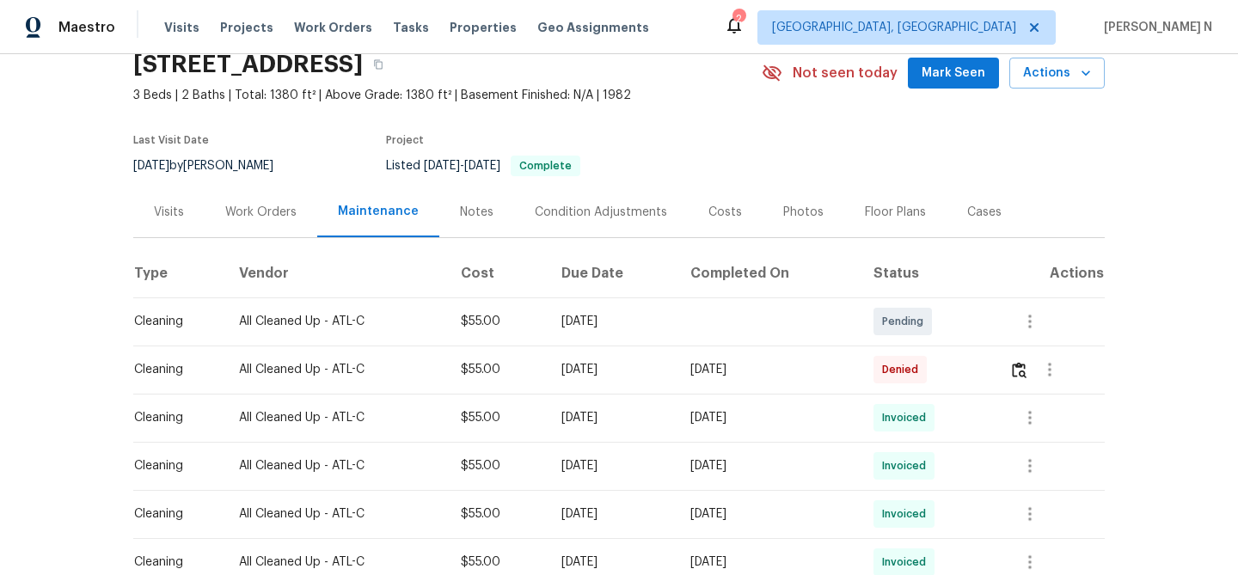
scroll to position [158, 0]
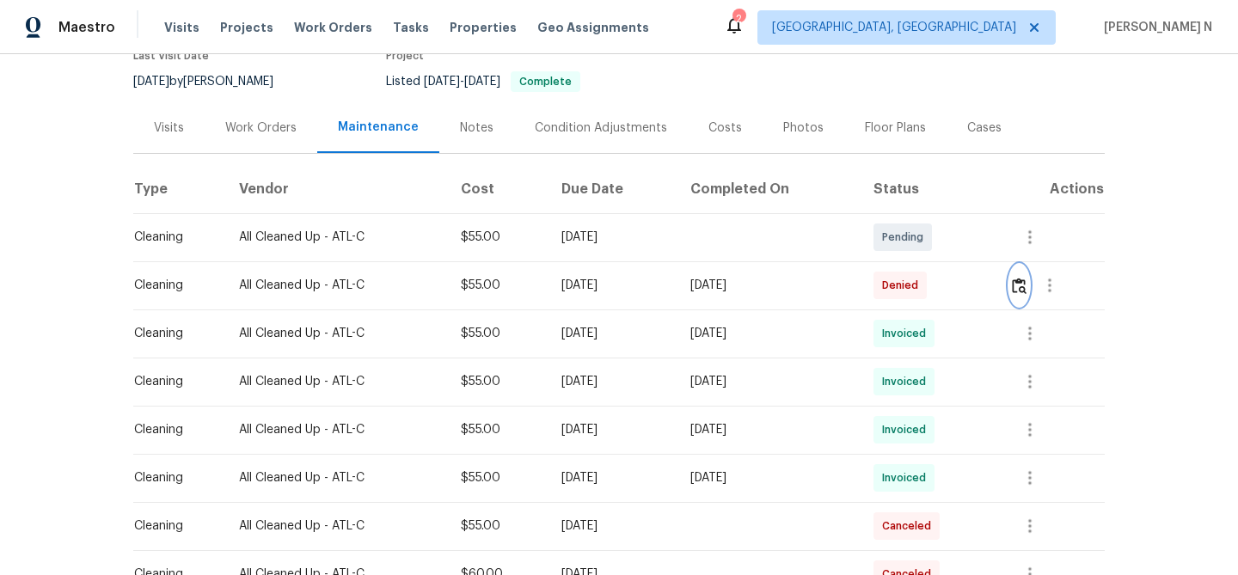
click at [1019, 293] on img "button" at bounding box center [1019, 286] width 15 height 16
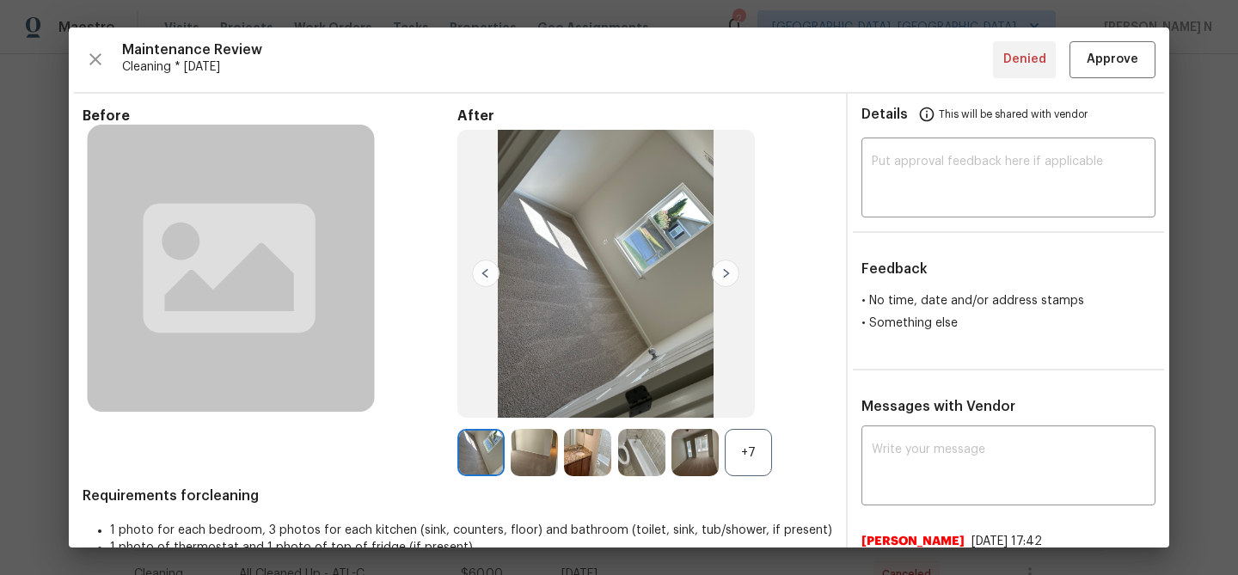
click at [759, 469] on div "+7" at bounding box center [748, 452] width 47 height 47
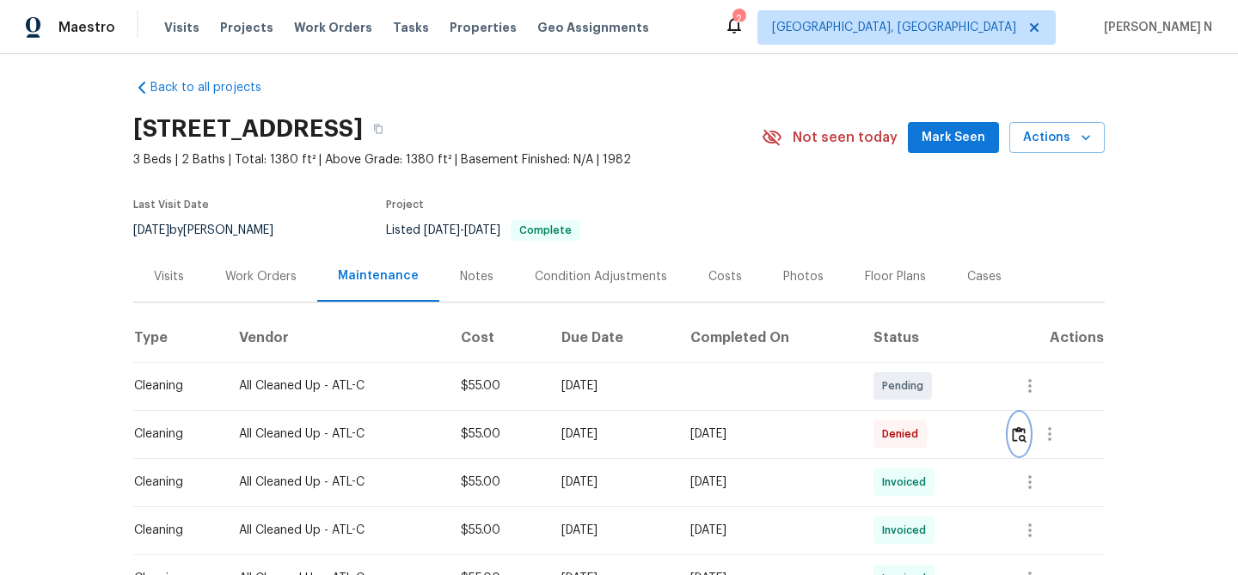
scroll to position [0, 0]
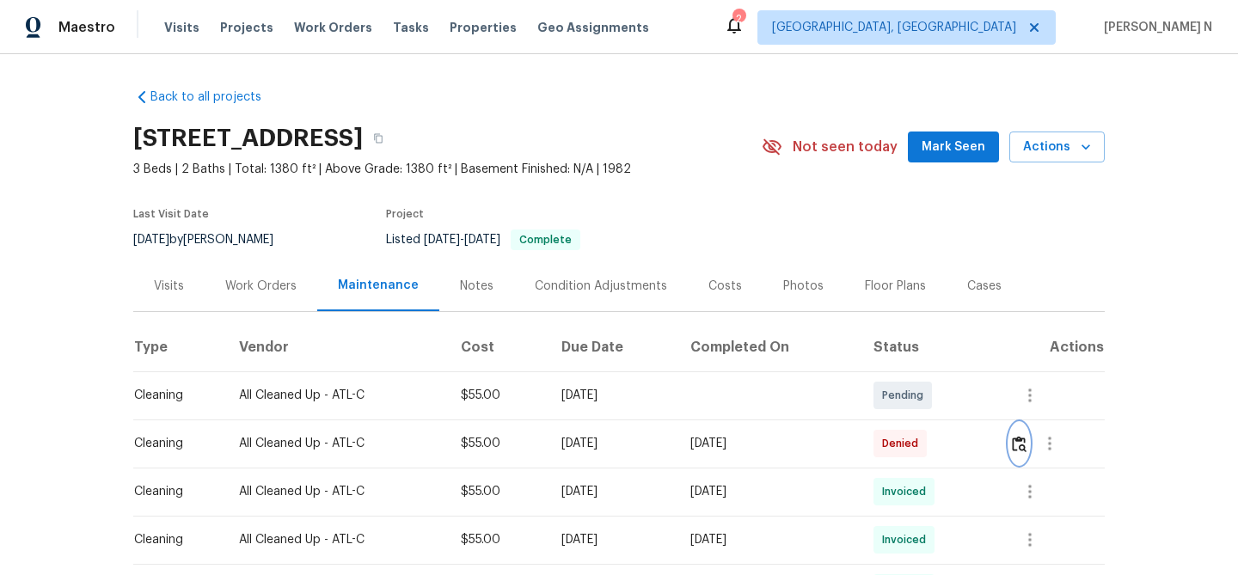
click at [1026, 444] on img "button" at bounding box center [1019, 444] width 15 height 16
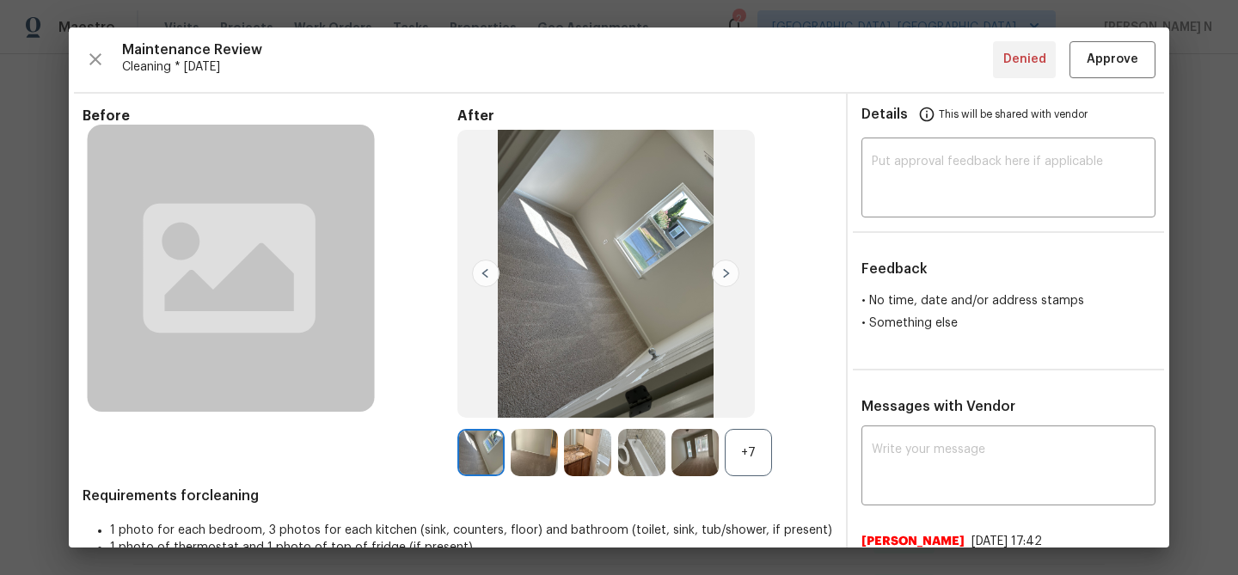
click at [765, 440] on div "+7" at bounding box center [748, 452] width 47 height 47
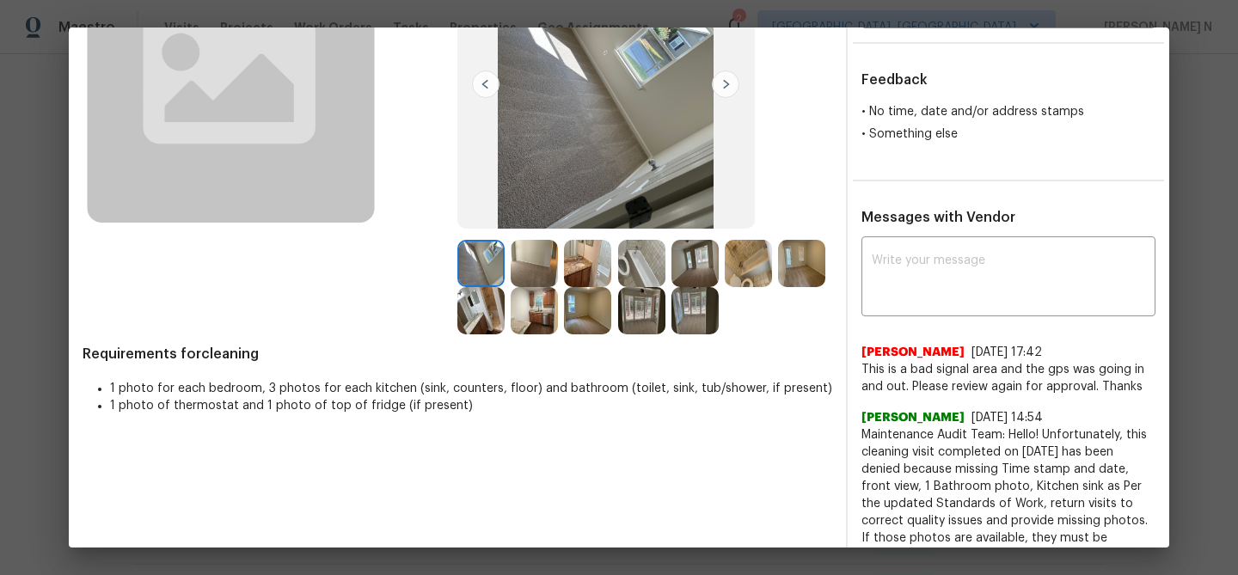
scroll to position [181, 0]
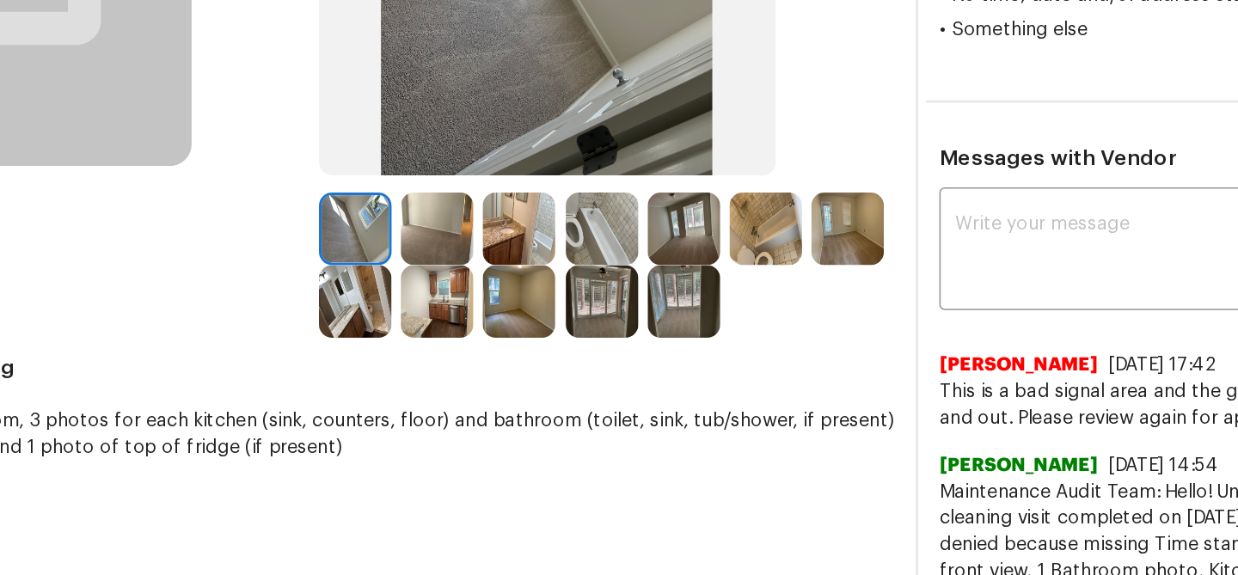
click at [642, 273] on img at bounding box center [641, 271] width 47 height 47
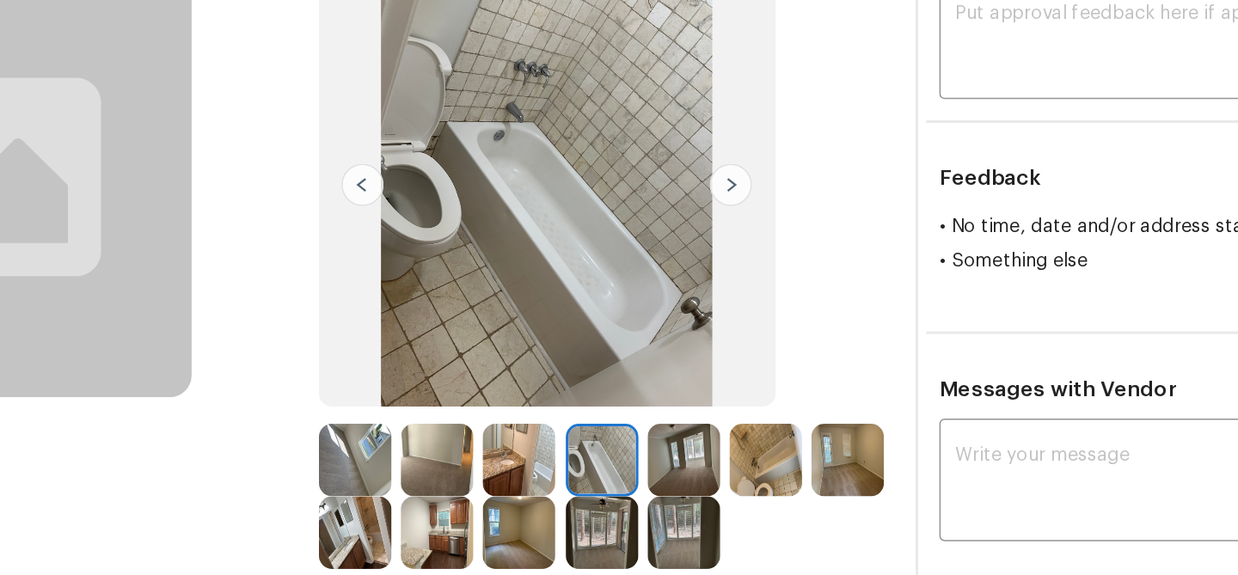
scroll to position [59, 0]
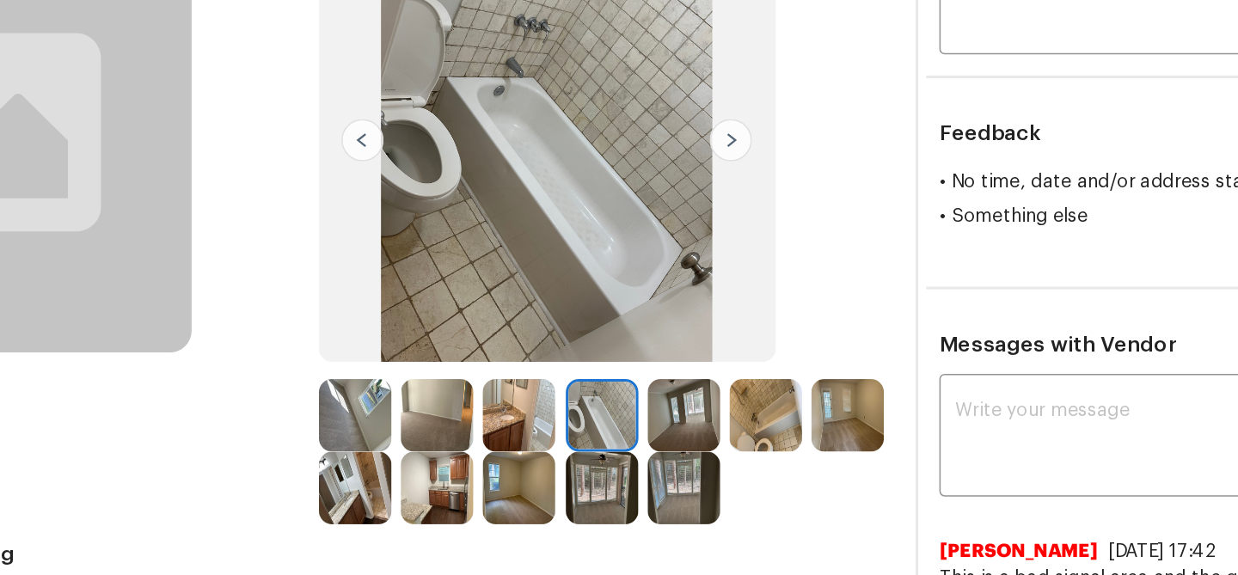
click at [763, 402] on img at bounding box center [748, 393] width 47 height 47
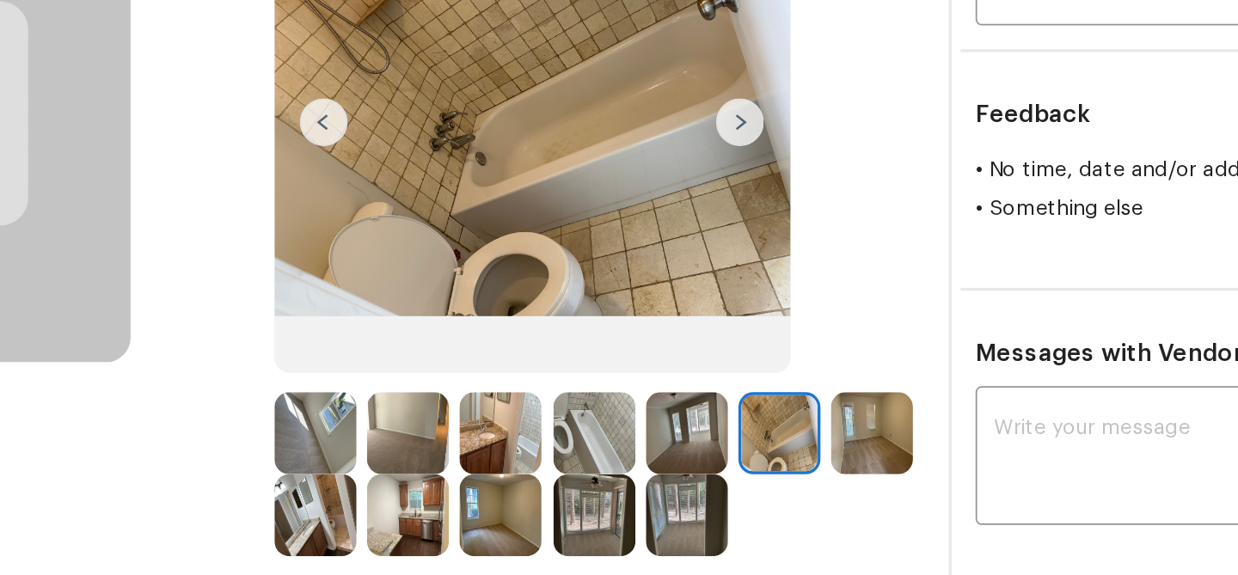
click at [644, 395] on img at bounding box center [641, 393] width 47 height 47
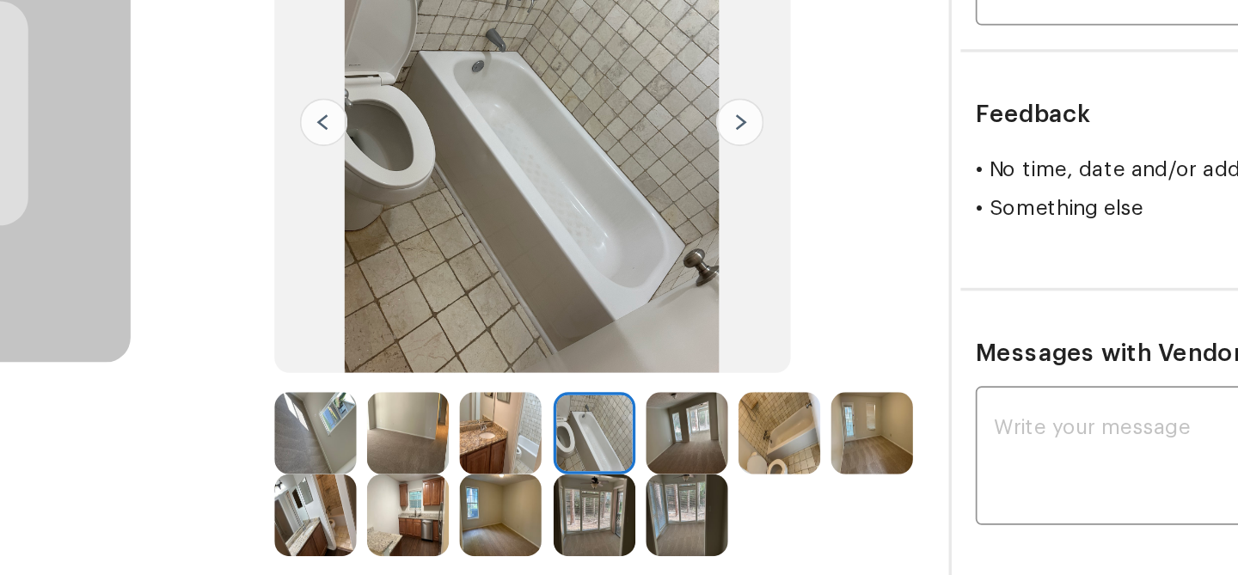
click at [742, 389] on img at bounding box center [748, 393] width 47 height 47
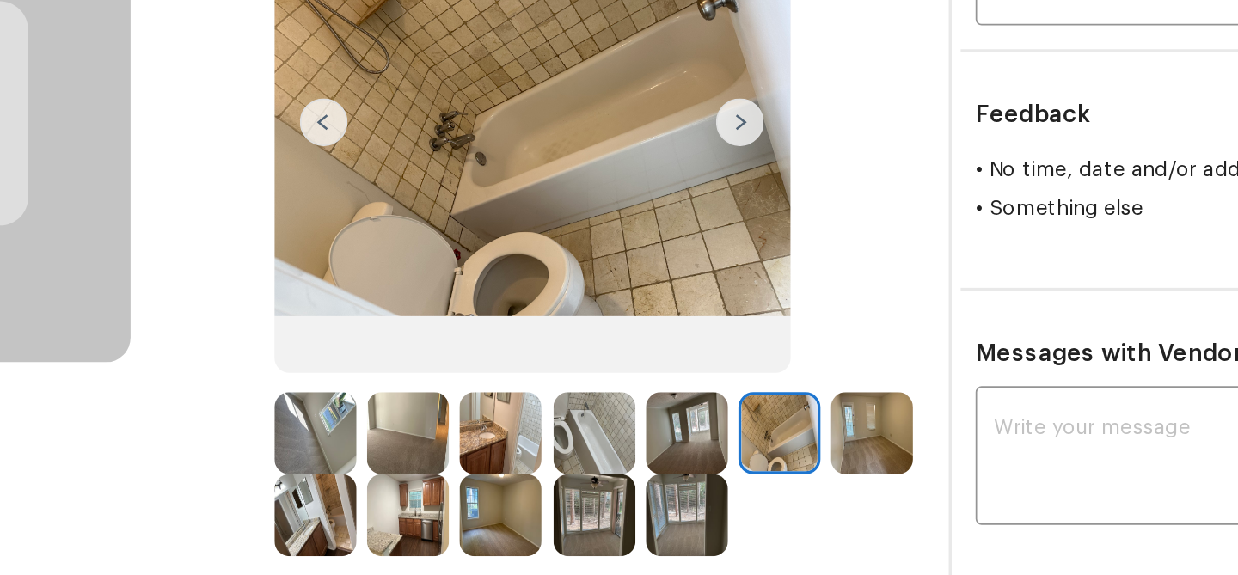
click at [647, 389] on img at bounding box center [641, 393] width 47 height 47
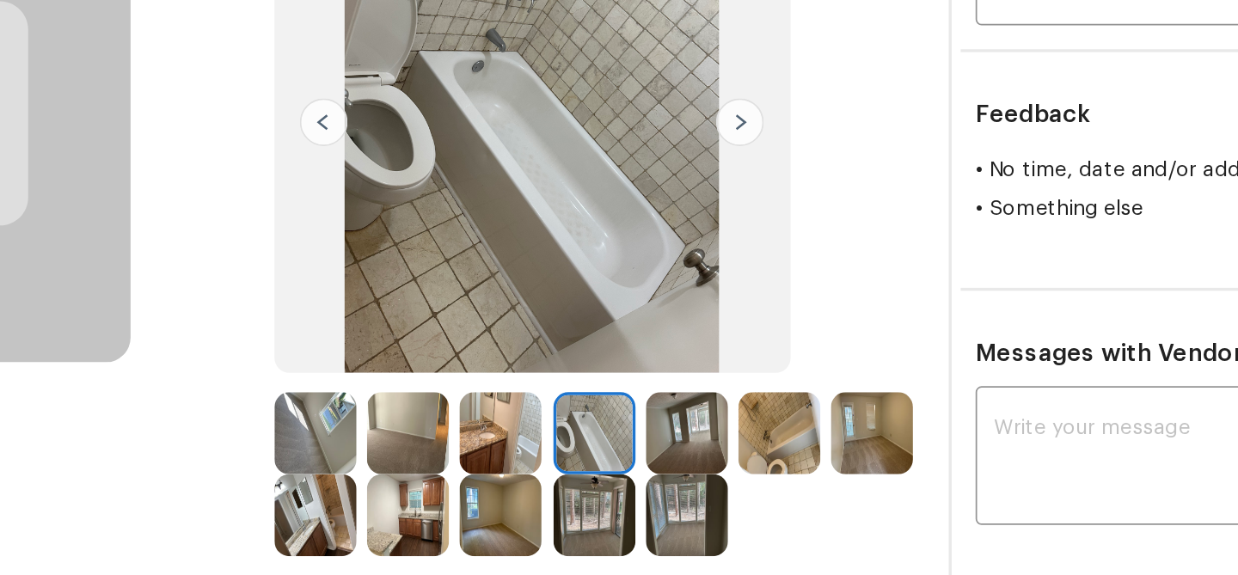
click at [746, 389] on img at bounding box center [748, 393] width 47 height 47
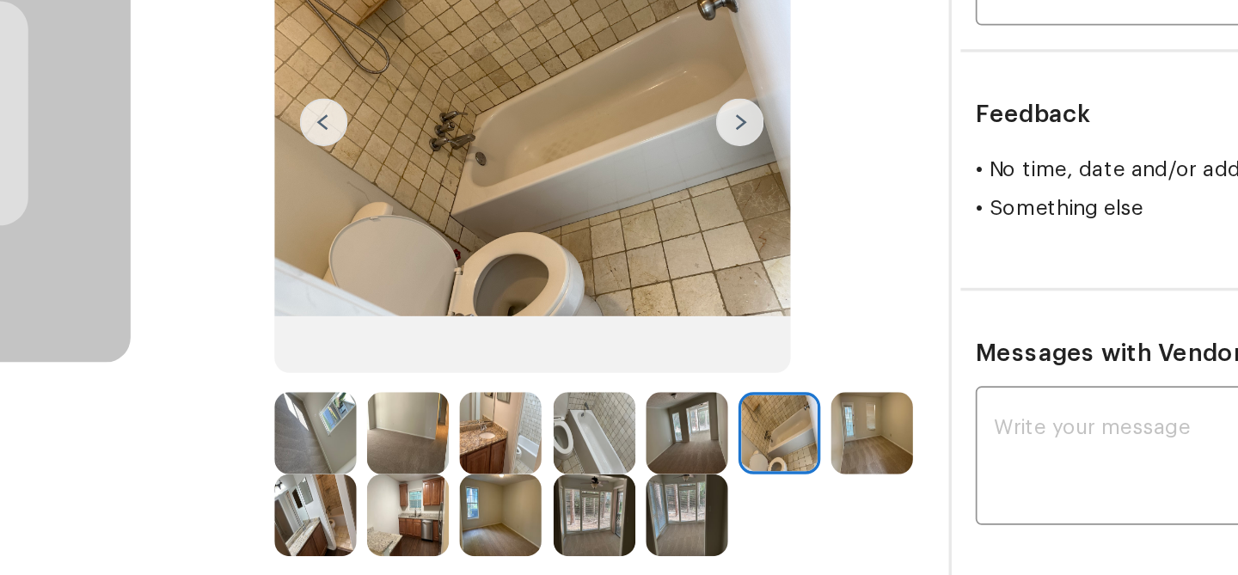
click at [642, 383] on img at bounding box center [641, 393] width 47 height 47
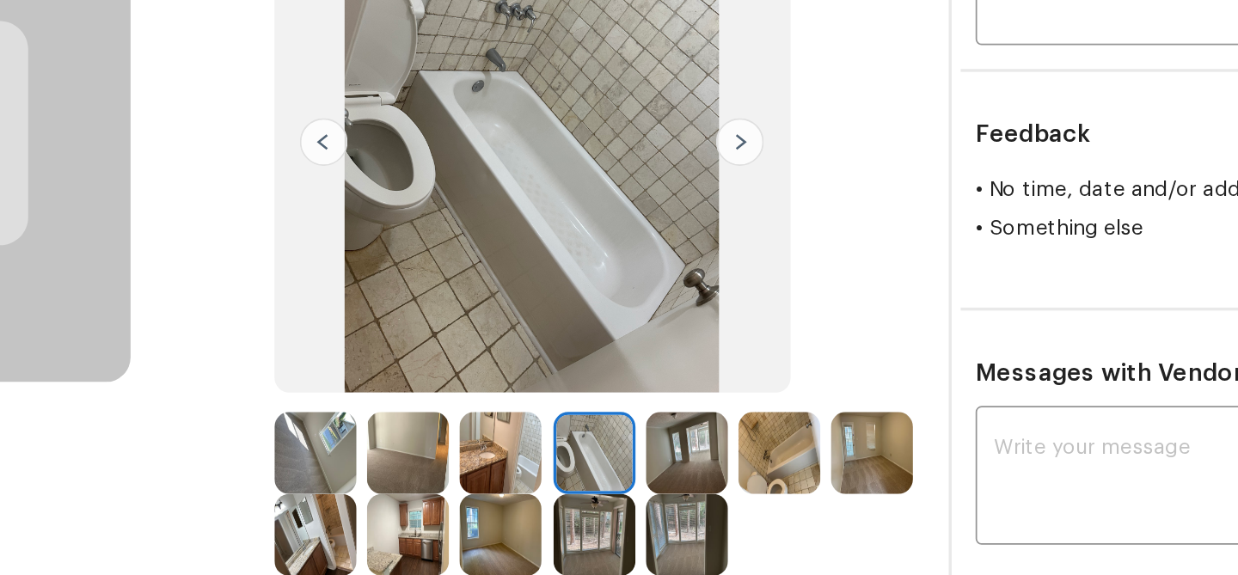
scroll to position [36, 0]
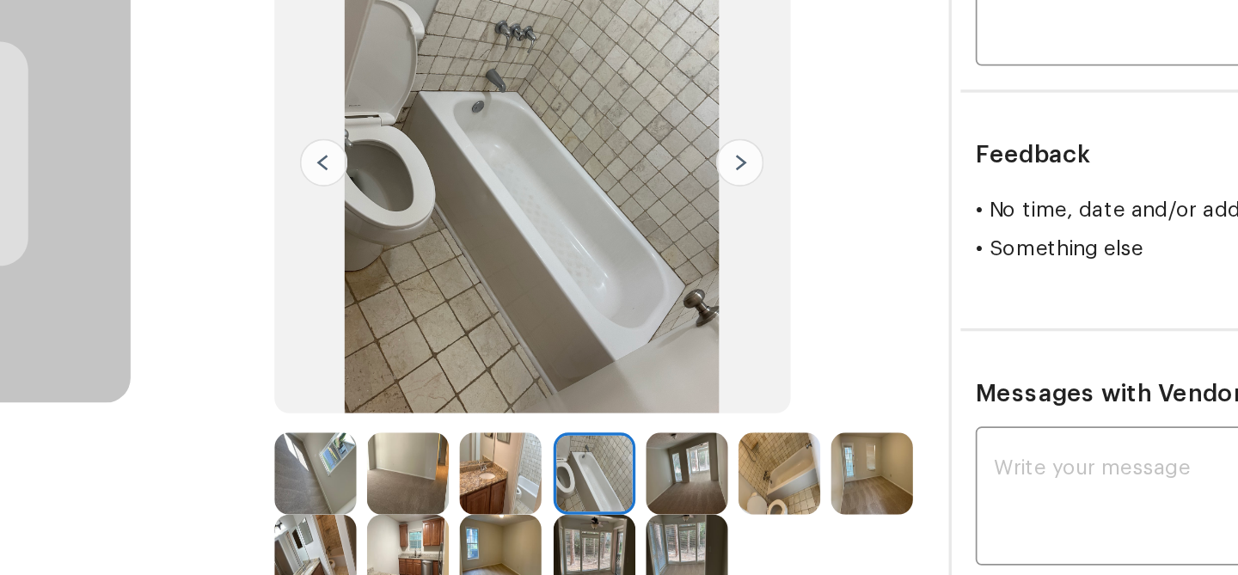
click at [744, 410] on img at bounding box center [748, 416] width 47 height 47
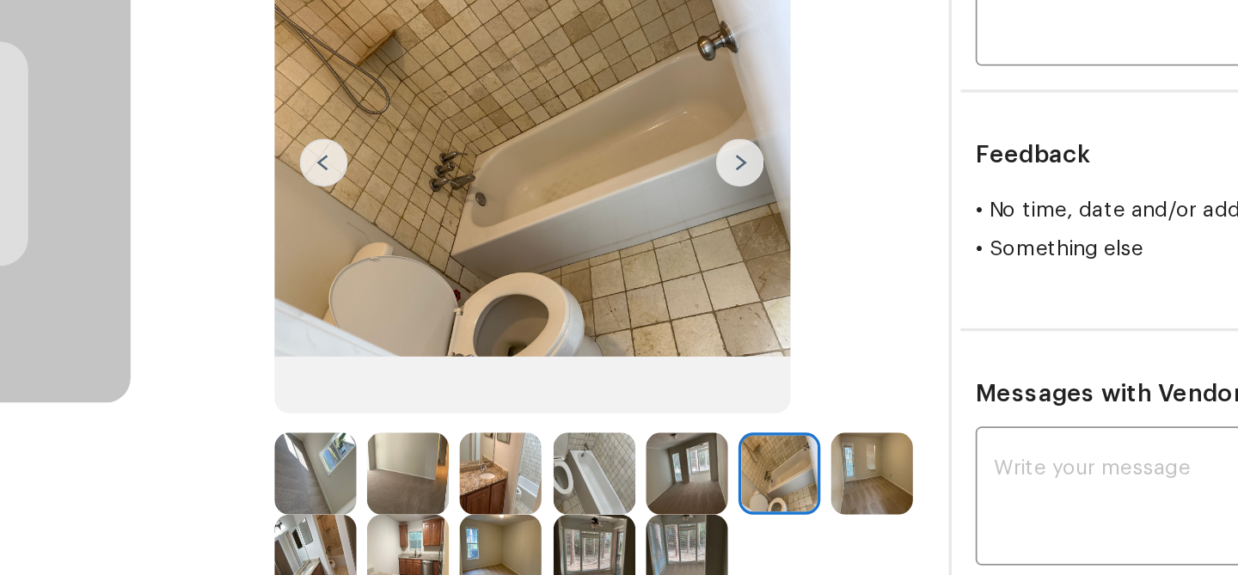
click at [632, 416] on img at bounding box center [641, 416] width 47 height 47
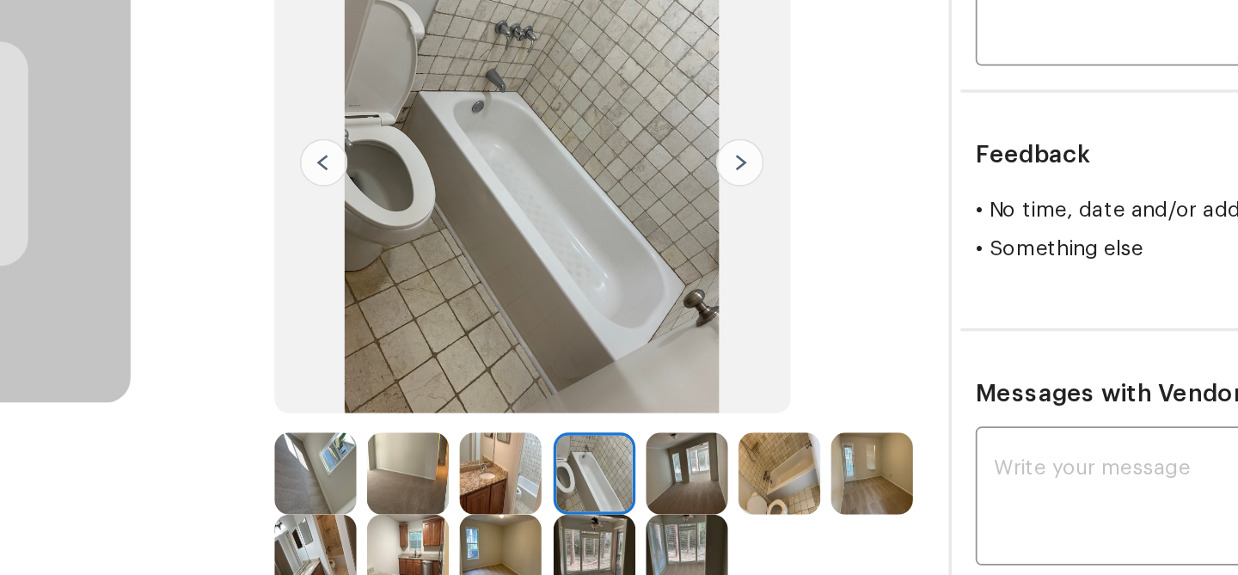
click at [753, 413] on img at bounding box center [748, 416] width 47 height 47
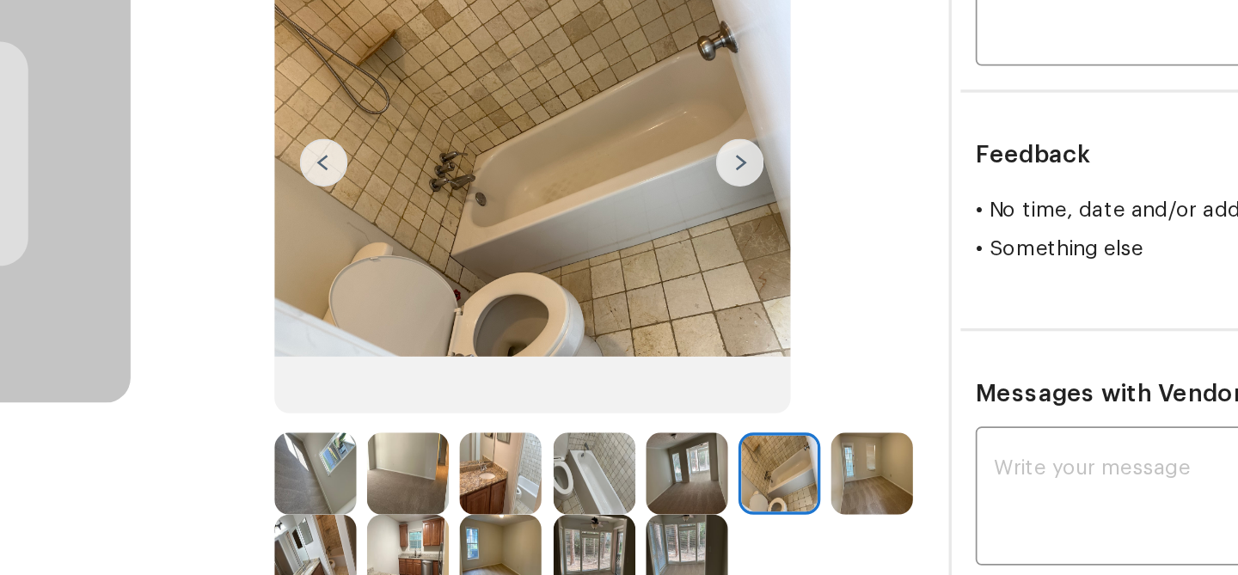
click at [648, 411] on img at bounding box center [641, 416] width 47 height 47
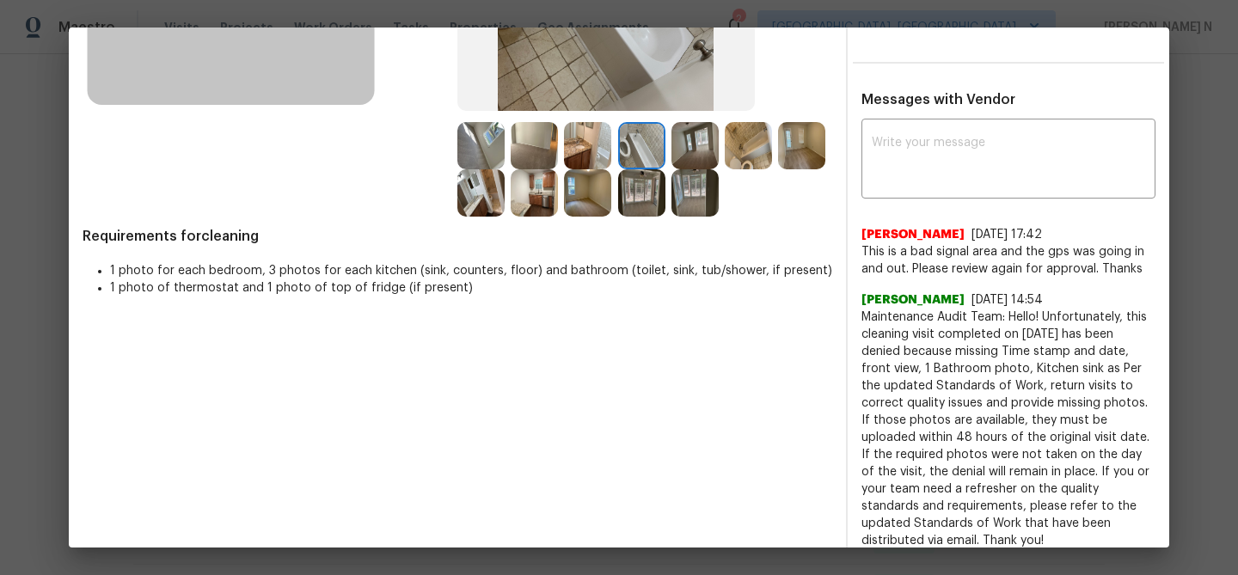
scroll to position [315, 0]
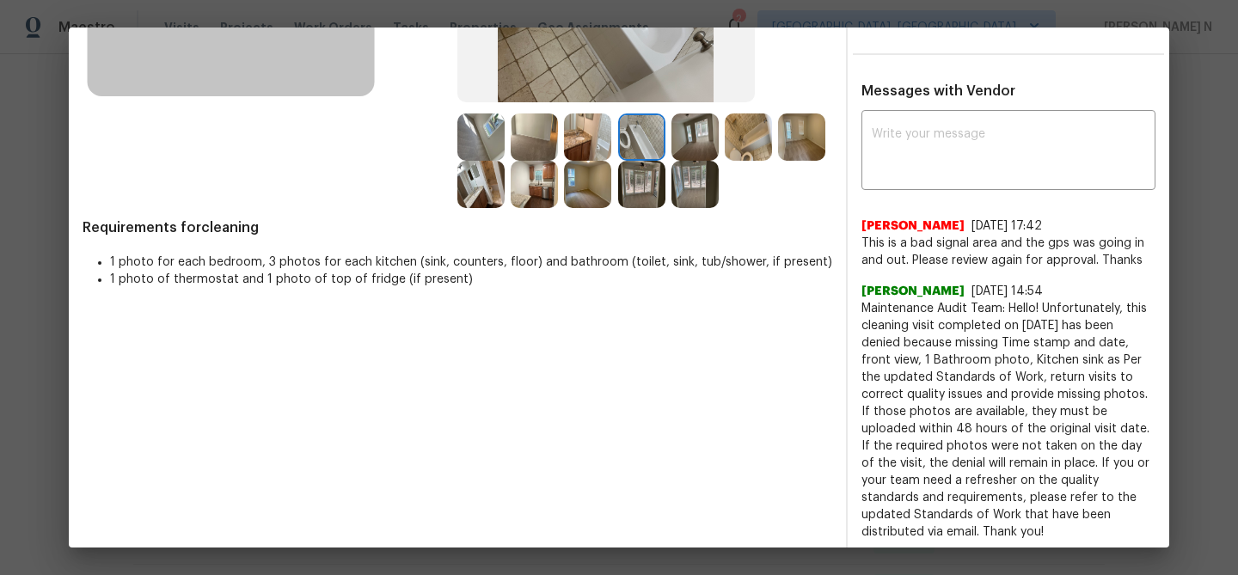
click at [884, 305] on span "Maintenance Audit Team: Hello! Unfortunately, this cleaning visit completed on …" at bounding box center [1008, 420] width 294 height 241
drag, startPoint x: 884, startPoint y: 305, endPoint x: 1014, endPoint y: 305, distance: 130.7
click at [1014, 305] on span "Maintenance Audit Team: Hello! Unfortunately, this cleaning visit completed on …" at bounding box center [1008, 420] width 294 height 241
copy span "Maintenance Audit Team: Hello!"
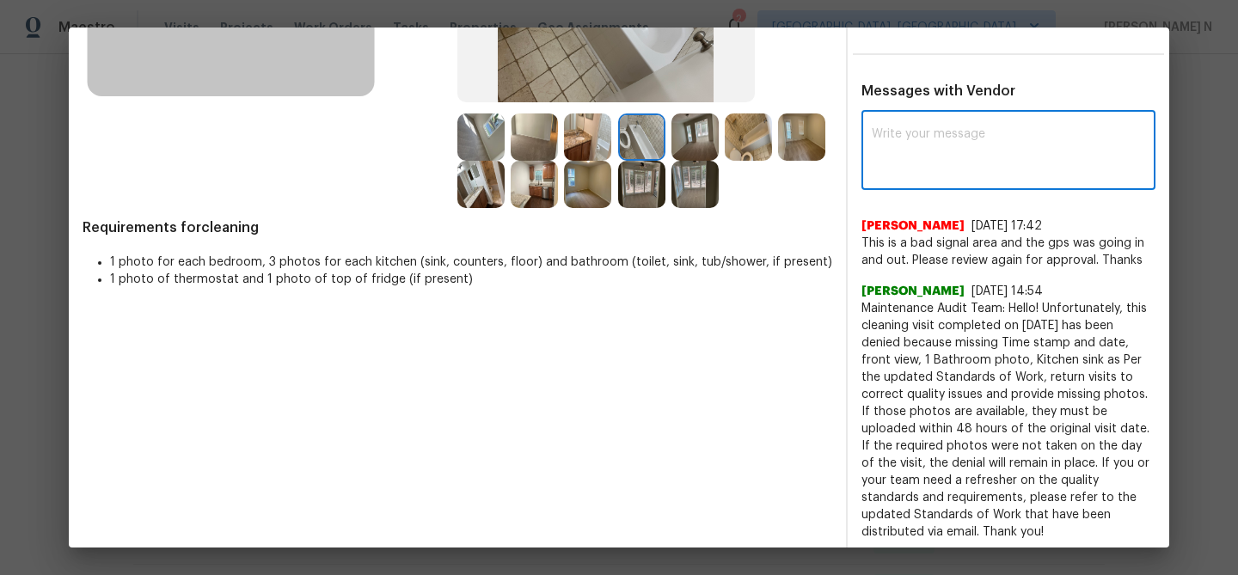
click at [952, 140] on textarea at bounding box center [1008, 152] width 273 height 48
paste textarea "Maintenance Audit Team: Hello!"
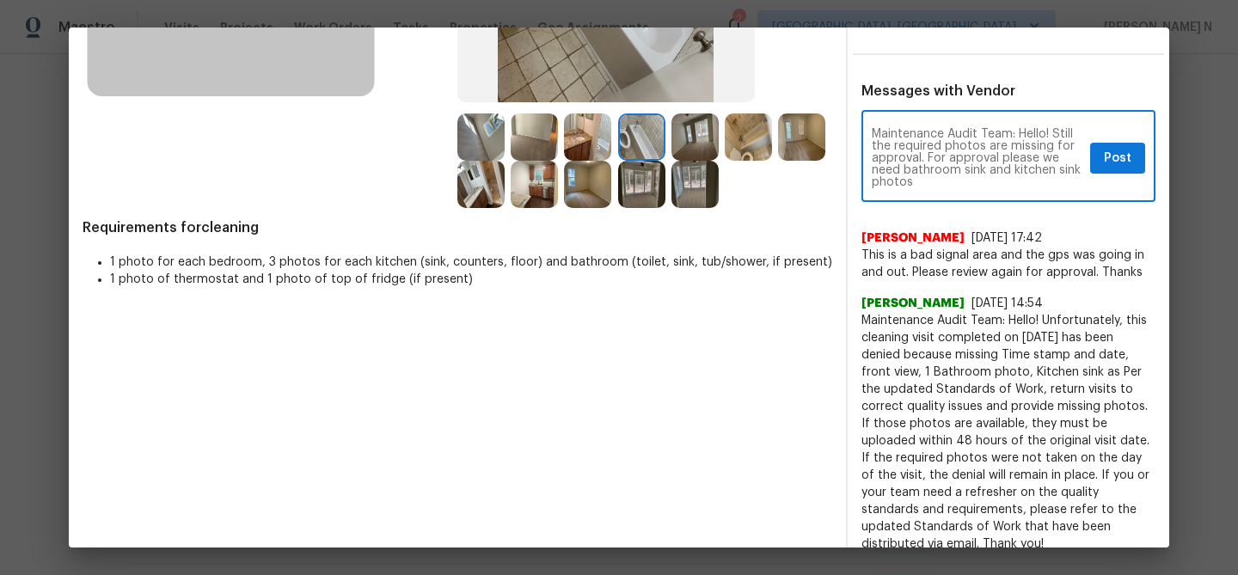
click at [989, 167] on textarea "Maintenance Audit Team: Hello! Still the required photos are missing for approv…" at bounding box center [977, 158] width 211 height 60
click at [1030, 182] on textarea "Maintenance Audit Team: Hello! Still the required photos are missing for approv…" at bounding box center [977, 158] width 211 height 60
click at [873, 187] on div "Maintenance Audit Team: Hello! Still the required photos are missing for approv…" at bounding box center [1008, 158] width 294 height 88
click at [872, 181] on textarea "Maintenance Audit Team: Hello! Still the required photos are missing for approv…" at bounding box center [977, 158] width 211 height 60
click at [1075, 182] on textarea "Maintenance Audit Team: Hello! Still the required photos are missing for approv…" at bounding box center [977, 158] width 211 height 60
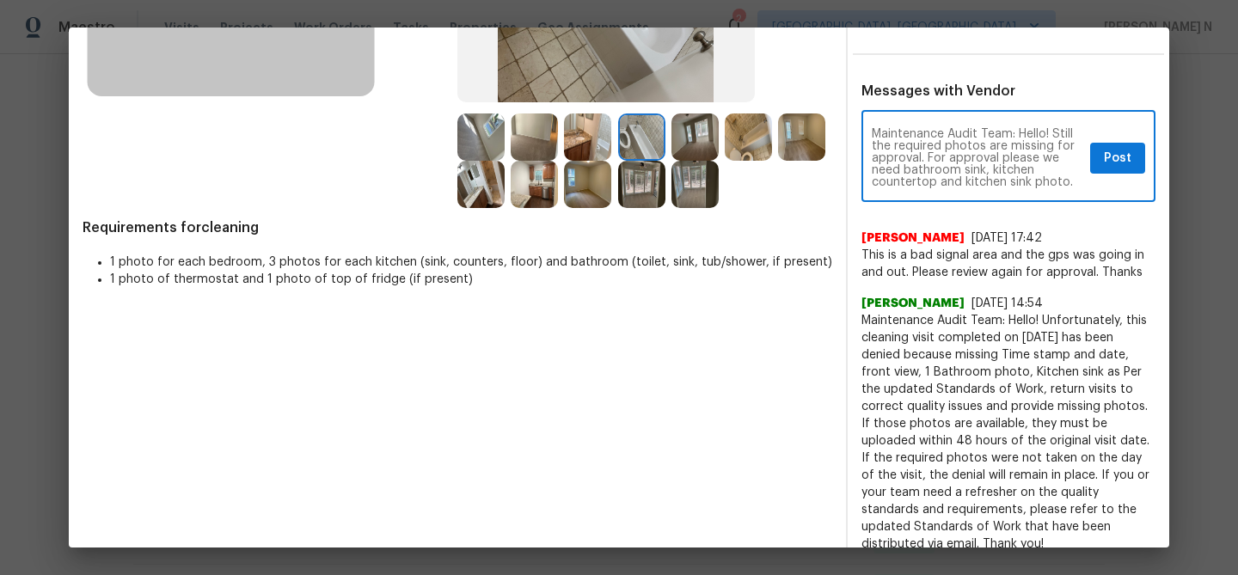
type textarea "Maintenance Audit Team: Hello! Still the required photos are missing for approv…"
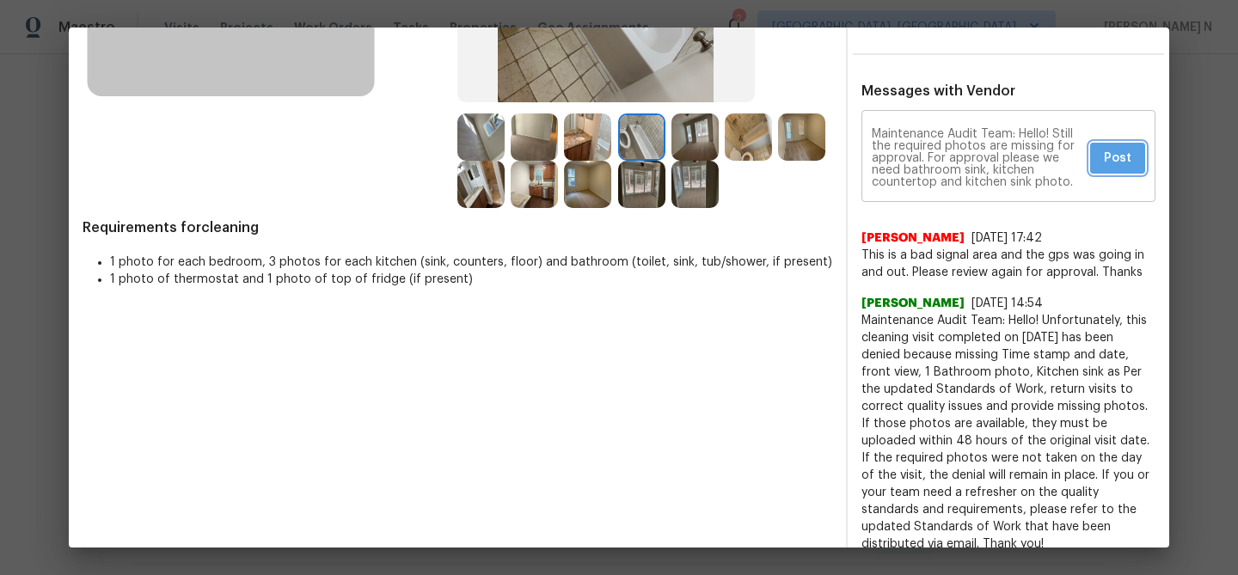
click at [1142, 168] on button "Post" at bounding box center [1117, 159] width 55 height 32
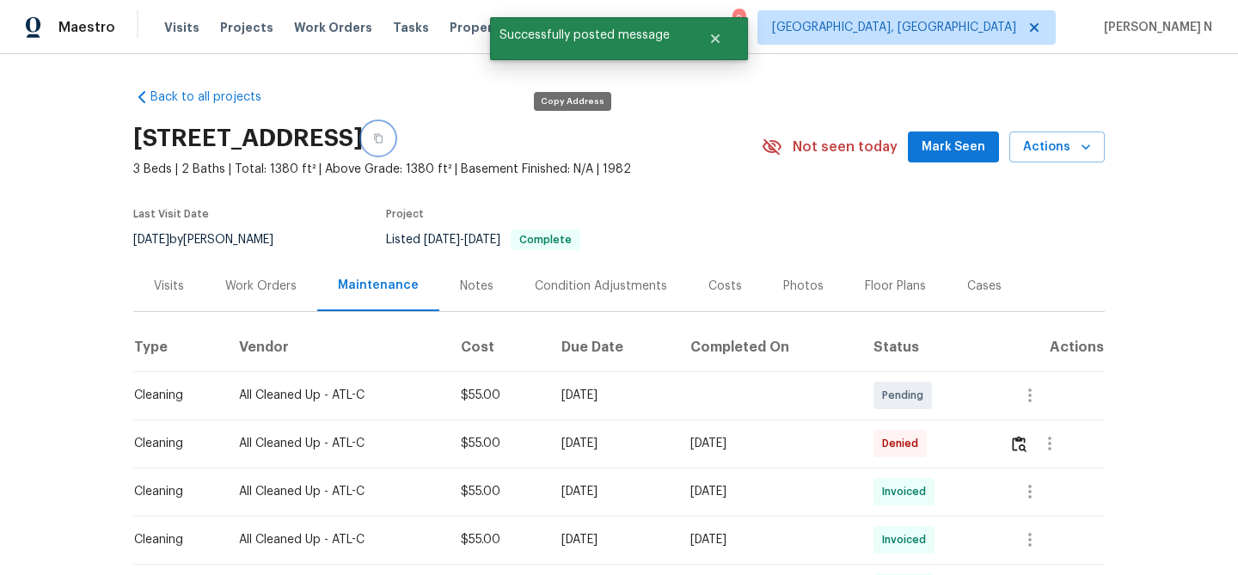
click at [394, 136] on button "button" at bounding box center [378, 138] width 31 height 31
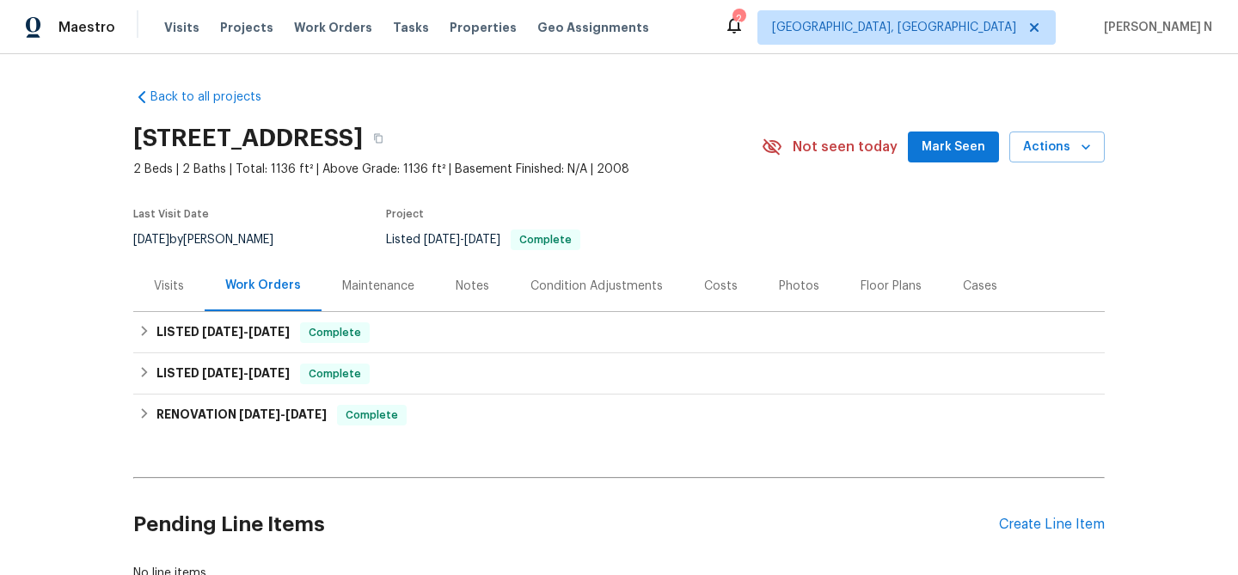
click at [381, 281] on div "Maintenance" at bounding box center [378, 286] width 72 height 17
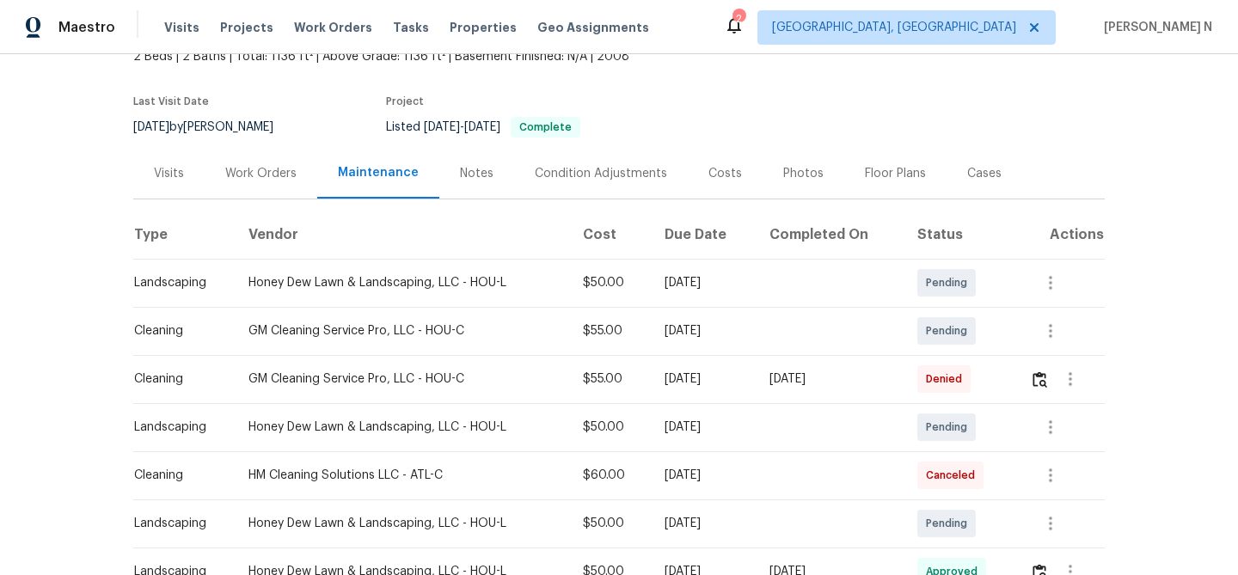
scroll to position [243, 0]
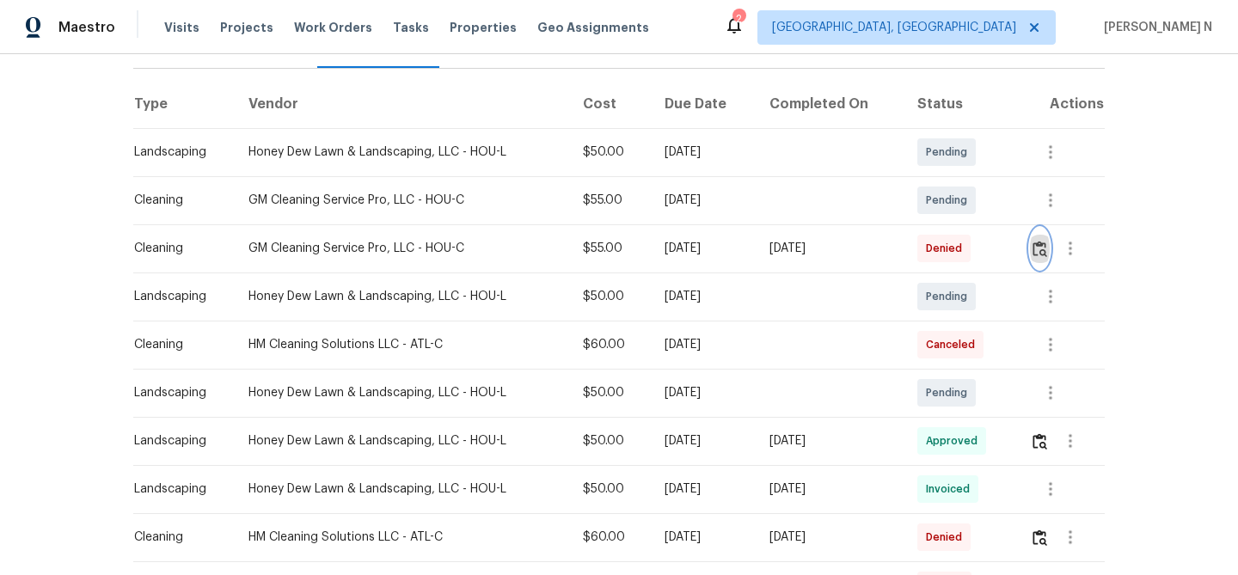
click at [1046, 239] on button "button" at bounding box center [1040, 248] width 20 height 41
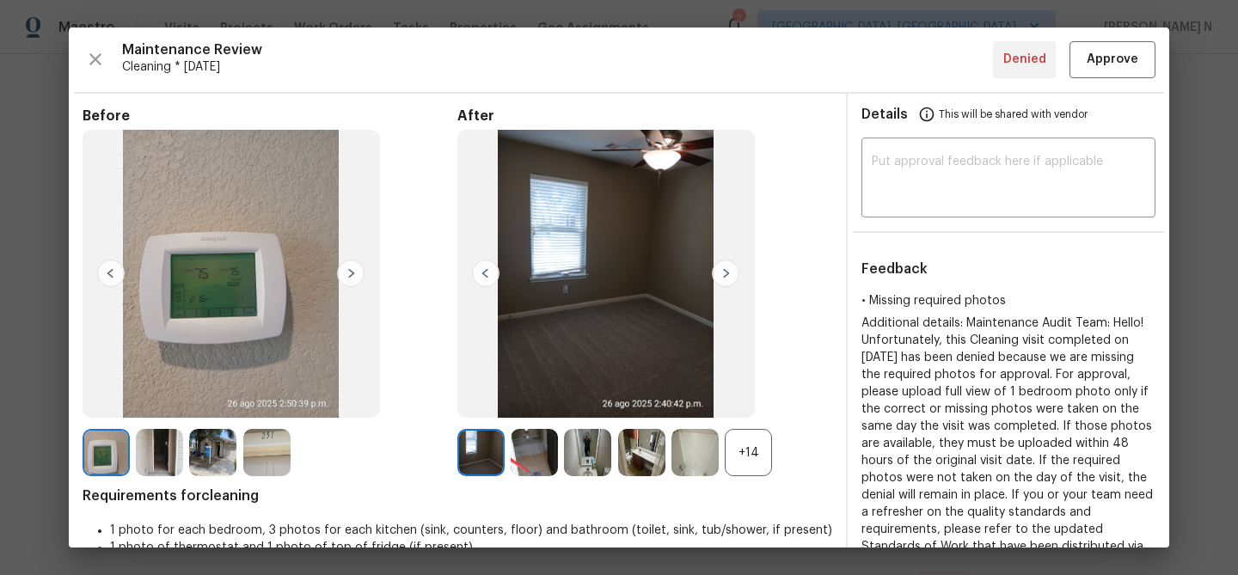
click at [768, 461] on div "+14" at bounding box center [748, 452] width 47 height 47
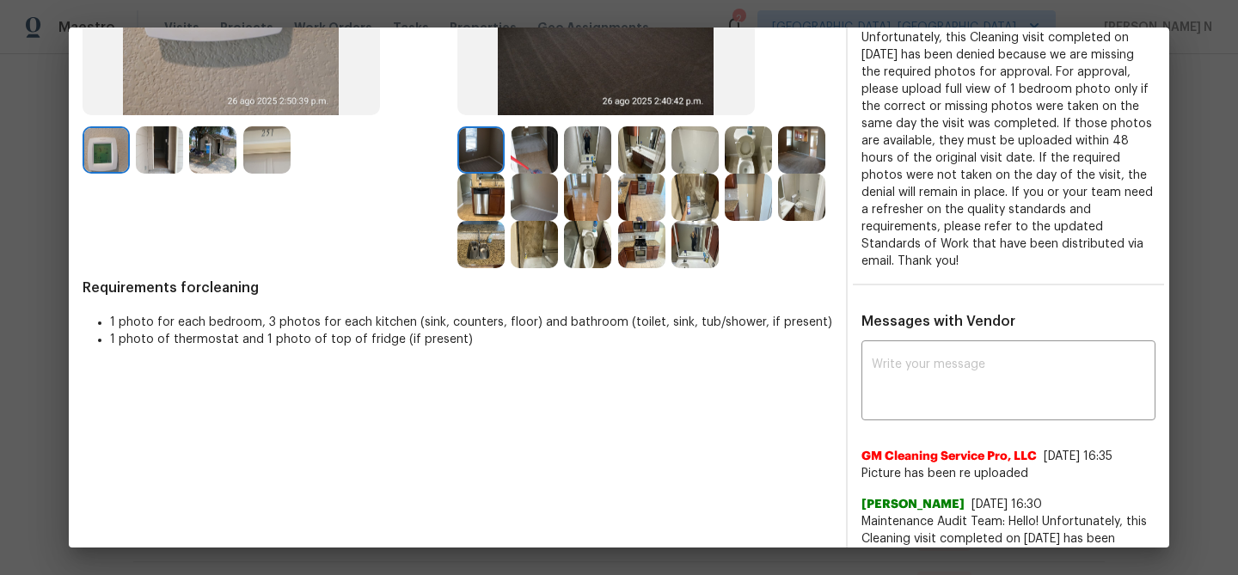
scroll to position [322, 0]
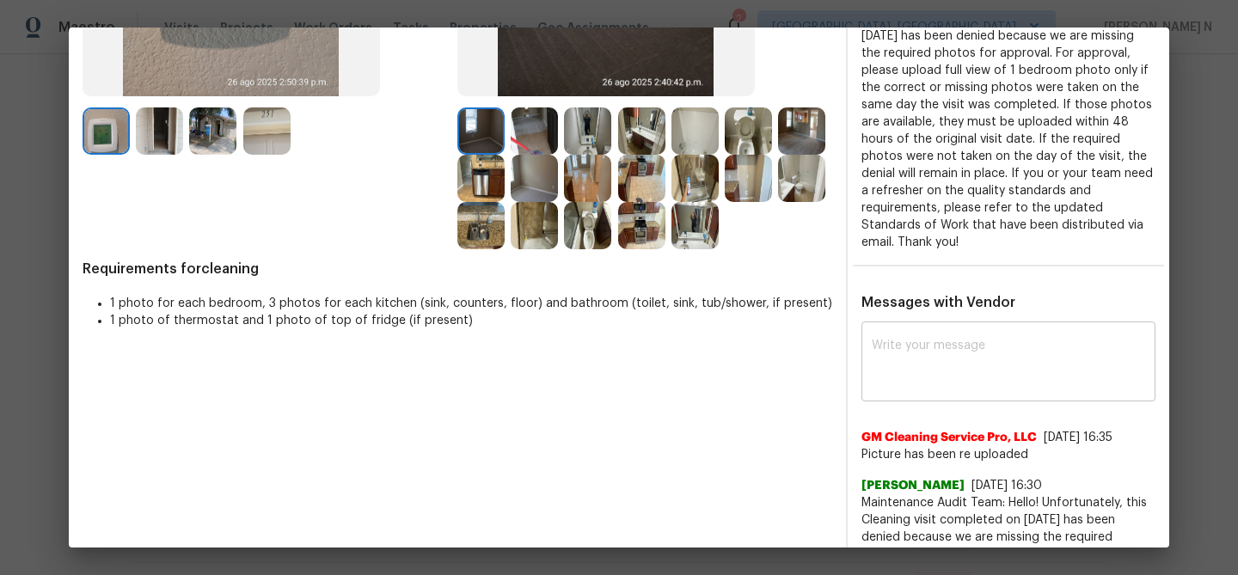
click at [940, 374] on textarea at bounding box center [1008, 364] width 273 height 48
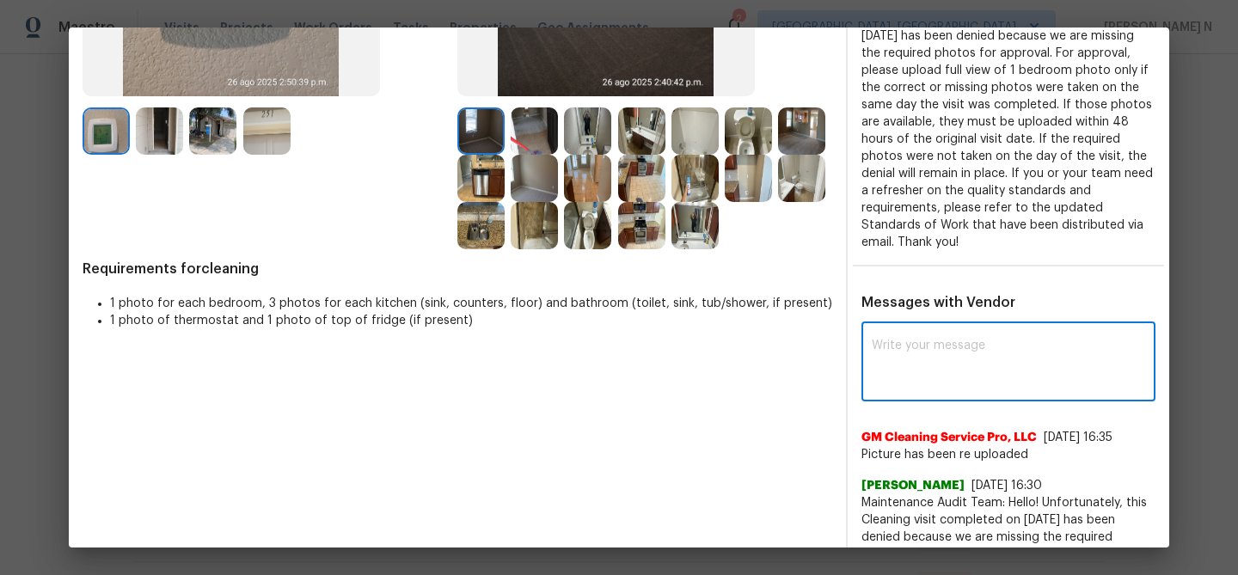
paste textarea "Maintenance Audit Team: Hello! Thank you for uploading the photo, after further…"
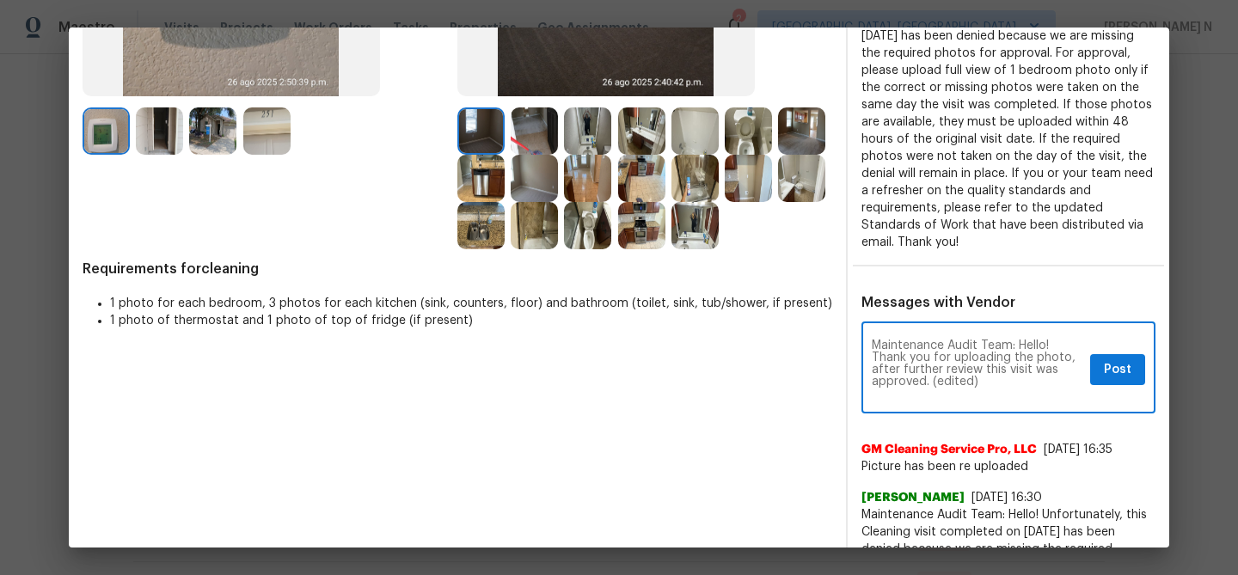
scroll to position [0, 0]
drag, startPoint x: 931, startPoint y: 382, endPoint x: 1011, endPoint y: 378, distance: 80.0
click at [1008, 382] on textarea "Maintenance Audit Team: Hello! Thank you for uploading the photo, after further…" at bounding box center [977, 370] width 211 height 60
type textarea "Maintenance Audit Team: Hello! Thank you for uploading the photo, after further…"
click at [1110, 378] on span "Post" at bounding box center [1118, 369] width 28 height 21
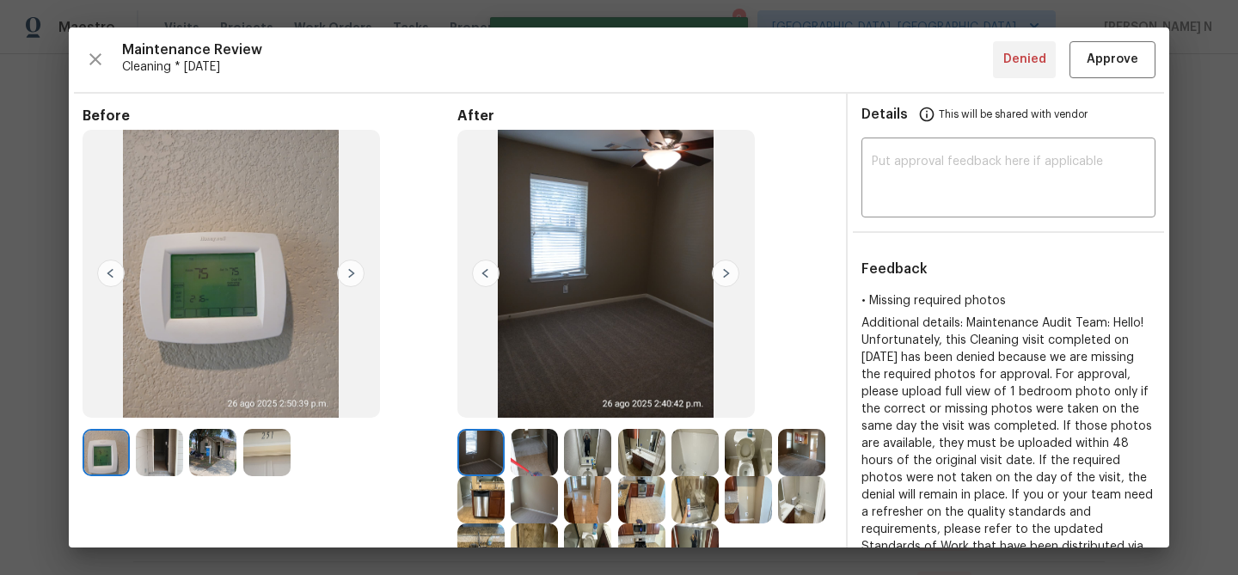
click at [1109, 81] on div "Maintenance Review Cleaning * Tue, Aug 26 Denied Approve Before After Requireme…" at bounding box center [619, 288] width 1100 height 520
click at [1109, 69] on span "Approve" at bounding box center [1113, 59] width 52 height 21
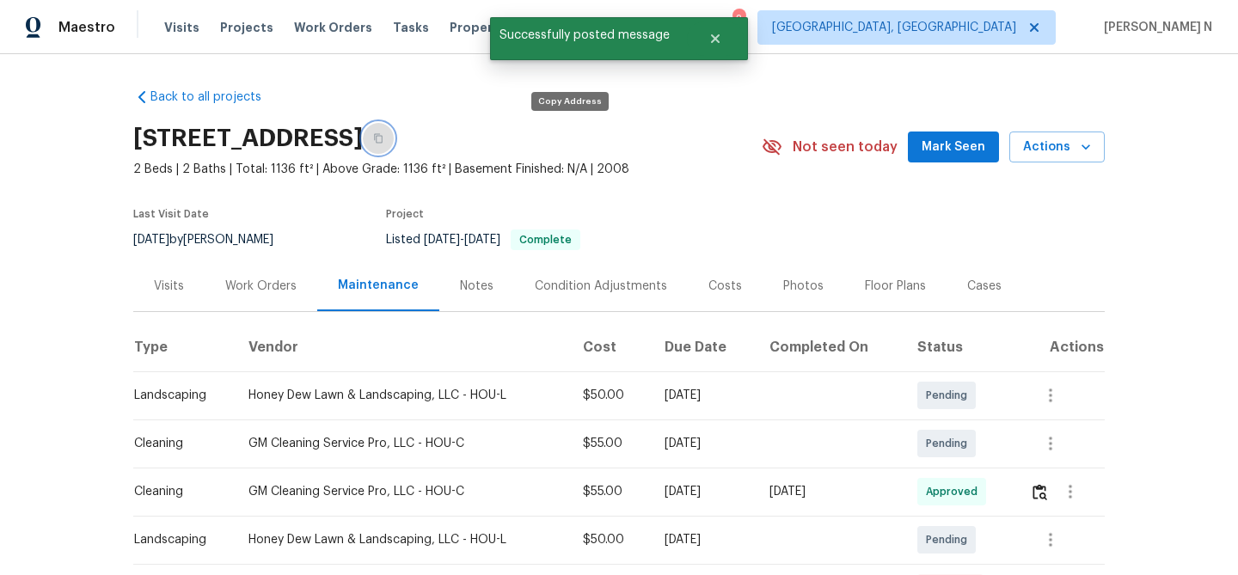
click at [383, 142] on icon "button" at bounding box center [378, 138] width 10 height 10
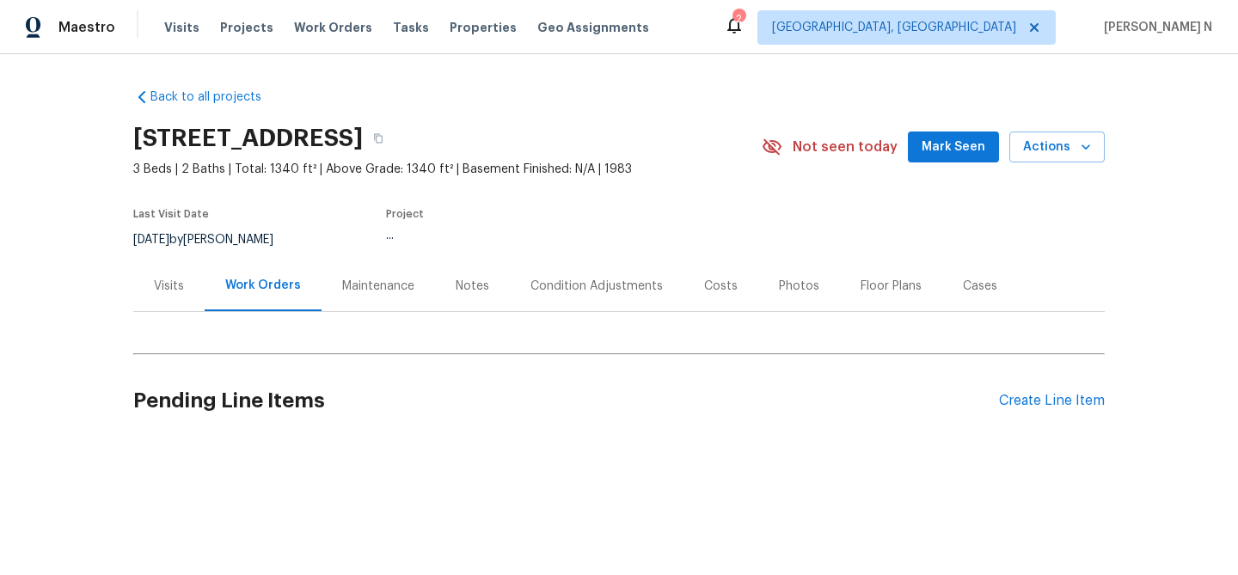
click at [367, 281] on div "Maintenance" at bounding box center [378, 286] width 72 height 17
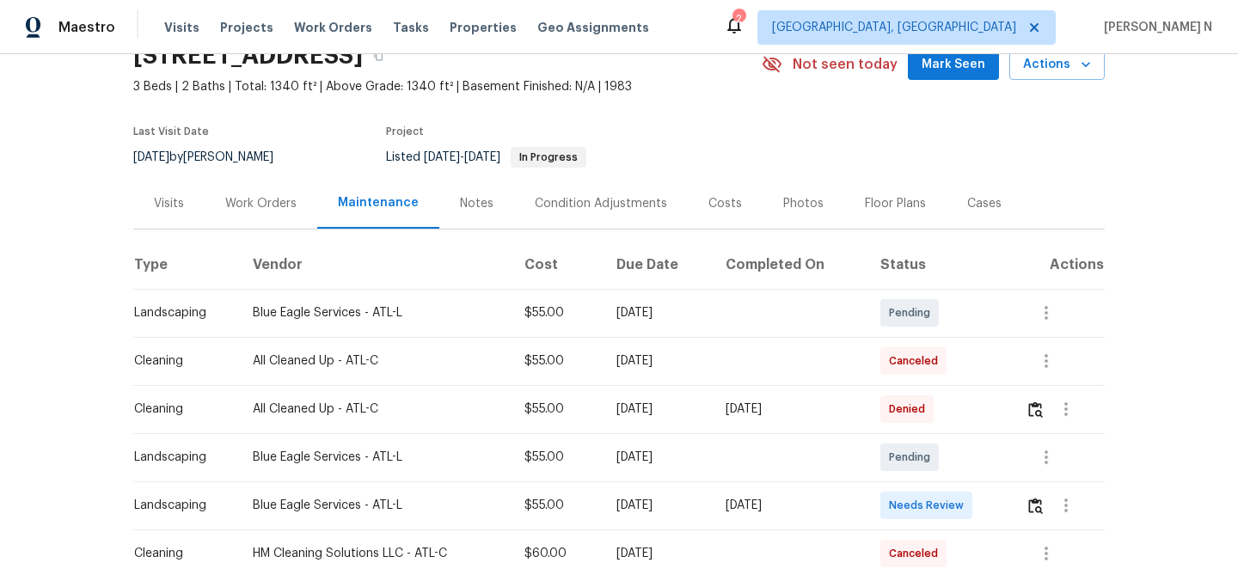
scroll to position [208, 0]
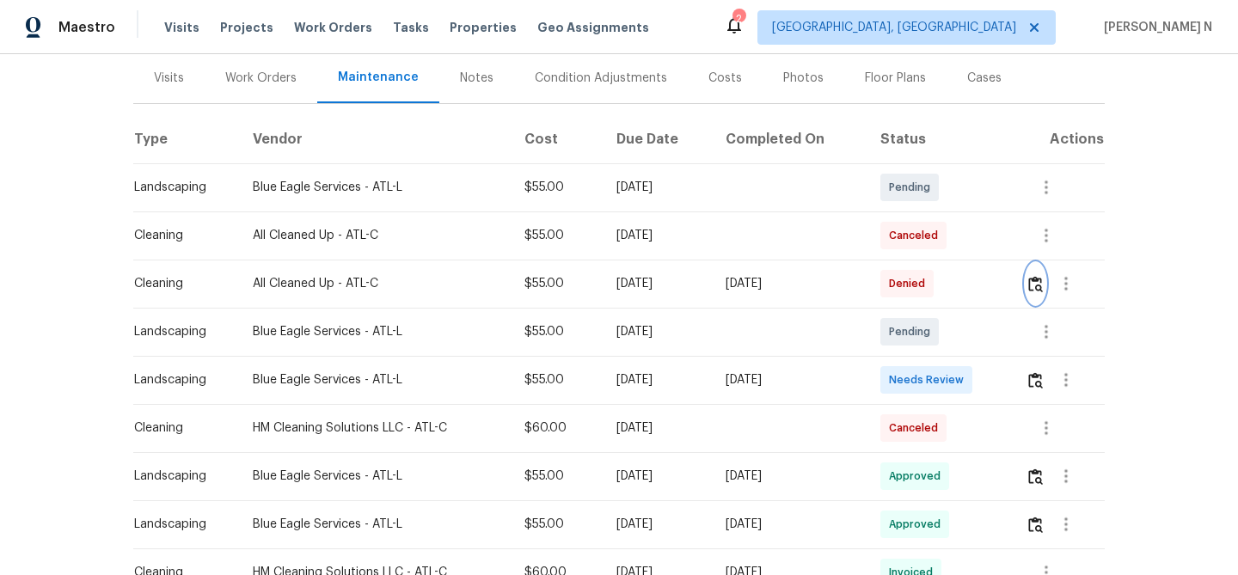
click at [1032, 291] on button "button" at bounding box center [1036, 283] width 20 height 41
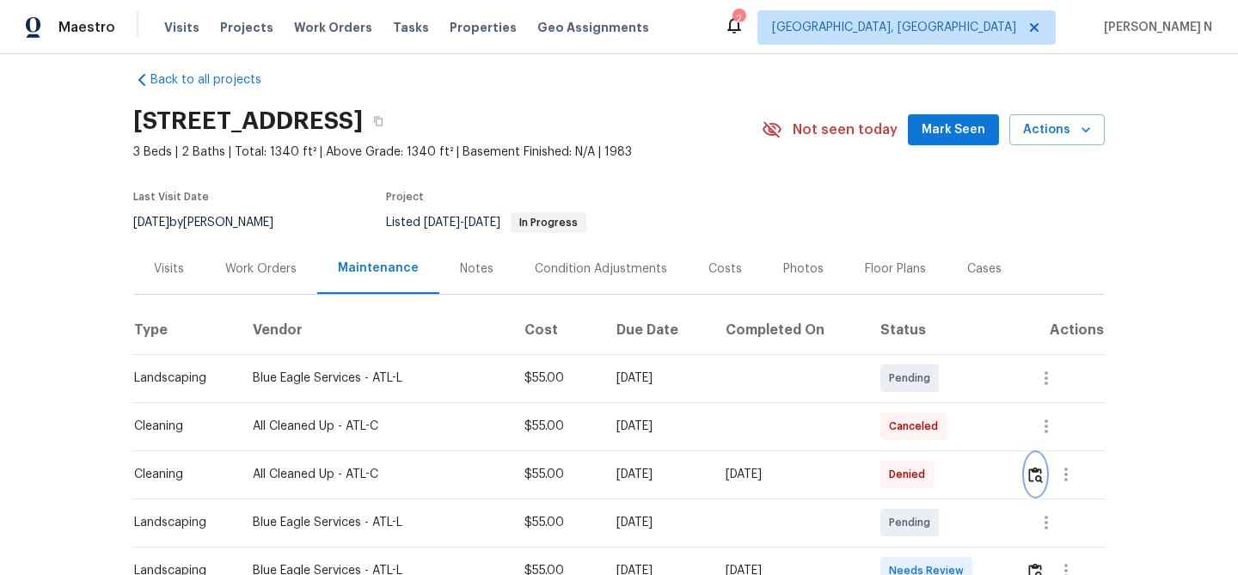
scroll to position [0, 0]
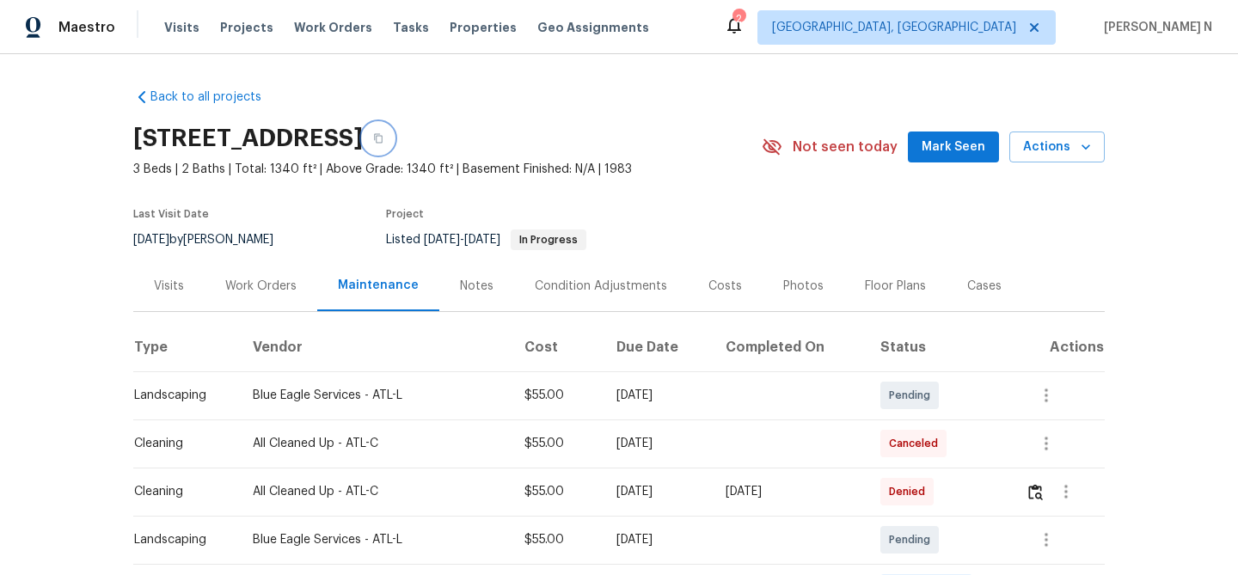
click at [394, 149] on button "button" at bounding box center [378, 138] width 31 height 31
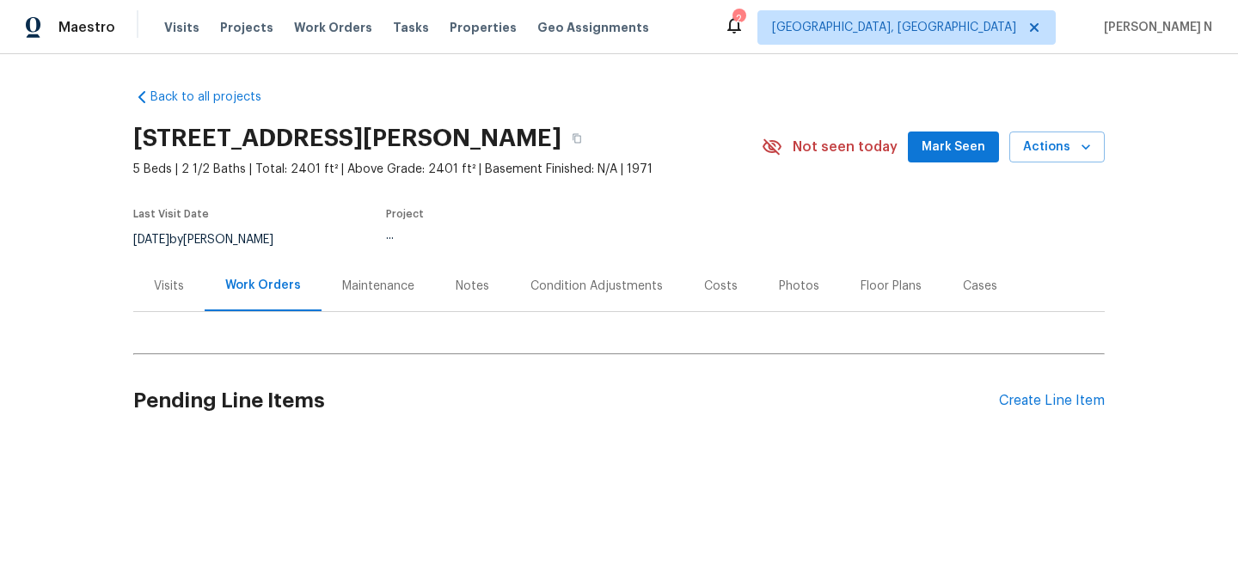
click at [366, 274] on div "Maintenance" at bounding box center [378, 285] width 113 height 51
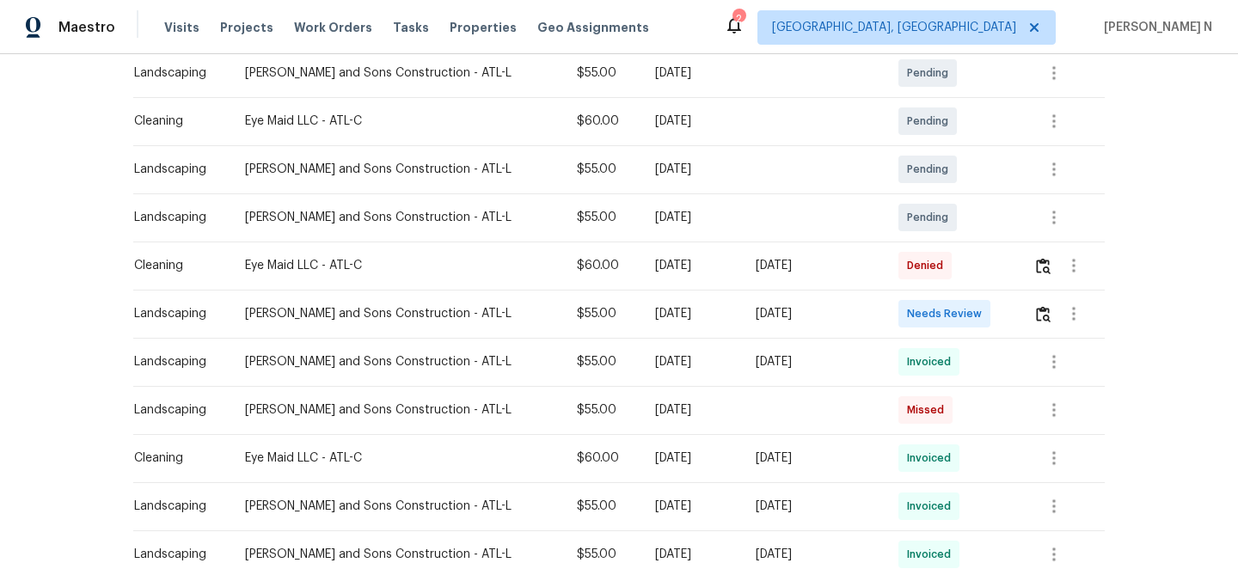
scroll to position [325, 0]
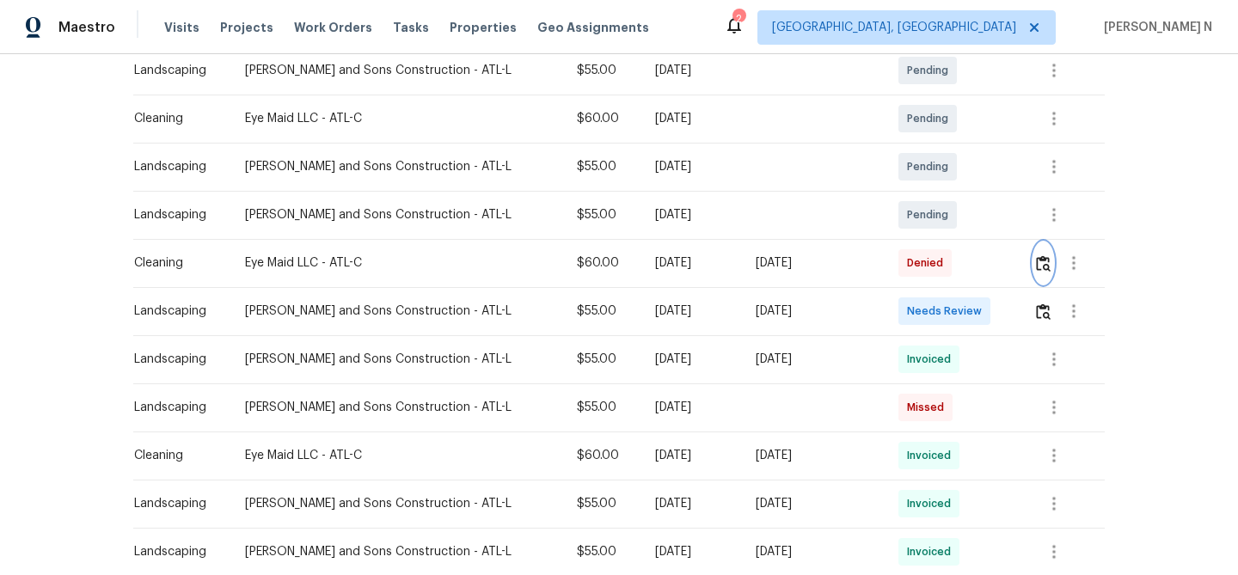
click at [1041, 265] on img "button" at bounding box center [1043, 263] width 15 height 16
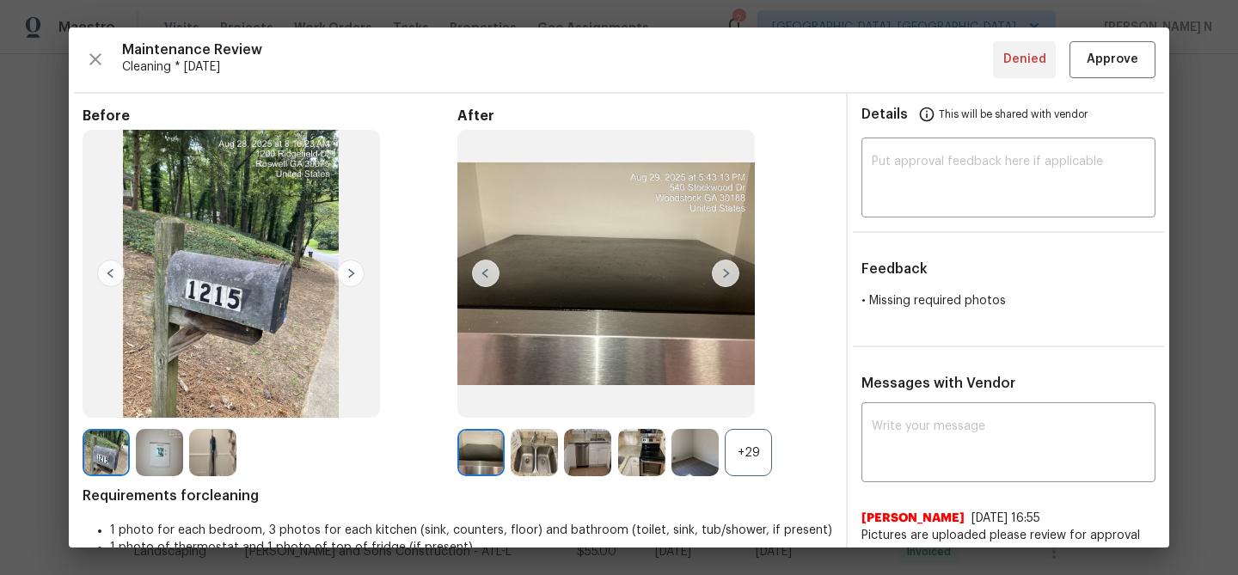
click at [741, 462] on div "+29" at bounding box center [748, 452] width 47 height 47
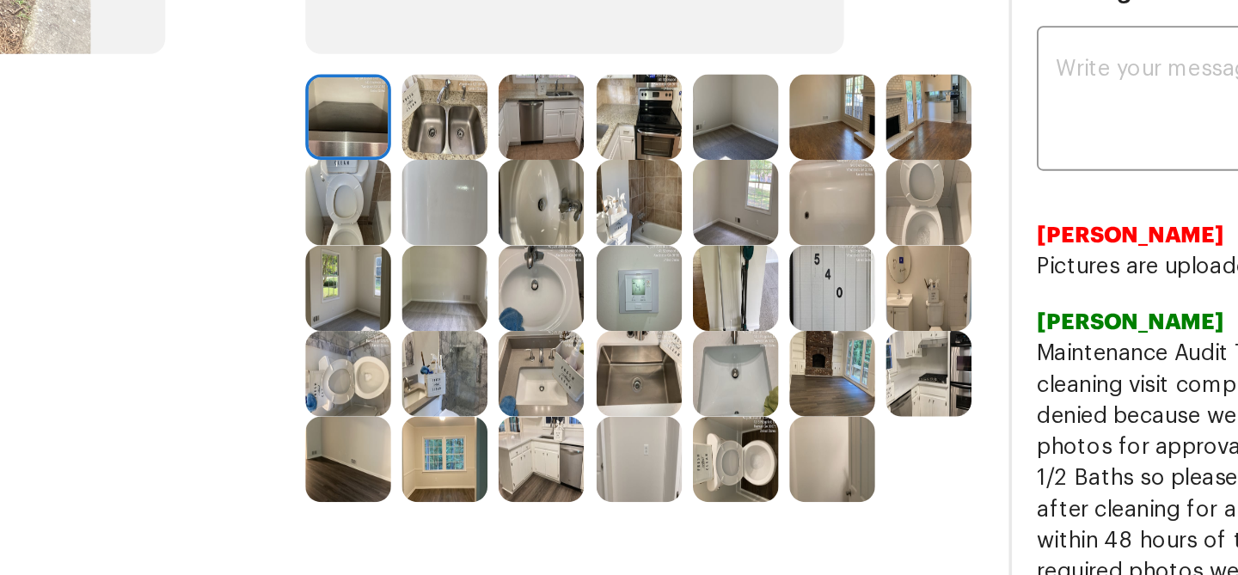
scroll to position [273, 0]
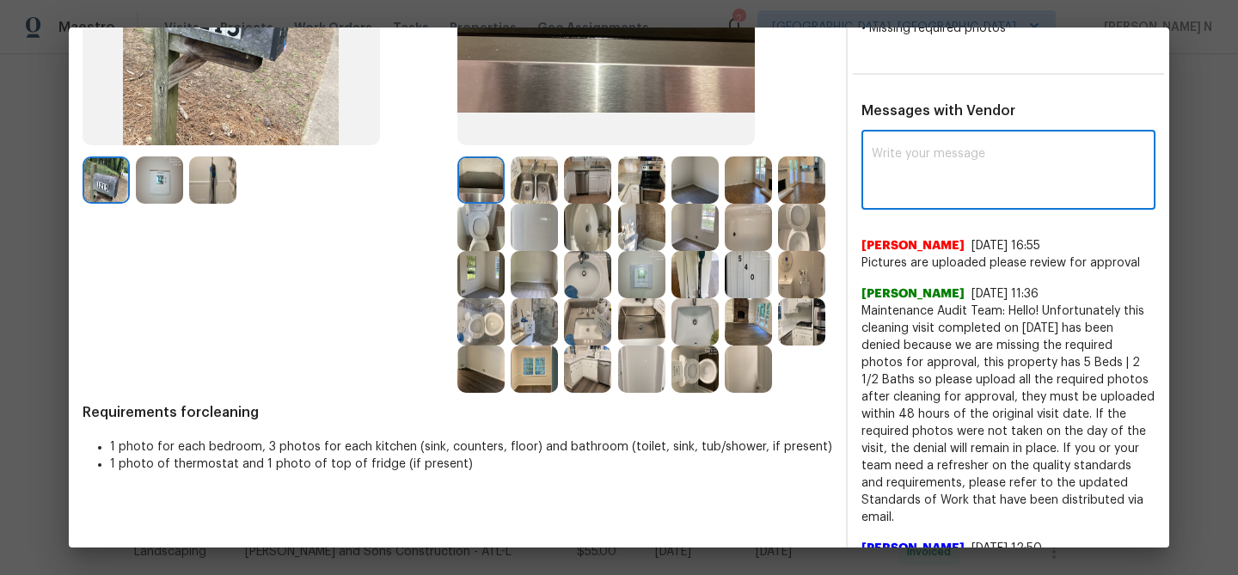
click at [908, 162] on textarea at bounding box center [1008, 172] width 273 height 48
paste textarea "Maintenance Audit Team: Hello! Thank you for uploading the photo, after further…"
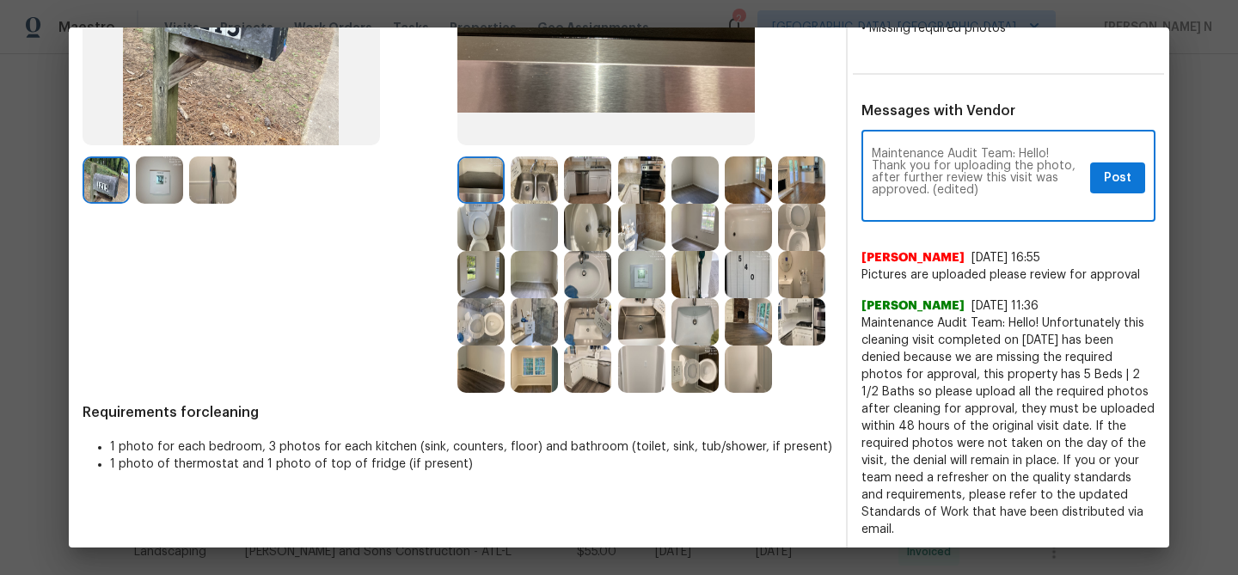
scroll to position [0, 0]
drag, startPoint x: 931, startPoint y: 189, endPoint x: 1001, endPoint y: 187, distance: 69.7
click at [999, 189] on textarea "Maintenance Audit Team: Hello! Thank you for uploading the photo, after further…" at bounding box center [977, 178] width 211 height 60
type textarea "Maintenance Audit Team: Hello! Thank you for uploading the photo, after further…"
click at [1093, 178] on button "Post" at bounding box center [1117, 178] width 55 height 32
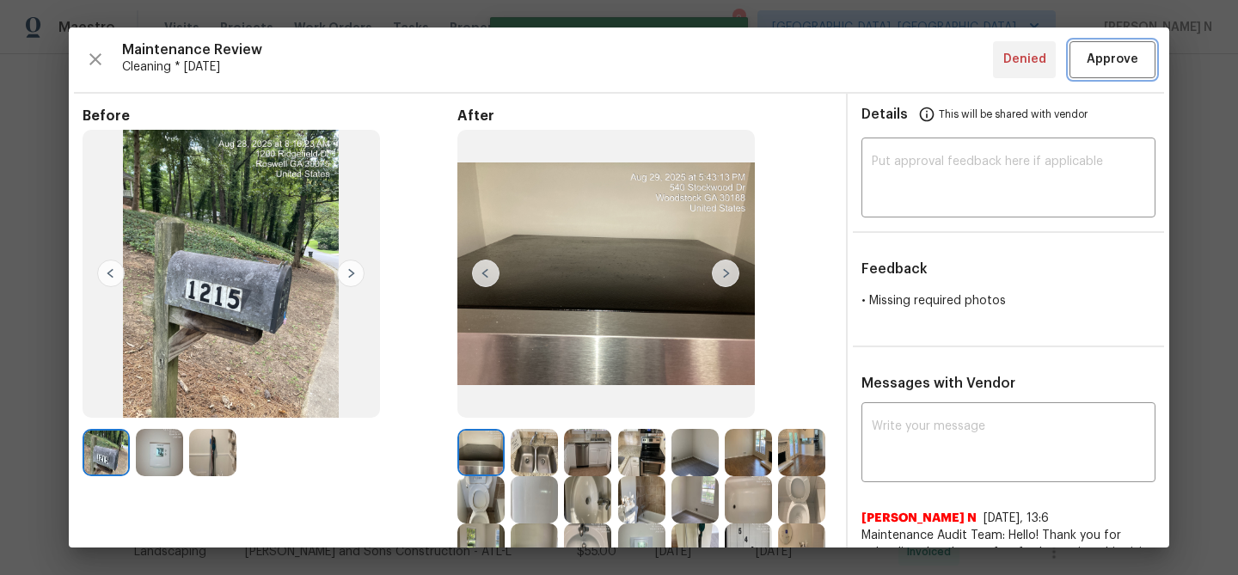
click at [1107, 70] on button "Approve" at bounding box center [1112, 59] width 86 height 37
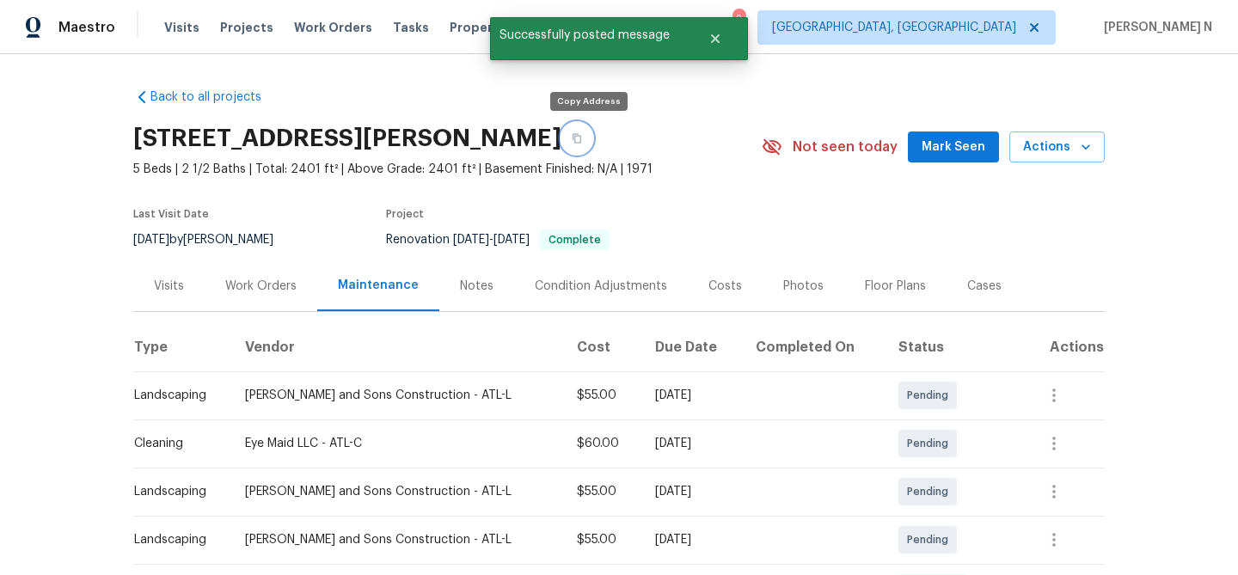
click at [579, 142] on button "button" at bounding box center [576, 138] width 31 height 31
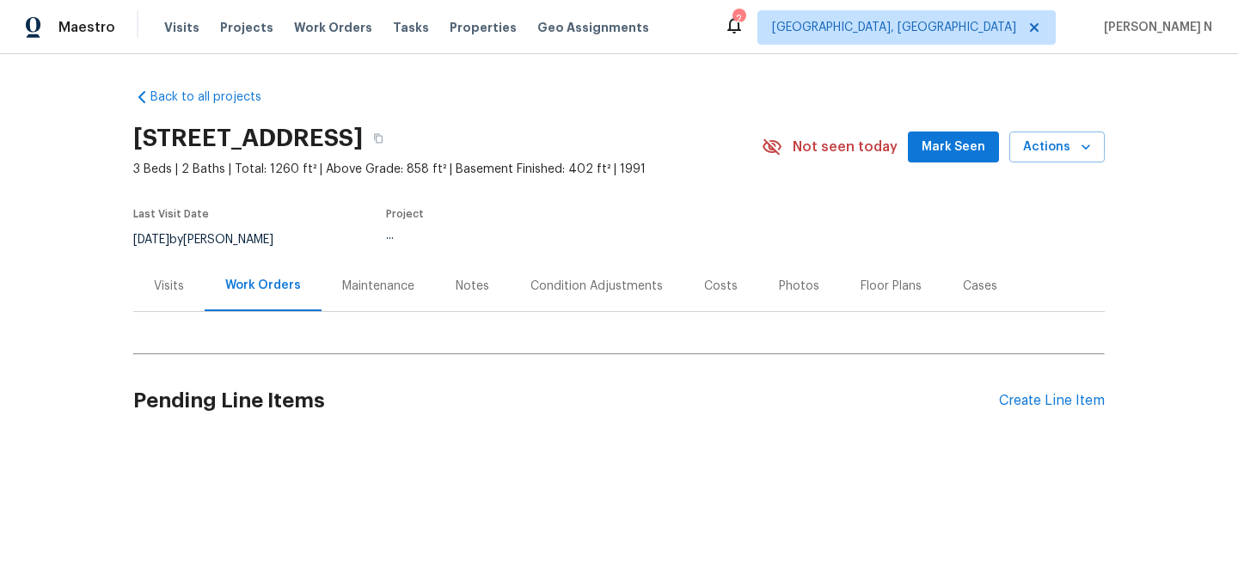
click at [353, 291] on div "Maintenance" at bounding box center [378, 286] width 72 height 17
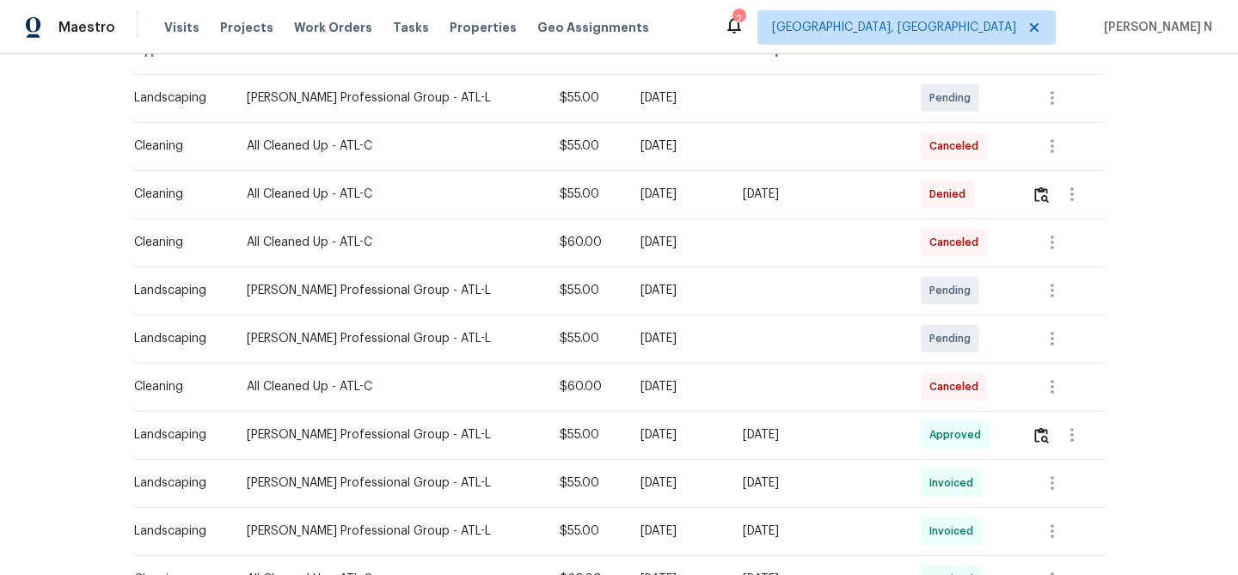
scroll to position [187, 0]
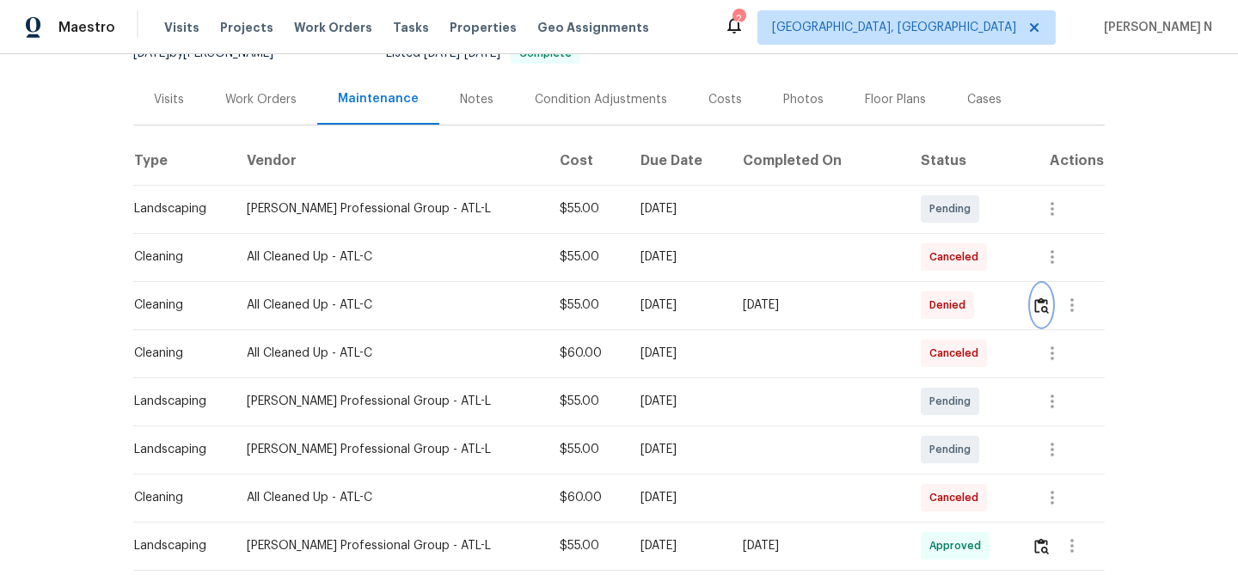
click at [1034, 315] on button "button" at bounding box center [1042, 305] width 20 height 41
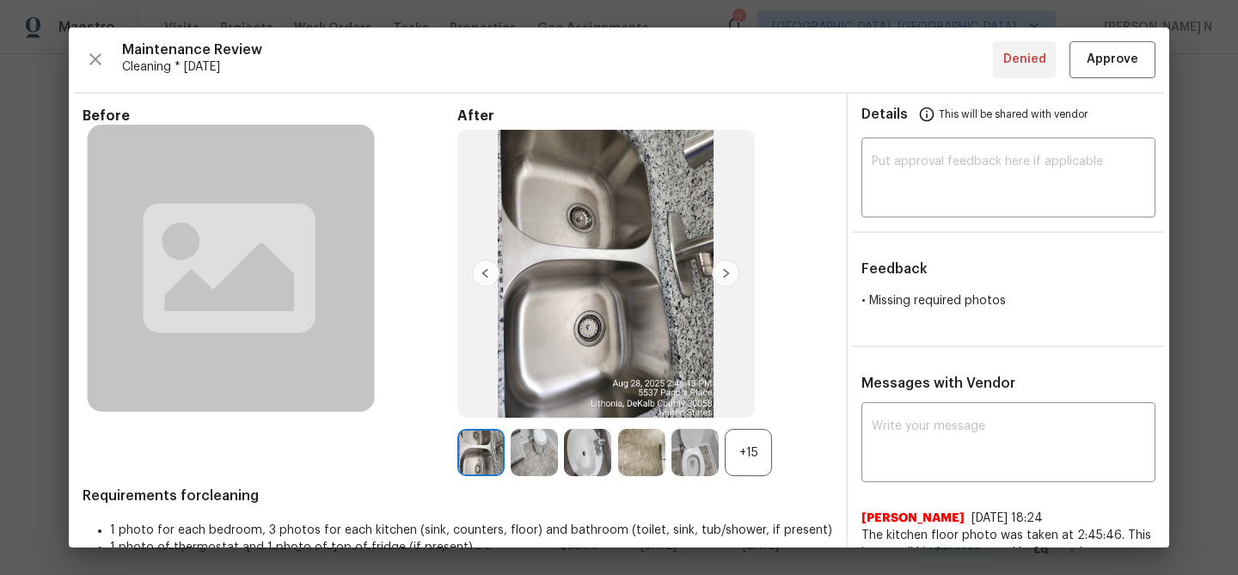
click at [743, 465] on div "+15" at bounding box center [748, 452] width 47 height 47
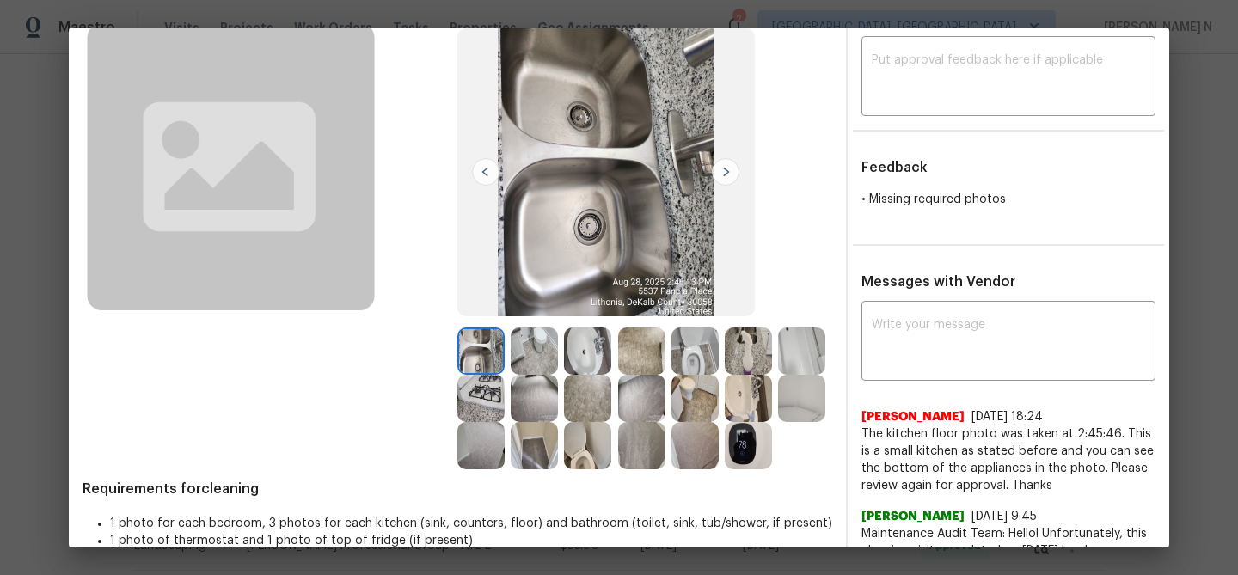
scroll to position [98, 0]
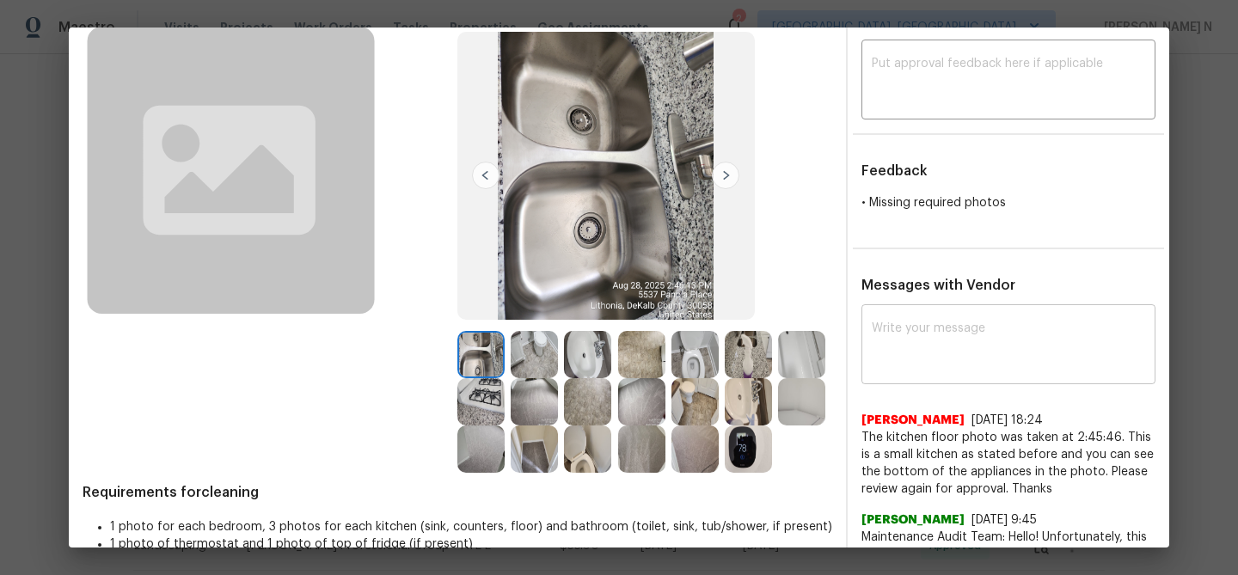
click at [978, 344] on textarea at bounding box center [1008, 346] width 273 height 48
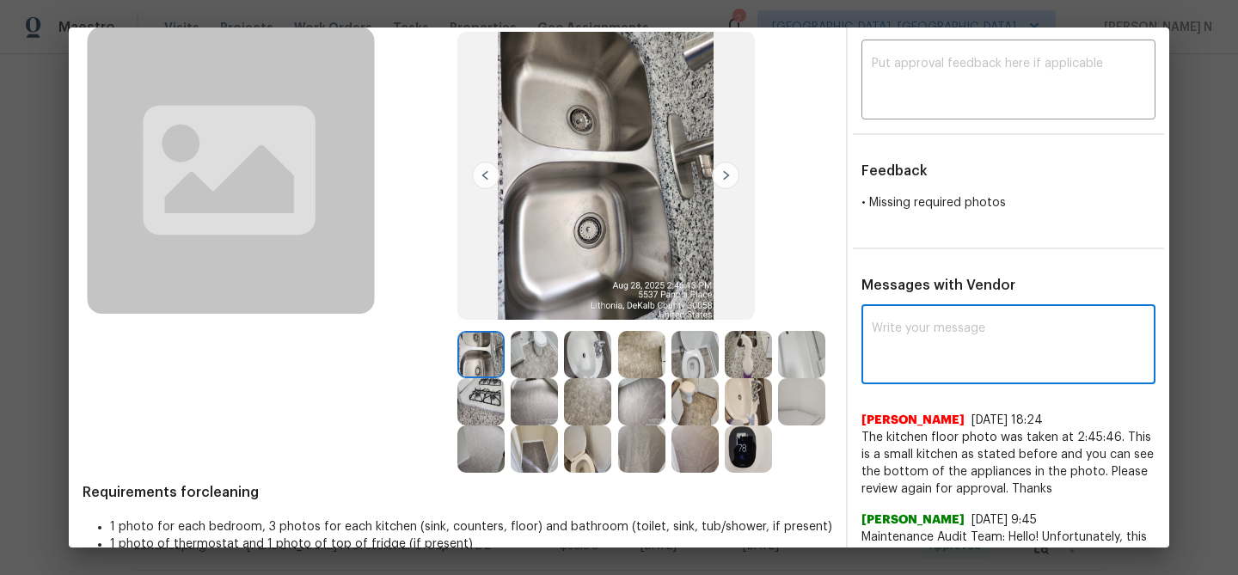
paste textarea "Maintenance Audit Team: Hello! Thank you for the feedback after further review …"
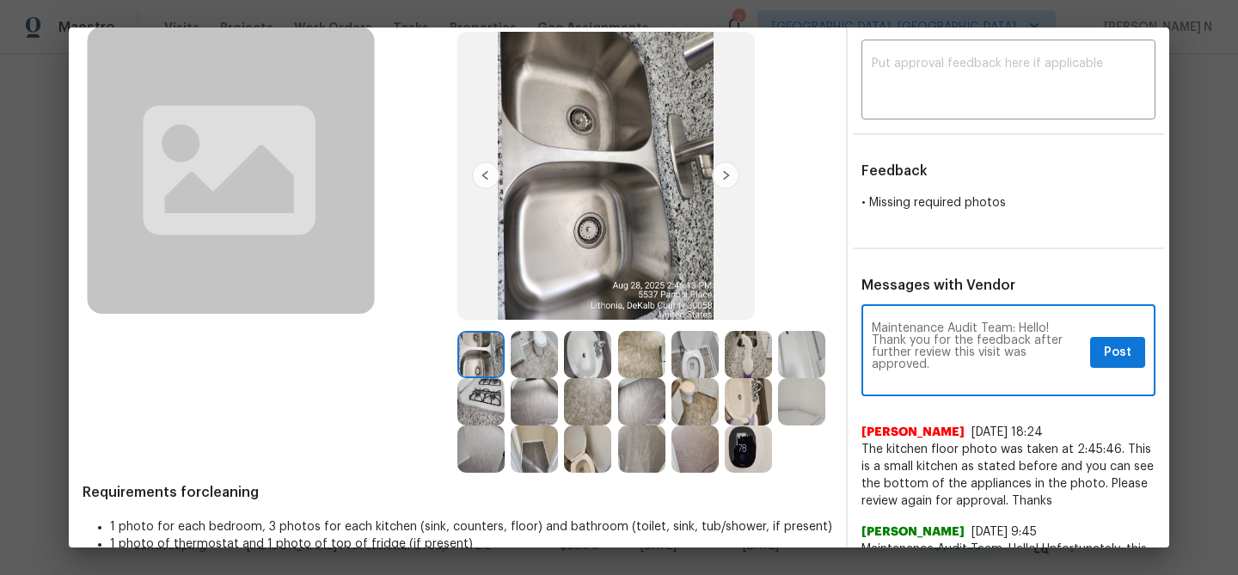
scroll to position [0, 0]
type textarea "Maintenance Audit Team: Hello! Thank you for the feedback after further review …"
click at [1134, 358] on button "Post" at bounding box center [1117, 353] width 55 height 32
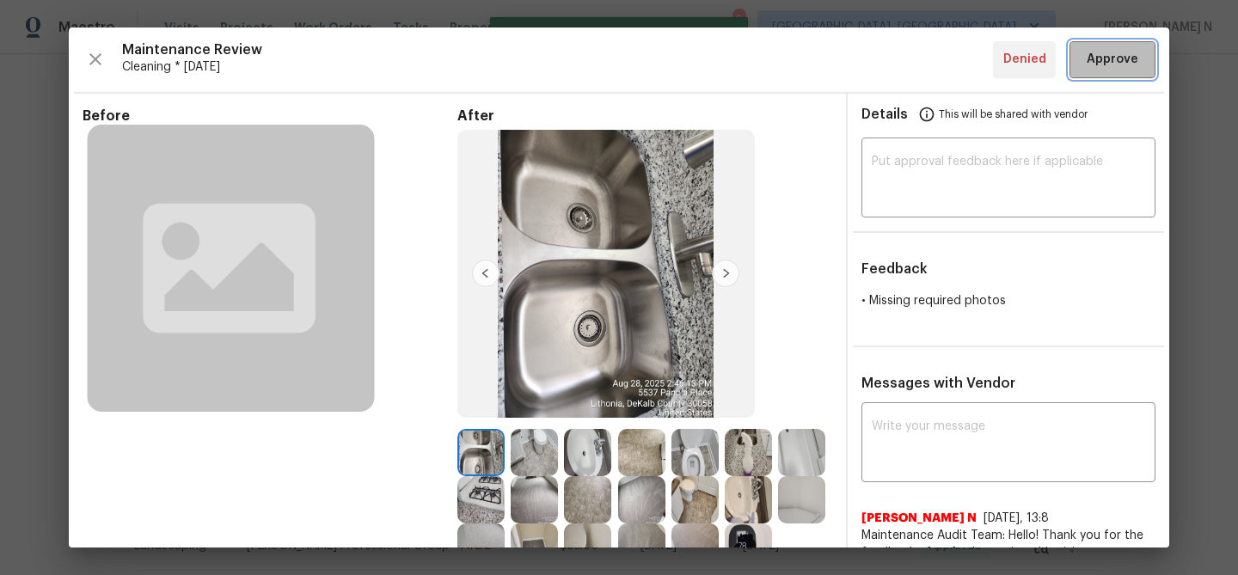
click at [1118, 44] on button "Approve" at bounding box center [1112, 59] width 86 height 37
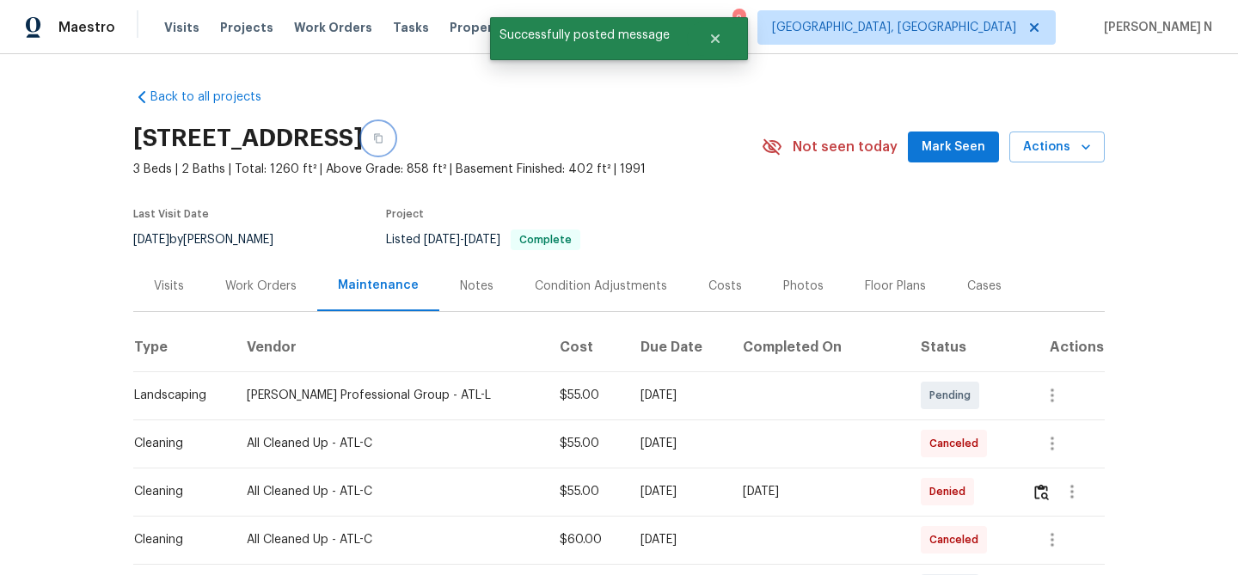
click at [394, 135] on button "button" at bounding box center [378, 138] width 31 height 31
